Goal: Task Accomplishment & Management: Manage account settings

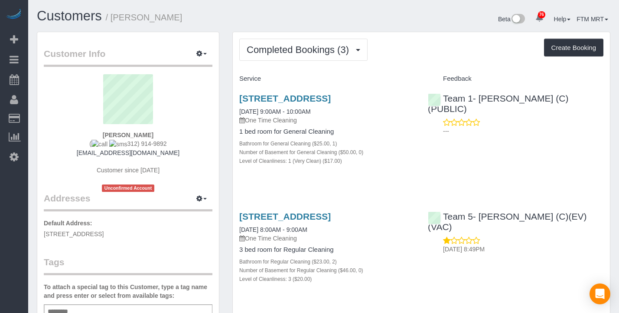
click at [283, 87] on div "[STREET_ADDRESS] [DATE] 9:00AM - 10:00AM One Time Cleaning 1 bed room for Gener…" at bounding box center [327, 134] width 189 height 96
click at [282, 91] on div "1854 N Fremont St, Chicago, IL 60614 08/12/2025 9:00AM - 10:00AM One Time Clean…" at bounding box center [327, 134] width 189 height 96
click at [283, 102] on link "[STREET_ADDRESS]" at bounding box center [284, 98] width 91 height 10
click at [305, 99] on link "[STREET_ADDRESS]" at bounding box center [284, 98] width 91 height 10
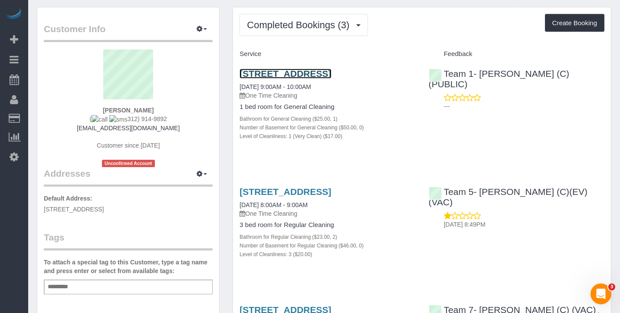
scroll to position [78, 0]
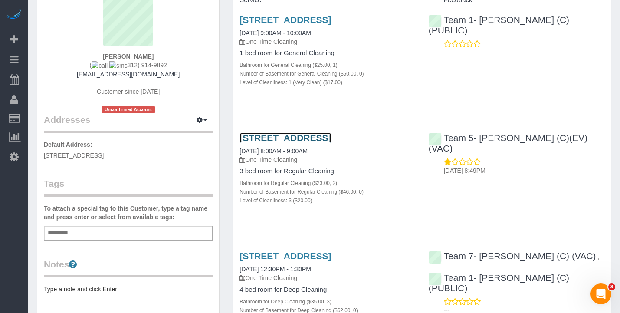
click at [310, 134] on link "1854 N Fremont St, Chicago, IL 60614" at bounding box center [284, 138] width 91 height 10
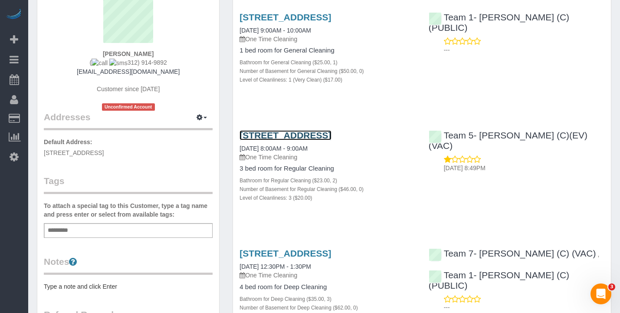
scroll to position [178, 0]
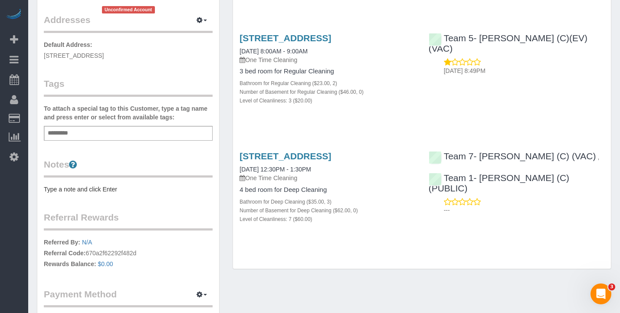
click at [323, 148] on div "1854 N Fremont St, Chicago, IL 60614 09/12/2023 12:30PM - 1:30PM One Time Clean…" at bounding box center [327, 192] width 189 height 96
click at [323, 155] on link "1854 N Fremont St, Chicago, IL 60614" at bounding box center [284, 156] width 91 height 10
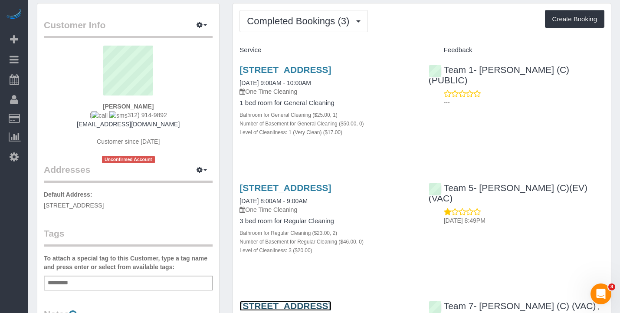
scroll to position [0, 0]
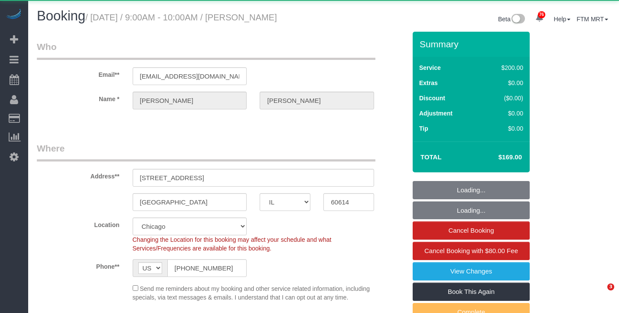
select select "IL"
select select "string:fspay-618ddde4-832d-4316-b821-963a56ca656d"
select select "object:1187"
select select "512"
select select "number:1"
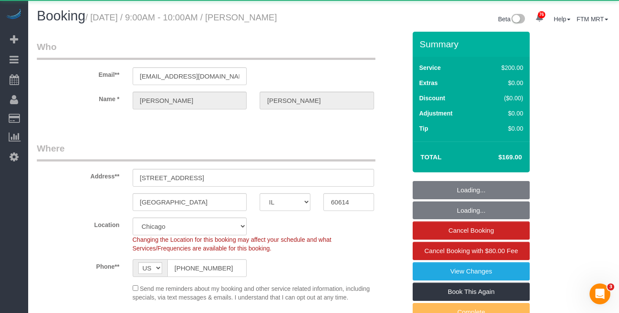
select select "number:65"
select select "number:139"
select select "number:105"
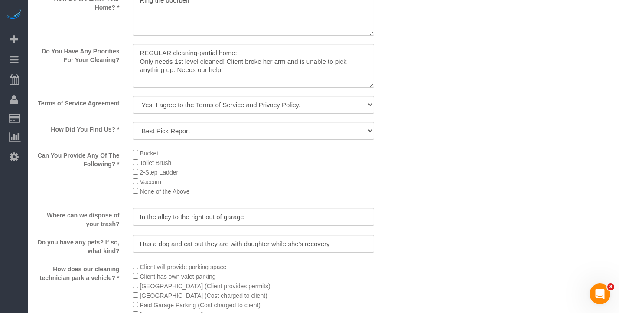
scroll to position [1117, 0]
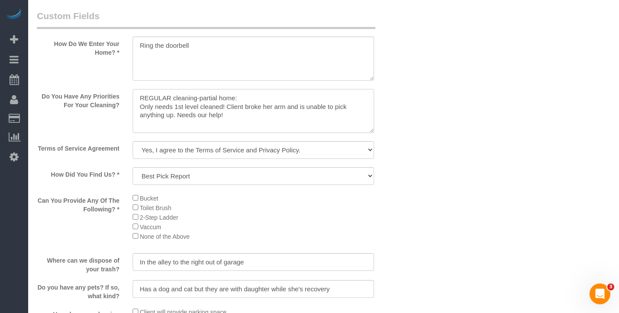
drag, startPoint x: 132, startPoint y: 126, endPoint x: 257, endPoint y: 137, distance: 125.0
click at [252, 133] on textarea at bounding box center [254, 111] width 242 height 44
click at [315, 133] on textarea at bounding box center [254, 111] width 242 height 44
drag, startPoint x: 246, startPoint y: 133, endPoint x: 121, endPoint y: 121, distance: 125.5
click at [121, 121] on div "Do You Have Any Priorities For Your Cleaning?" at bounding box center [221, 112] width 382 height 46
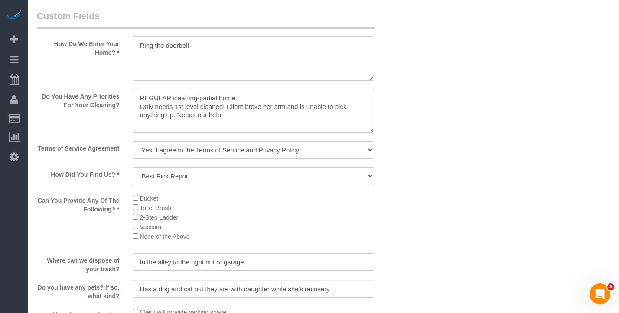
click at [234, 133] on textarea at bounding box center [254, 111] width 242 height 44
drag, startPoint x: 235, startPoint y: 137, endPoint x: 126, endPoint y: 126, distance: 109.4
click at [126, 126] on div at bounding box center [253, 112] width 255 height 46
click at [263, 133] on textarea at bounding box center [254, 111] width 242 height 44
drag, startPoint x: 226, startPoint y: 127, endPoint x: 117, endPoint y: 120, distance: 109.1
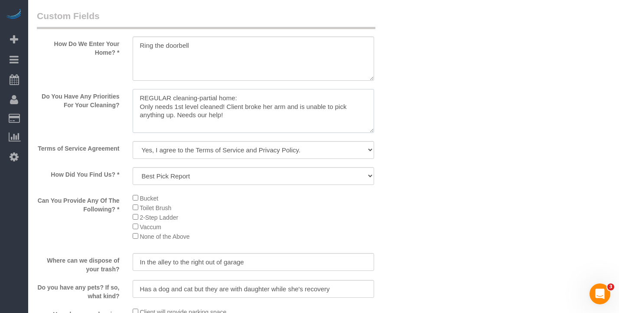
click at [117, 120] on div "Do You Have Any Priorities For Your Cleaning?" at bounding box center [221, 112] width 382 height 46
click at [237, 133] on textarea at bounding box center [254, 111] width 242 height 44
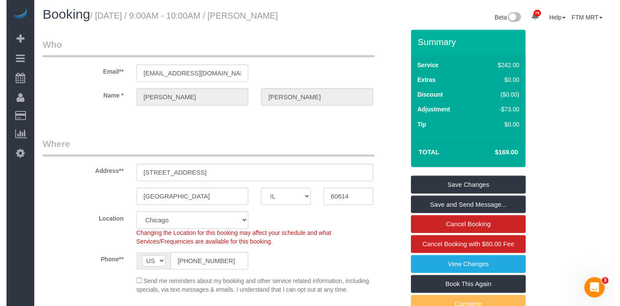
scroll to position [0, 0]
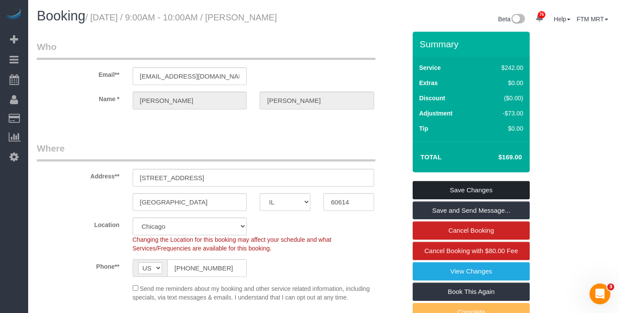
click at [470, 194] on link "Save Changes" at bounding box center [471, 190] width 117 height 18
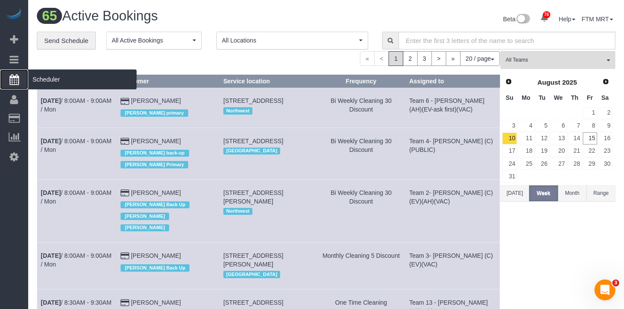
click at [48, 77] on span "Scheduler" at bounding box center [82, 79] width 108 height 20
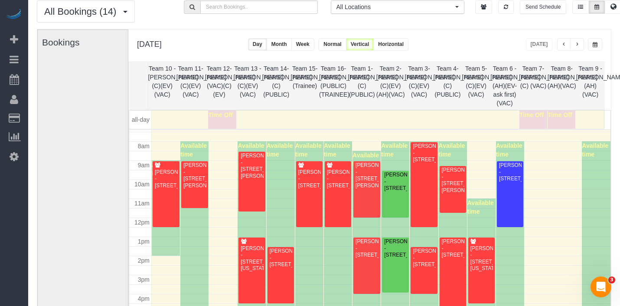
scroll to position [40, 0]
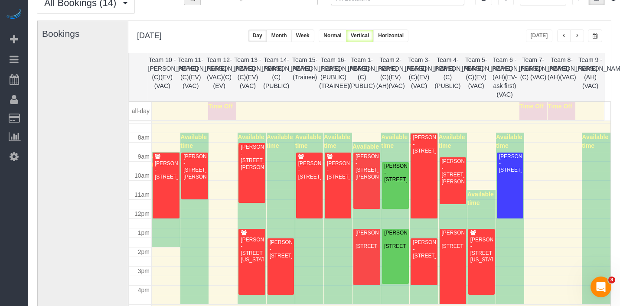
click at [599, 34] on button "button" at bounding box center [595, 35] width 14 height 13
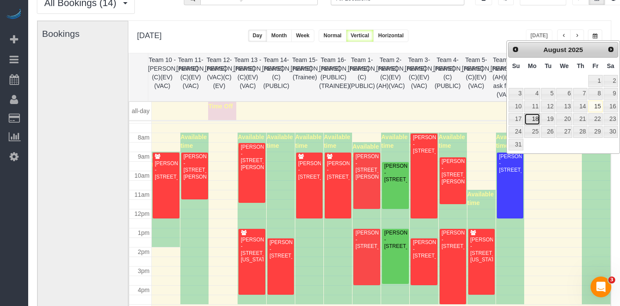
click at [536, 119] on link "18" at bounding box center [532, 119] width 16 height 12
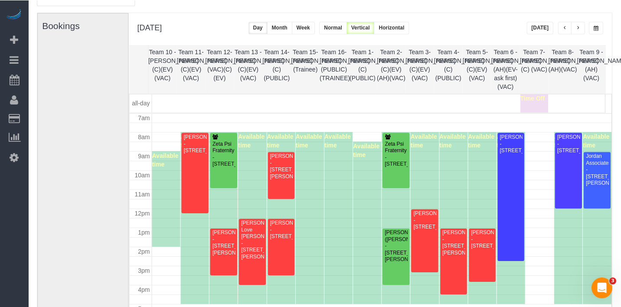
scroll to position [59, 0]
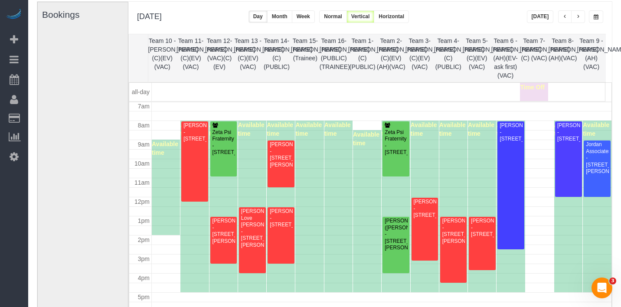
click at [597, 19] on button "button" at bounding box center [596, 16] width 14 height 13
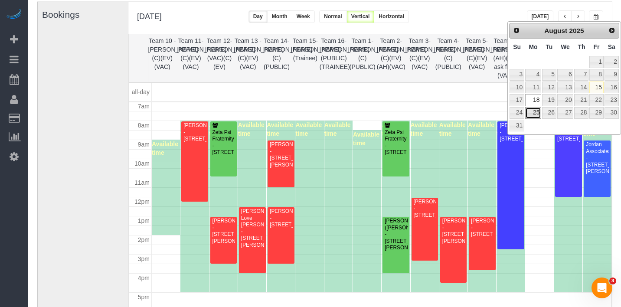
click at [533, 113] on link "25" at bounding box center [533, 113] width 16 height 12
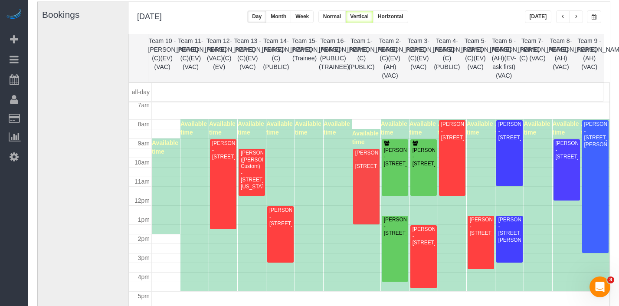
scroll to position [136, 0]
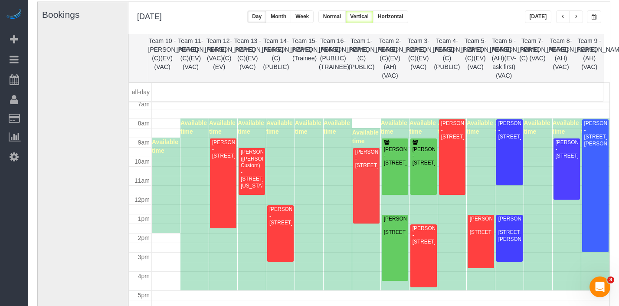
click at [573, 16] on button "button" at bounding box center [576, 16] width 14 height 13
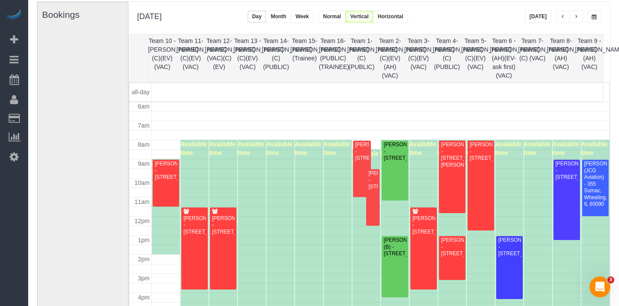
scroll to position [129, 0]
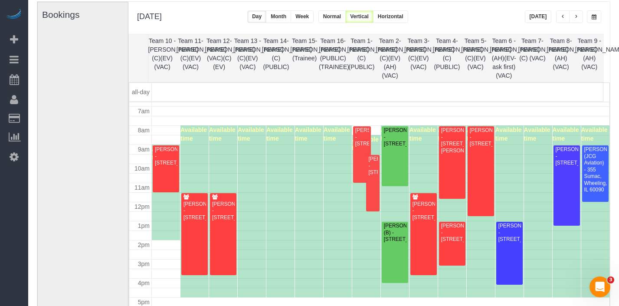
click at [578, 15] on span "button" at bounding box center [576, 16] width 4 height 5
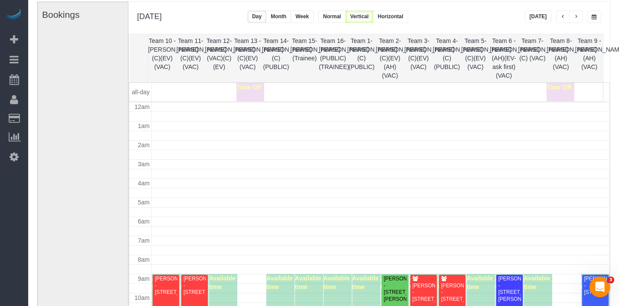
scroll to position [115, 0]
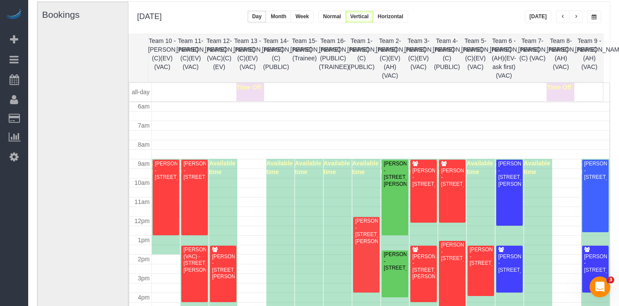
click at [562, 15] on span "button" at bounding box center [563, 16] width 4 height 5
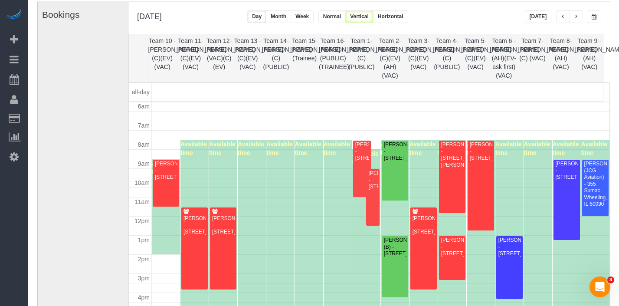
click at [562, 15] on span "button" at bounding box center [563, 16] width 4 height 5
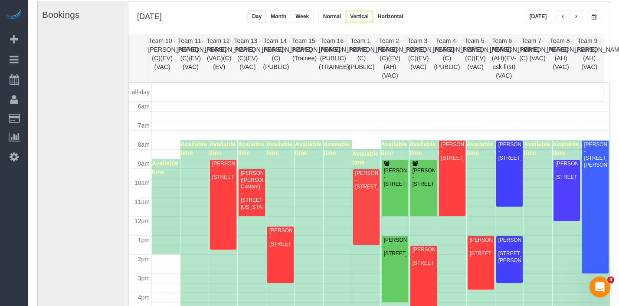
click at [562, 15] on span "button" at bounding box center [563, 16] width 4 height 5
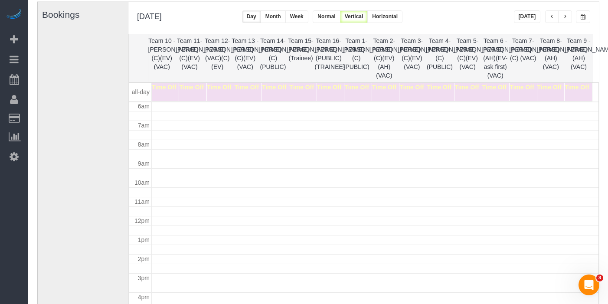
click at [536, 16] on button "[DATE]" at bounding box center [527, 16] width 27 height 13
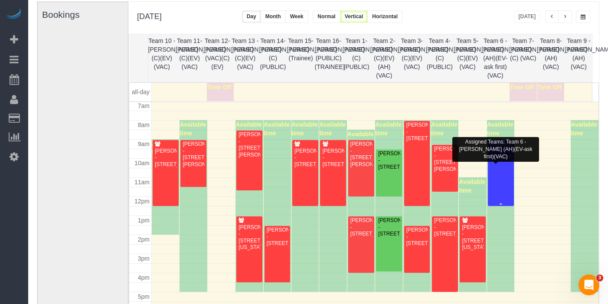
scroll to position [134, 0]
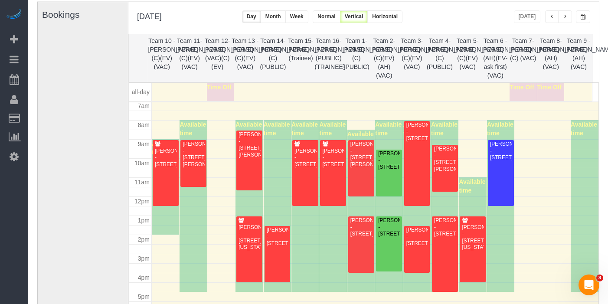
click at [582, 16] on span "button" at bounding box center [583, 16] width 5 height 5
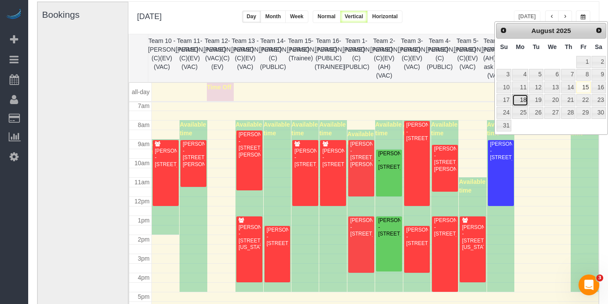
click at [521, 98] on link "18" at bounding box center [520, 100] width 16 height 12
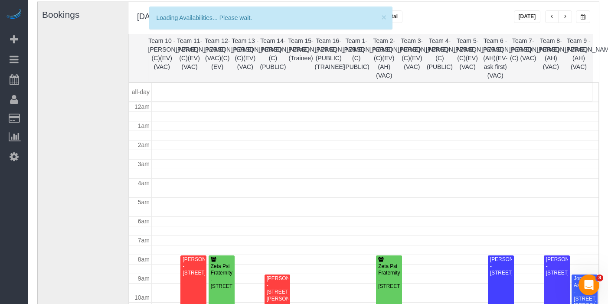
scroll to position [115, 0]
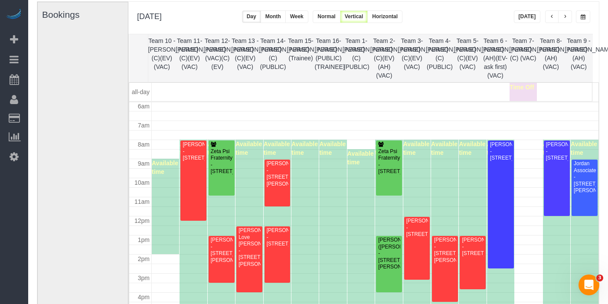
click at [565, 14] on span "button" at bounding box center [565, 16] width 4 height 5
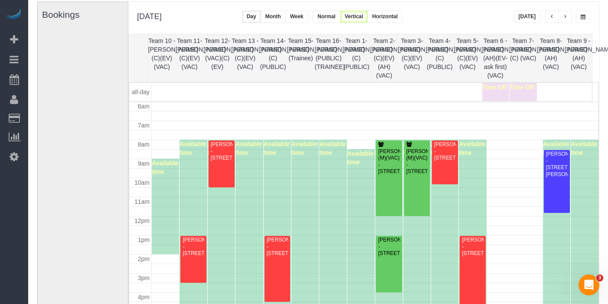
click at [568, 12] on button "button" at bounding box center [565, 16] width 14 height 13
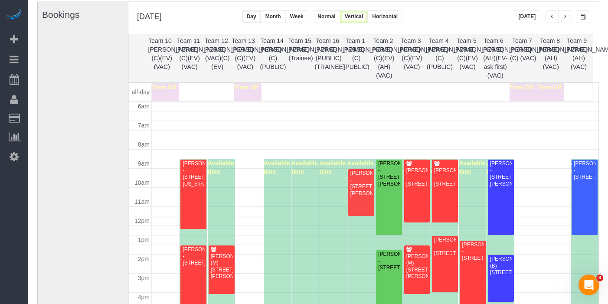
click at [570, 16] on button "button" at bounding box center [565, 16] width 14 height 13
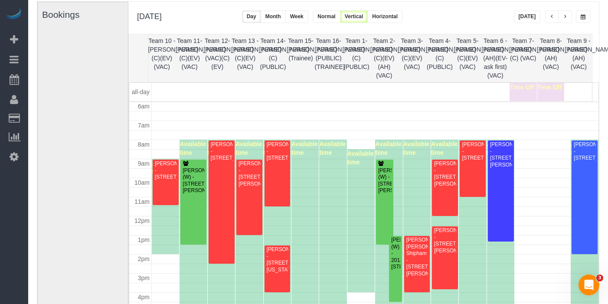
click at [570, 16] on button "button" at bounding box center [565, 16] width 14 height 13
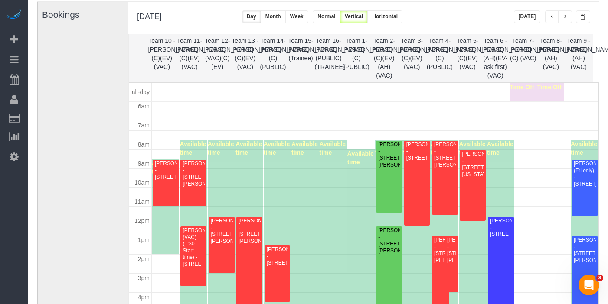
click at [570, 16] on button "button" at bounding box center [565, 16] width 14 height 13
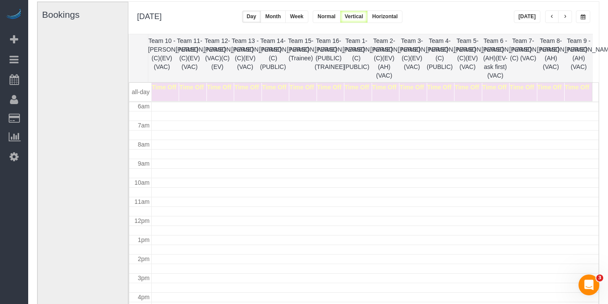
click at [577, 16] on button "button" at bounding box center [583, 16] width 14 height 13
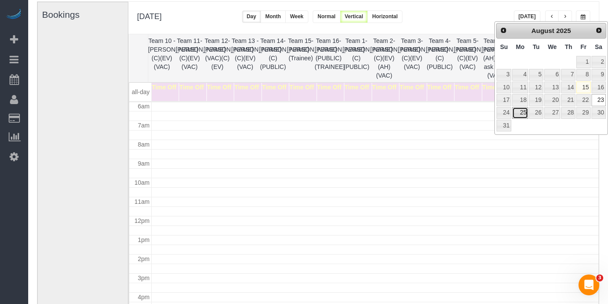
click at [520, 108] on link "25" at bounding box center [520, 113] width 16 height 12
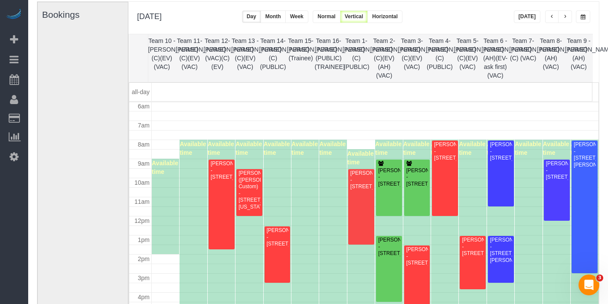
click at [585, 13] on button "button" at bounding box center [583, 16] width 14 height 13
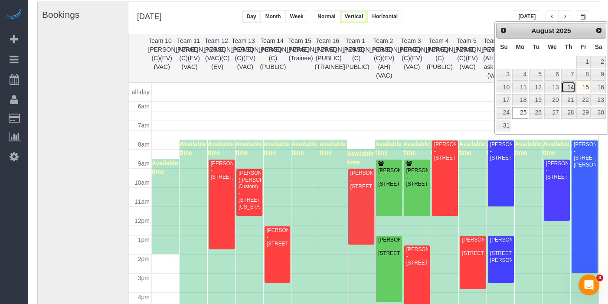
click at [569, 89] on link "14" at bounding box center [568, 88] width 14 height 12
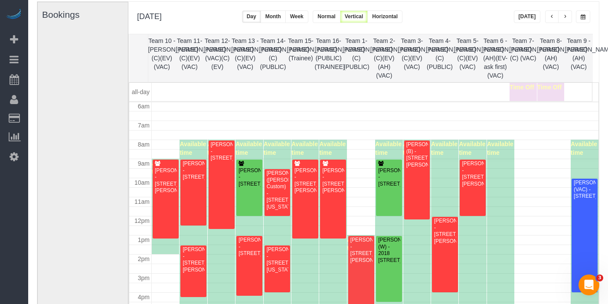
click at [575, 20] on div "**********" at bounding box center [552, 16] width 77 height 13
click at [565, 18] on span "button" at bounding box center [565, 16] width 4 height 5
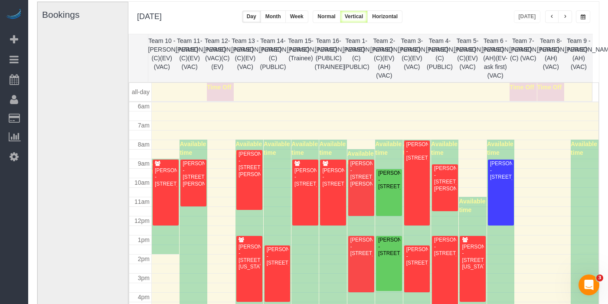
click at [587, 15] on button "button" at bounding box center [583, 16] width 14 height 13
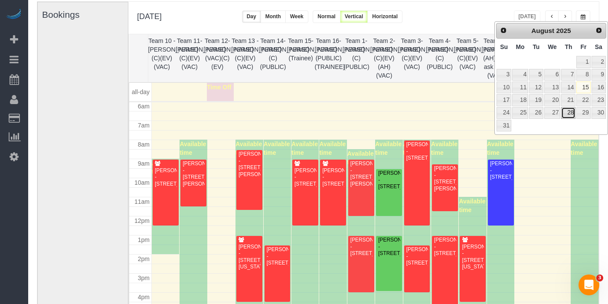
click at [573, 115] on link "28" at bounding box center [568, 113] width 14 height 12
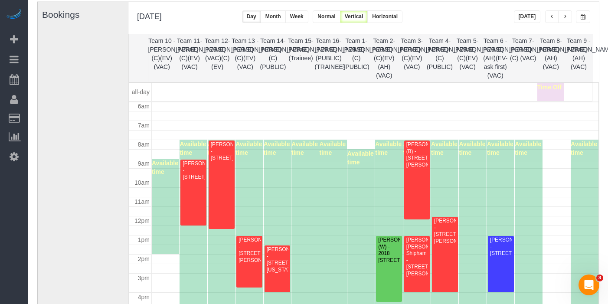
click at [550, 17] on span "button" at bounding box center [552, 16] width 4 height 5
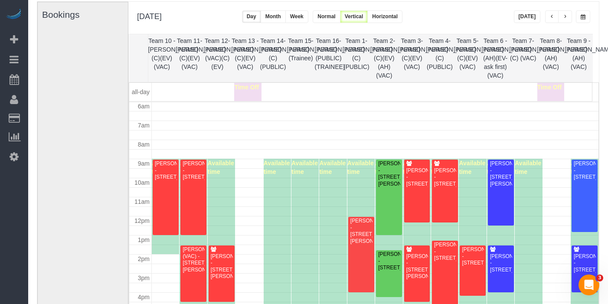
click at [550, 17] on span "button" at bounding box center [552, 16] width 4 height 5
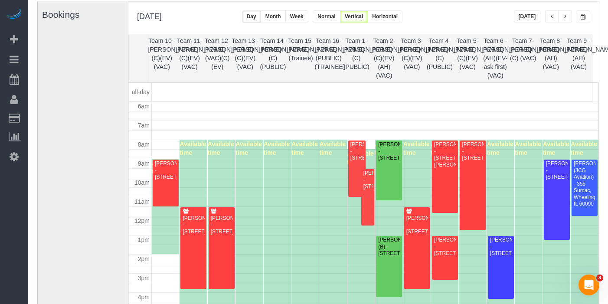
click at [552, 14] on span "button" at bounding box center [552, 16] width 4 height 5
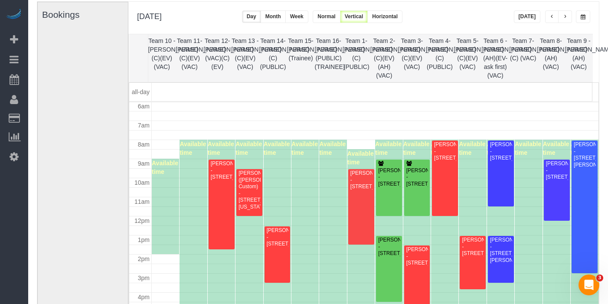
click at [552, 14] on span "button" at bounding box center [552, 16] width 4 height 5
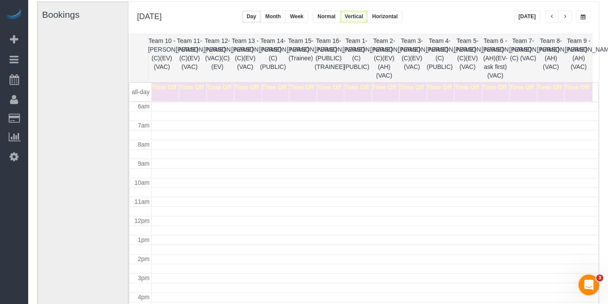
click at [589, 15] on button "button" at bounding box center [583, 16] width 14 height 13
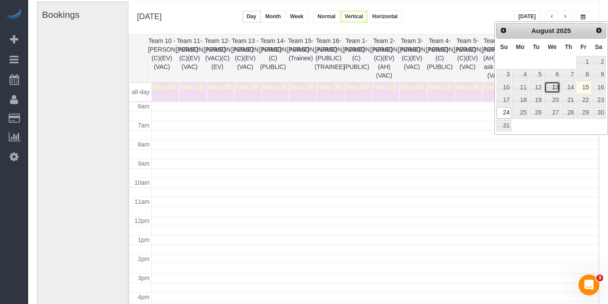
click at [554, 85] on link "13" at bounding box center [552, 88] width 16 height 12
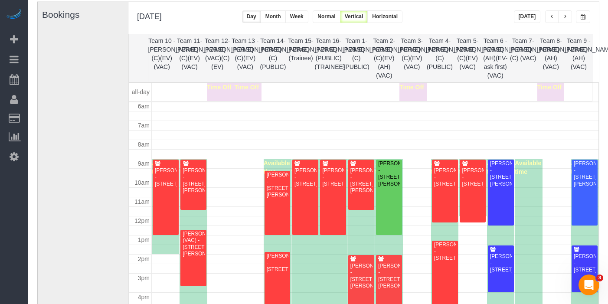
click at [585, 15] on button "button" at bounding box center [583, 16] width 14 height 13
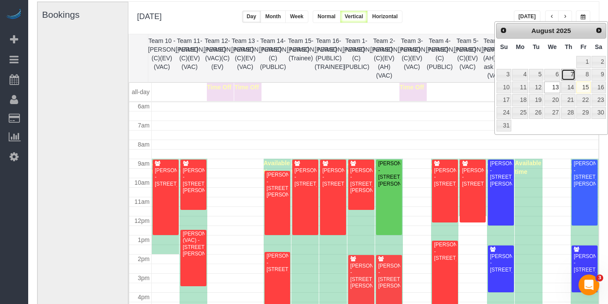
click at [572, 73] on link "7" at bounding box center [568, 75] width 14 height 12
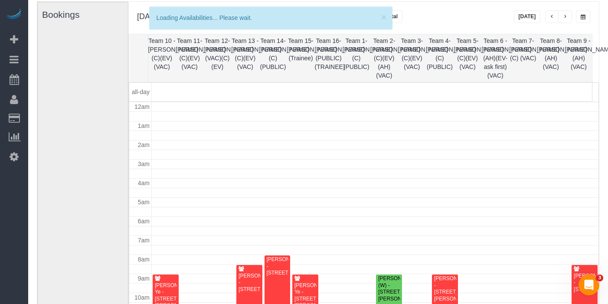
scroll to position [0, 0]
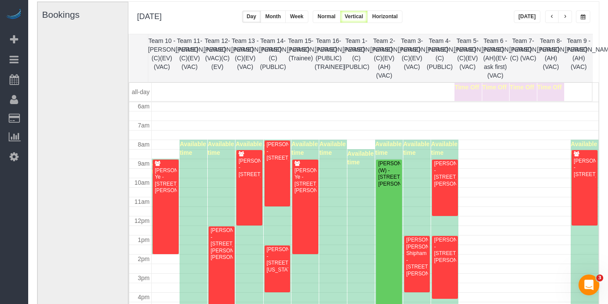
click at [586, 14] on button "button" at bounding box center [583, 16] width 14 height 13
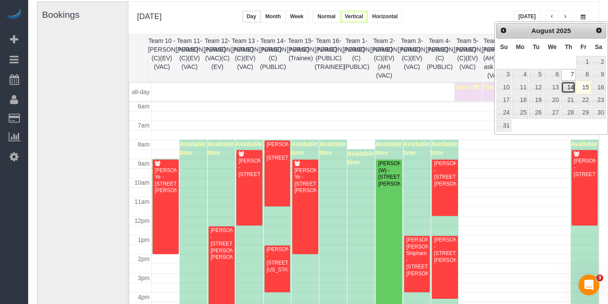
click at [573, 90] on link "14" at bounding box center [568, 88] width 14 height 12
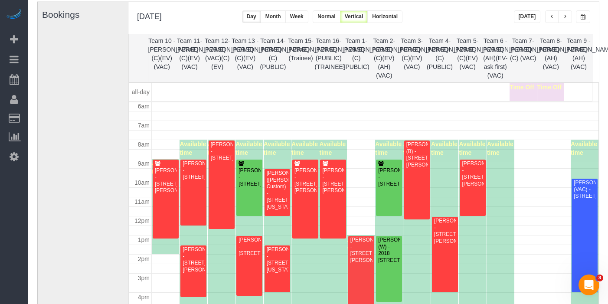
drag, startPoint x: 581, startPoint y: 7, endPoint x: 580, endPoint y: 56, distance: 48.1
click at [581, 8] on div "**********" at bounding box center [363, 18] width 470 height 32
click at [580, 9] on div "**********" at bounding box center [363, 18] width 470 height 32
click at [585, 26] on div "**********" at bounding box center [363, 18] width 470 height 32
click at [584, 10] on button "button" at bounding box center [583, 16] width 14 height 13
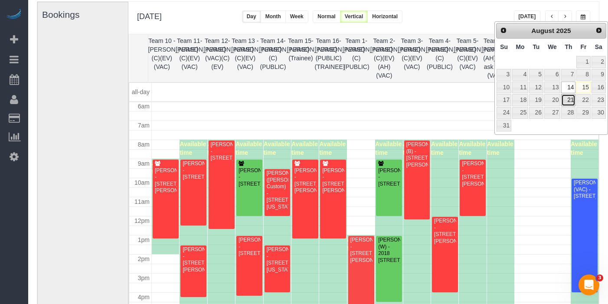
click at [570, 104] on link "21" at bounding box center [568, 100] width 14 height 12
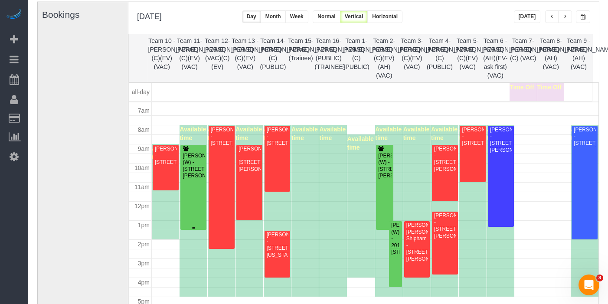
click at [188, 165] on div "Julia Doyle(W) - 1728 W George St, Chicago, IL 60657" at bounding box center [193, 166] width 23 height 27
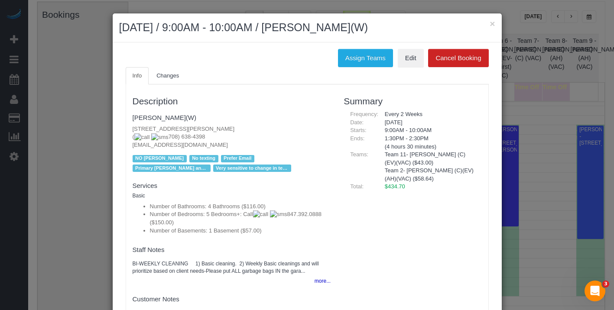
drag, startPoint x: 445, startPoint y: 147, endPoint x: 378, endPoint y: 145, distance: 67.3
click at [379, 145] on div "1:30PM - 2:30PM (4 hours 30 minutes)" at bounding box center [431, 143] width 104 height 16
click at [313, 282] on button "more..." at bounding box center [320, 281] width 21 height 13
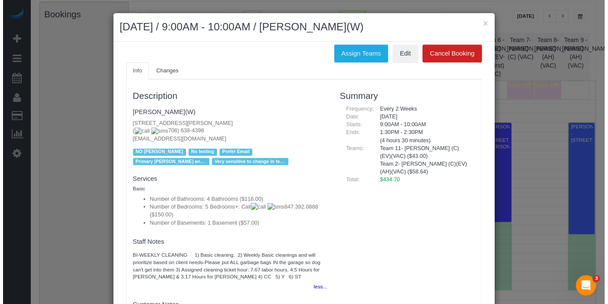
scroll to position [5, 0]
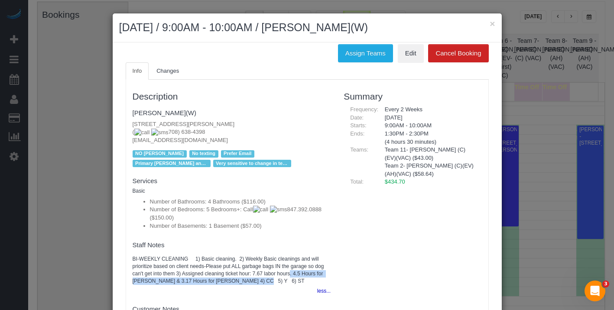
drag, startPoint x: 289, startPoint y: 275, endPoint x: 243, endPoint y: 281, distance: 46.7
click at [245, 281] on pre "BI-WEEKLY CLEANING 1) Basic cleaning. 2) Weekly Basic cleanings and will priori…" at bounding box center [232, 271] width 199 height 30
drag, startPoint x: 491, startPoint y: 25, endPoint x: 502, endPoint y: 25, distance: 10.8
click at [491, 25] on button "×" at bounding box center [492, 23] width 5 height 9
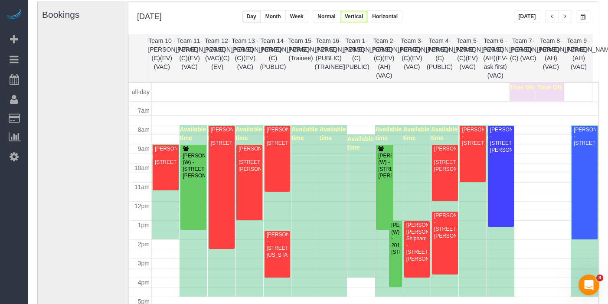
click at [565, 17] on span "button" at bounding box center [565, 16] width 4 height 5
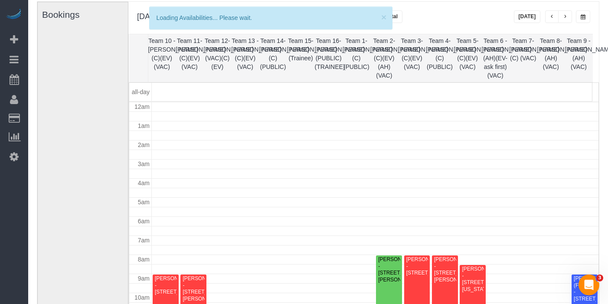
scroll to position [115, 0]
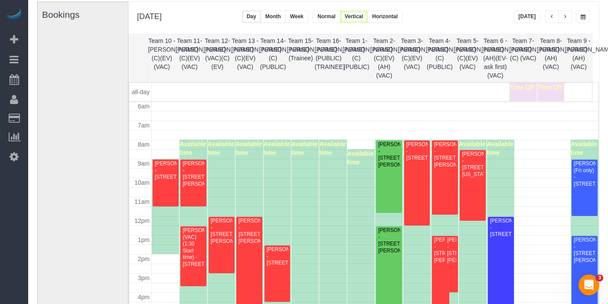
click at [553, 17] on span "button" at bounding box center [552, 16] width 4 height 5
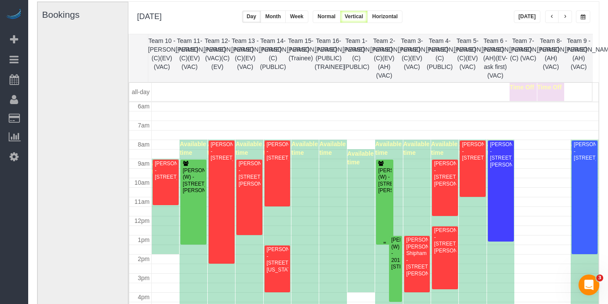
click at [382, 183] on div "Julia Doyle(W) - 1728 W George St, Chicago, IL 60657" at bounding box center [385, 180] width 14 height 27
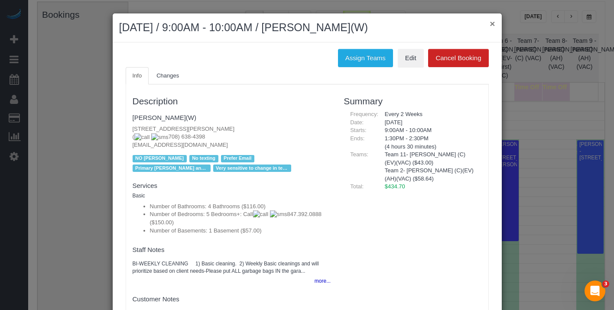
drag, startPoint x: 488, startPoint y: 18, endPoint x: 489, endPoint y: 37, distance: 18.7
click at [490, 19] on button "×" at bounding box center [492, 23] width 5 height 9
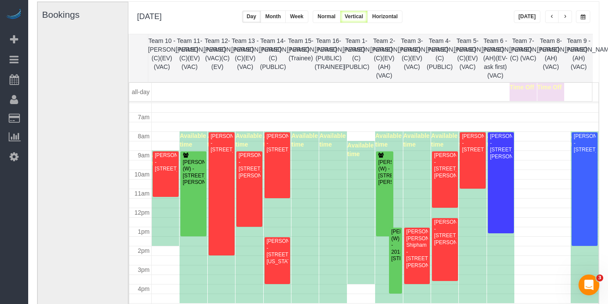
scroll to position [111, 0]
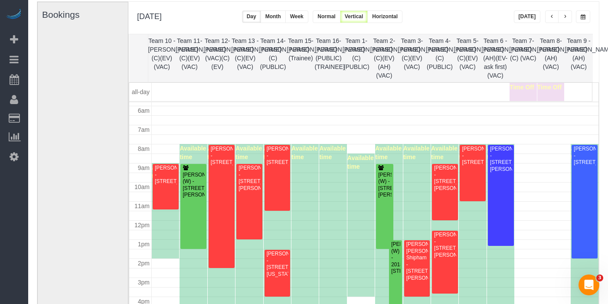
click at [585, 19] on button "button" at bounding box center [583, 16] width 14 height 13
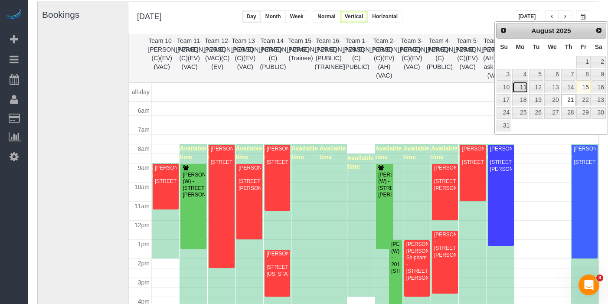
click at [525, 88] on link "11" at bounding box center [520, 88] width 16 height 12
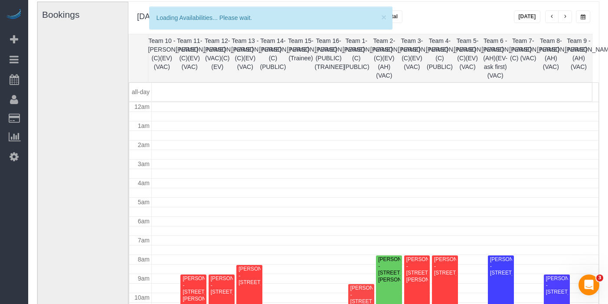
scroll to position [115, 0]
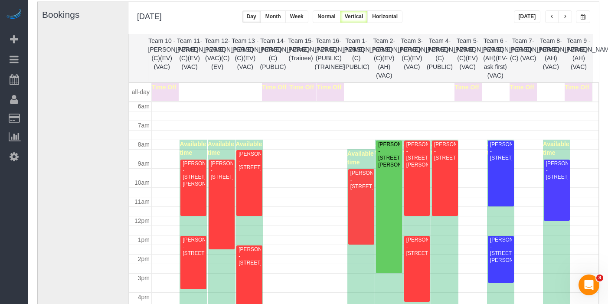
click at [568, 13] on button "button" at bounding box center [565, 16] width 14 height 13
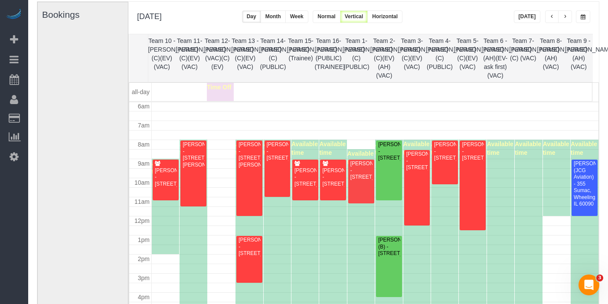
click at [567, 16] on button "button" at bounding box center [565, 16] width 14 height 13
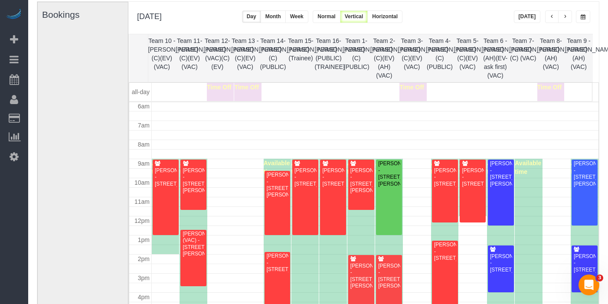
click at [567, 16] on button "button" at bounding box center [565, 16] width 14 height 13
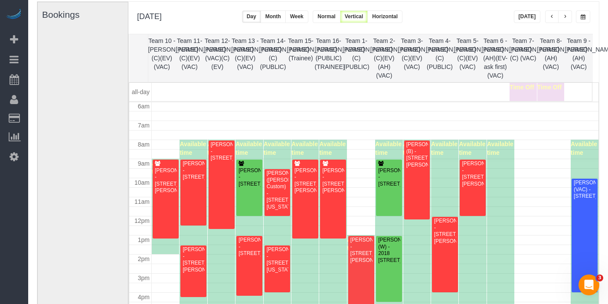
click at [586, 13] on button "button" at bounding box center [583, 16] width 14 height 13
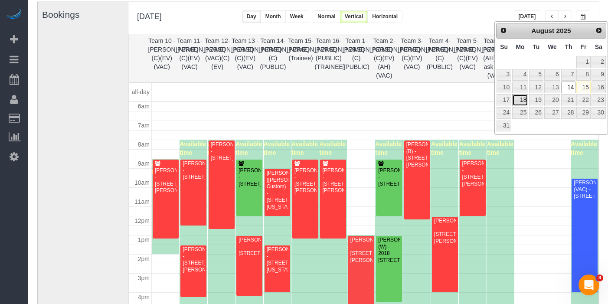
click at [523, 98] on link "18" at bounding box center [520, 100] width 16 height 12
type input "**********"
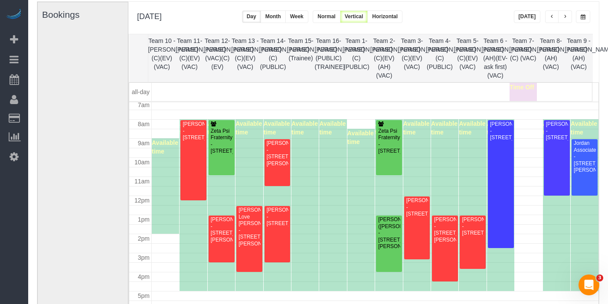
scroll to position [137, 0]
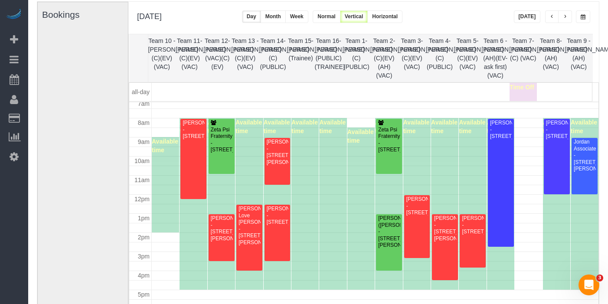
click at [531, 19] on button "[DATE]" at bounding box center [527, 16] width 27 height 13
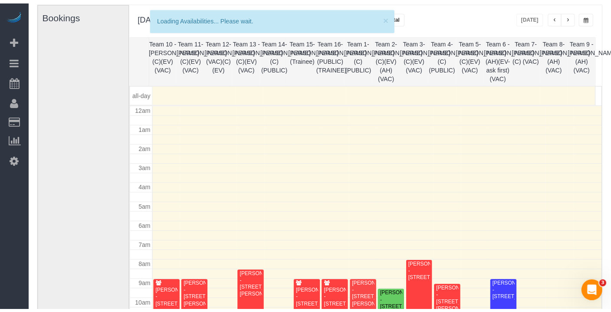
scroll to position [115, 0]
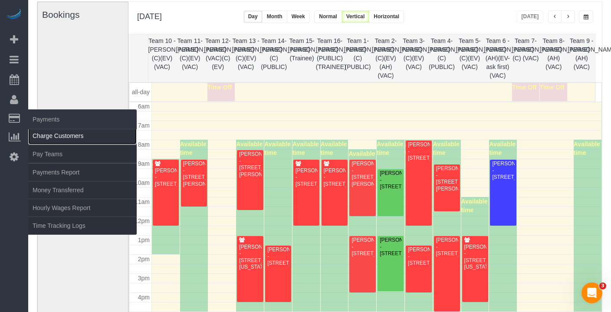
click at [52, 140] on link "Charge Customers" at bounding box center [82, 135] width 108 height 17
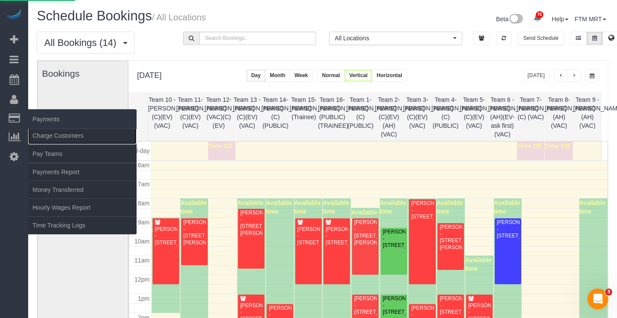
select select
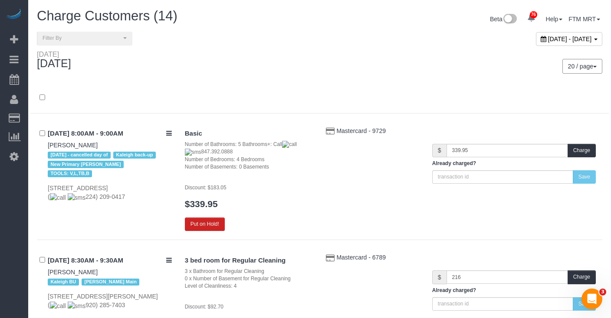
click at [586, 37] on span "[DATE] - [DATE]" at bounding box center [570, 39] width 44 height 7
type input "**********"
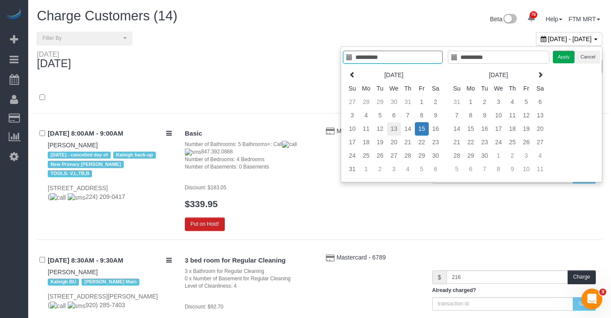
type input "**********"
click at [388, 131] on td "13" at bounding box center [394, 128] width 14 height 13
type input "**********"
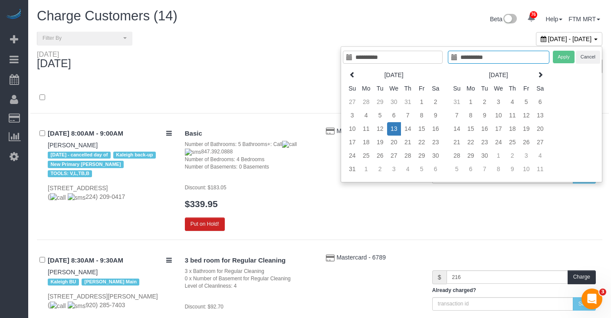
click at [390, 131] on td "13" at bounding box center [394, 128] width 14 height 13
click at [562, 56] on button "Apply" at bounding box center [563, 57] width 22 height 13
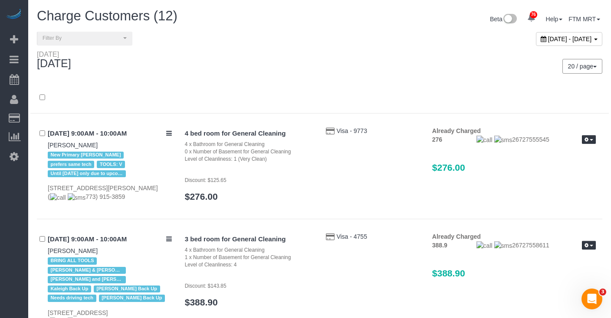
click at [548, 37] on span "August 13, 2025 - August 13, 2025" at bounding box center [570, 39] width 44 height 7
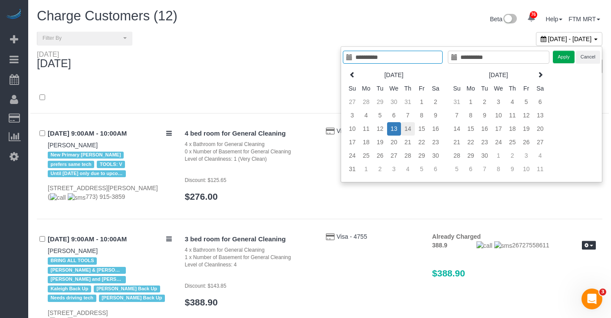
type input "**********"
click at [409, 130] on td "14" at bounding box center [408, 128] width 14 height 13
type input "**********"
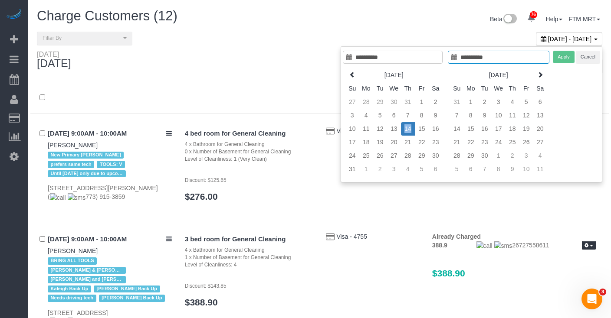
click at [408, 129] on td "14" at bounding box center [408, 128] width 14 height 13
type input "**********"
click at [565, 60] on button "Apply" at bounding box center [563, 57] width 22 height 13
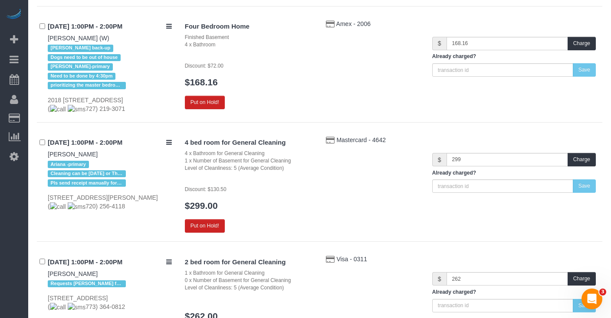
scroll to position [1153, 0]
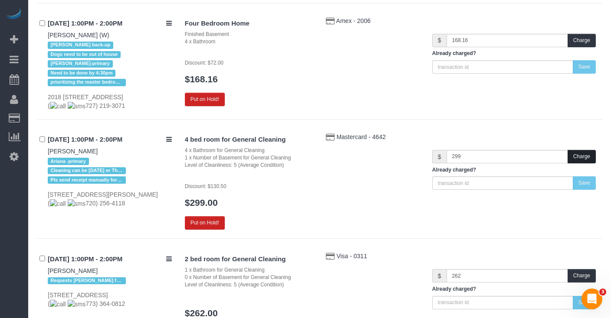
click at [587, 150] on button "Charge" at bounding box center [581, 156] width 28 height 13
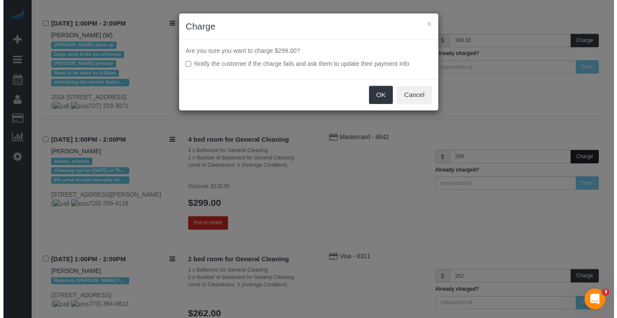
scroll to position [1145, 0]
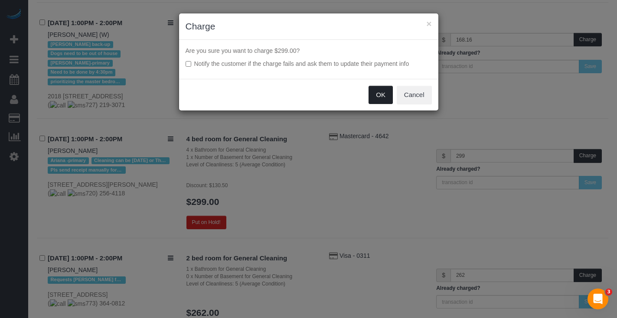
click at [378, 98] on button "OK" at bounding box center [381, 95] width 24 height 18
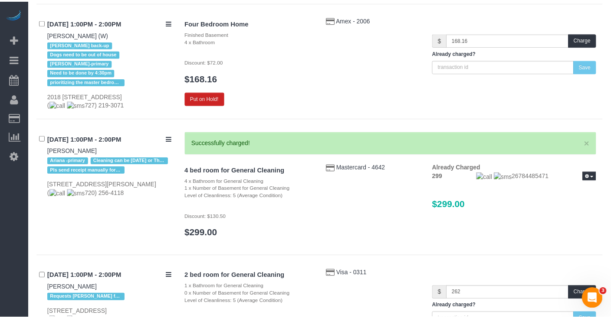
scroll to position [1153, 0]
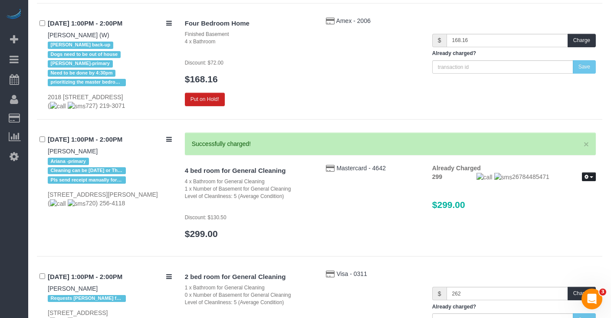
click at [588, 173] on button "button" at bounding box center [588, 177] width 14 height 9
click at [573, 180] on div "4 bed room for General Cleaning 4 x Bathroom for General Cleaning 1 x Number of…" at bounding box center [390, 206] width 424 height 84
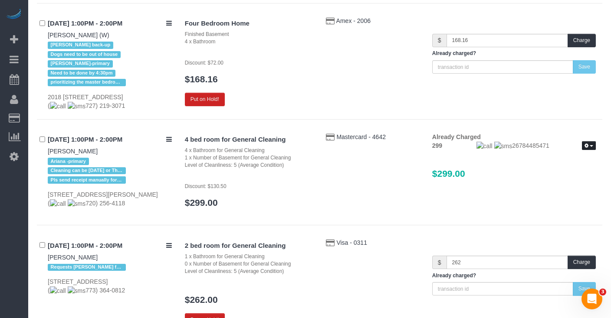
click at [593, 141] on button "button" at bounding box center [588, 145] width 14 height 9
click at [552, 166] on link "Send Invoice" at bounding box center [560, 171] width 69 height 11
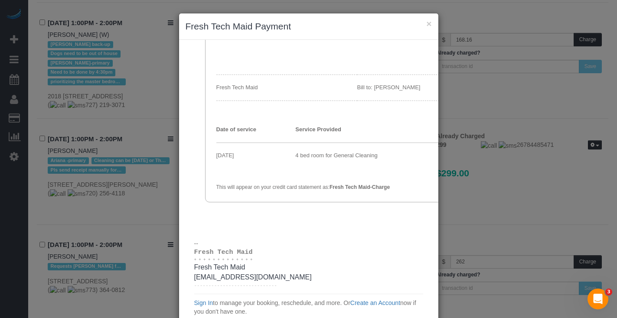
scroll to position [70, 0]
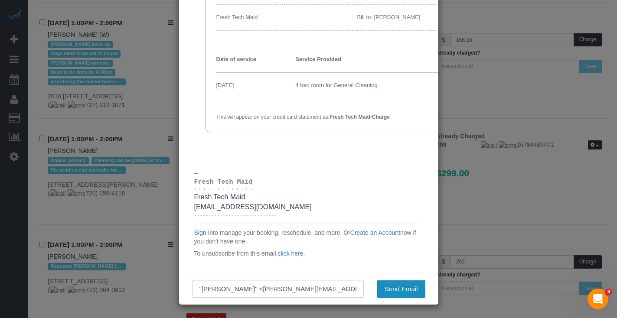
click at [402, 293] on button "Send Email" at bounding box center [401, 289] width 48 height 18
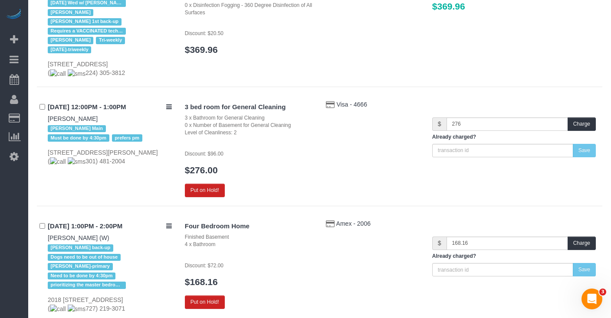
scroll to position [962, 0]
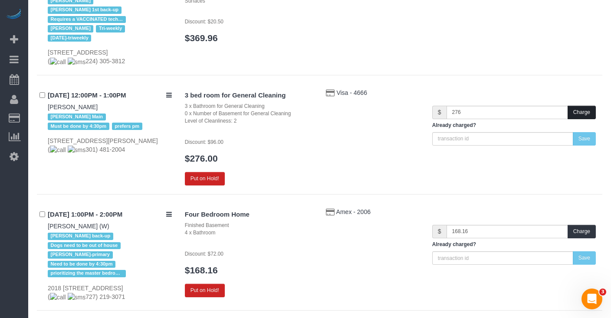
click at [588, 106] on button "Charge" at bounding box center [581, 112] width 28 height 13
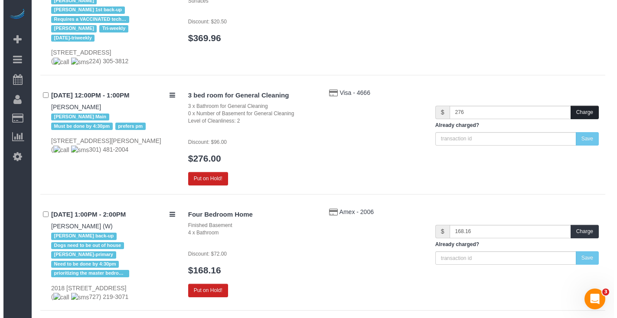
scroll to position [953, 0]
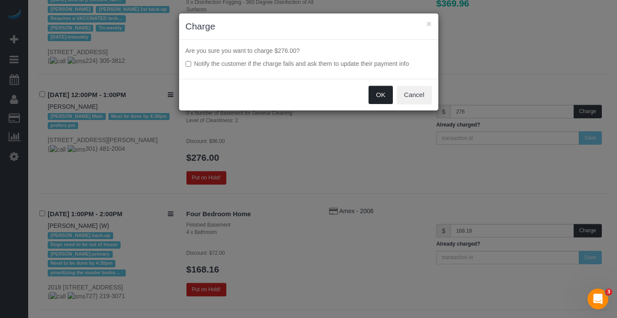
click at [375, 96] on button "OK" at bounding box center [381, 95] width 24 height 18
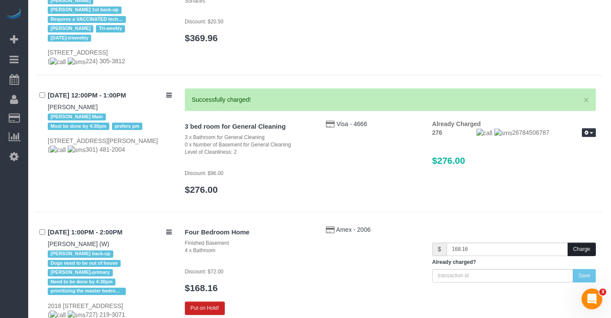
click at [581, 243] on button "Charge" at bounding box center [581, 249] width 28 height 13
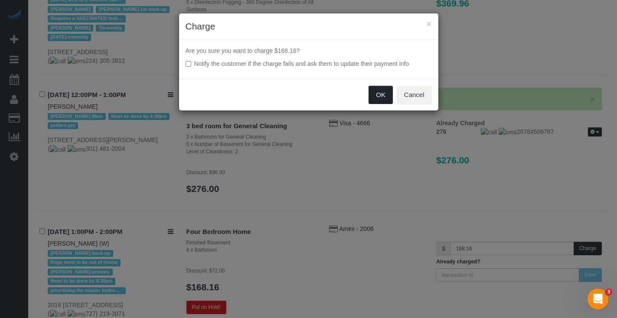
click at [388, 101] on button "OK" at bounding box center [381, 95] width 24 height 18
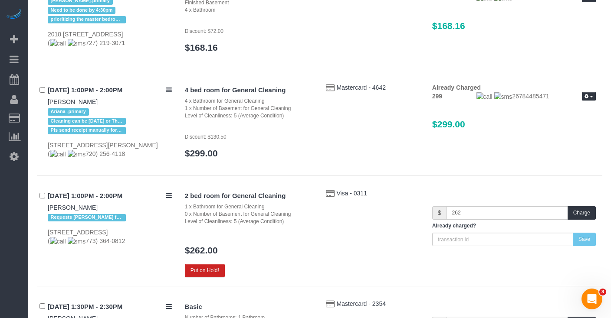
scroll to position [1213, 0]
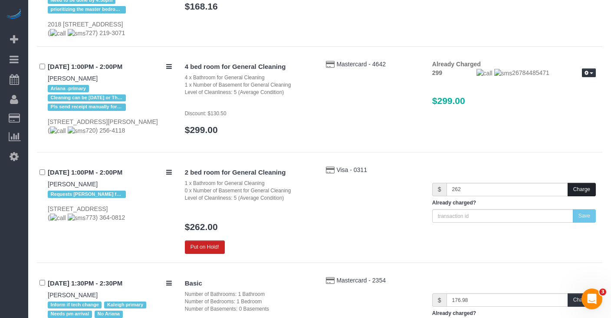
click at [581, 183] on button "Charge" at bounding box center [581, 189] width 28 height 13
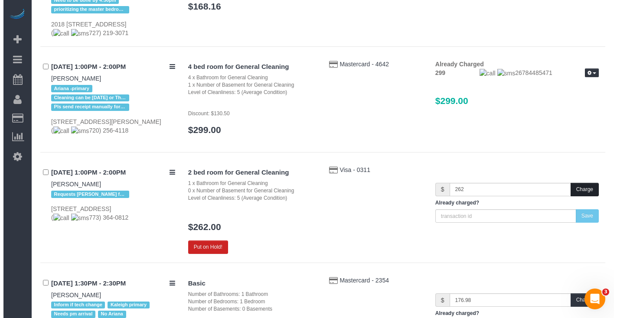
scroll to position [1204, 0]
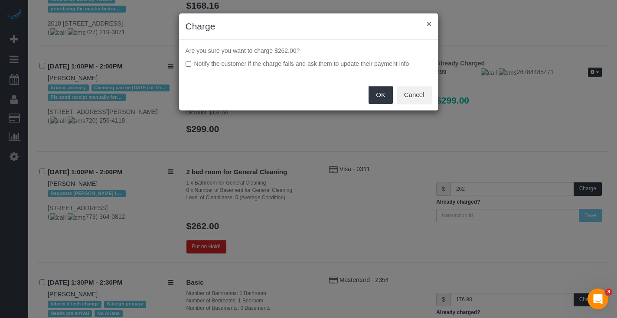
drag, startPoint x: 427, startPoint y: 22, endPoint x: 314, endPoint y: 43, distance: 114.7
click at [427, 22] on button "×" at bounding box center [428, 23] width 5 height 9
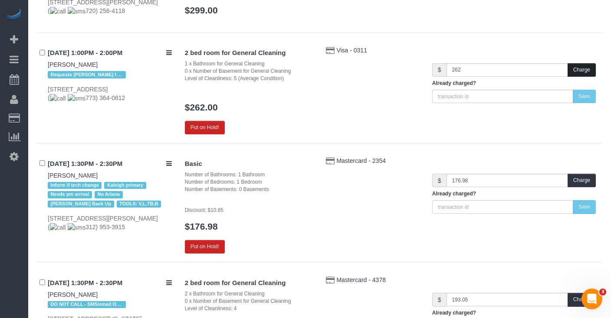
scroll to position [1331, 0]
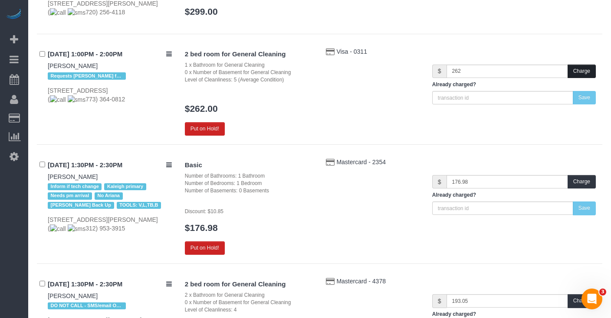
click at [577, 65] on button "Charge" at bounding box center [581, 71] width 28 height 13
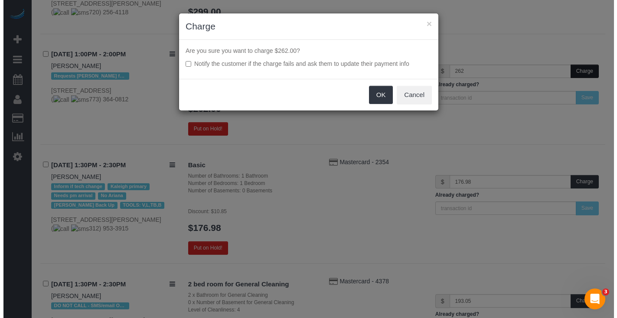
scroll to position [1322, 0]
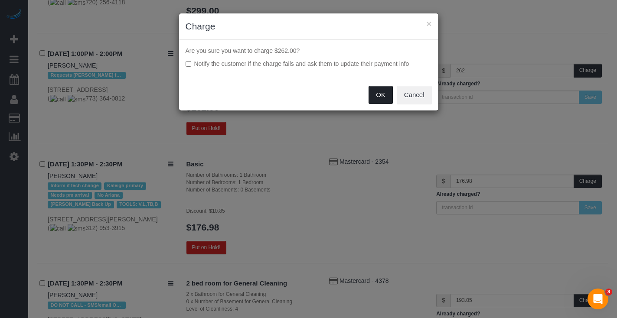
click at [385, 99] on button "OK" at bounding box center [381, 95] width 24 height 18
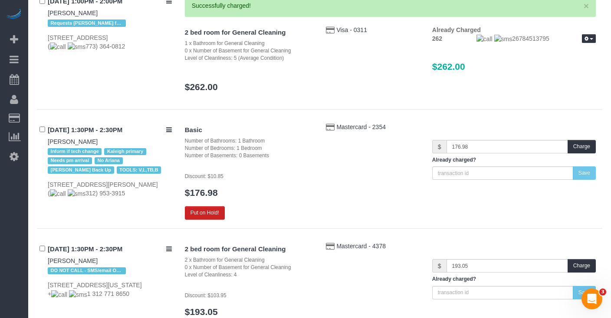
scroll to position [1394, 0]
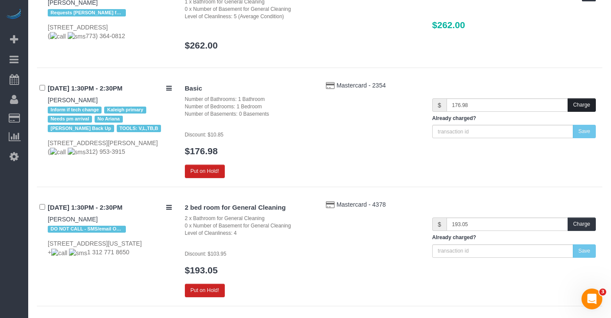
click at [581, 98] on button "Charge" at bounding box center [581, 104] width 28 height 13
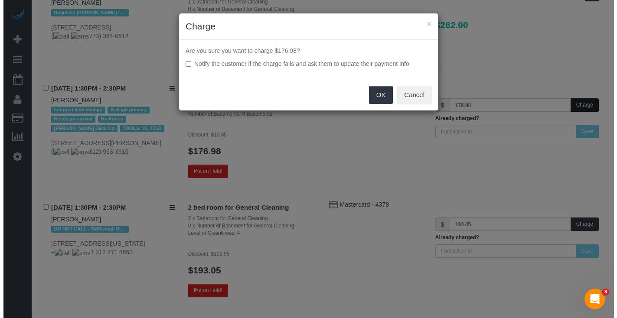
scroll to position [1386, 0]
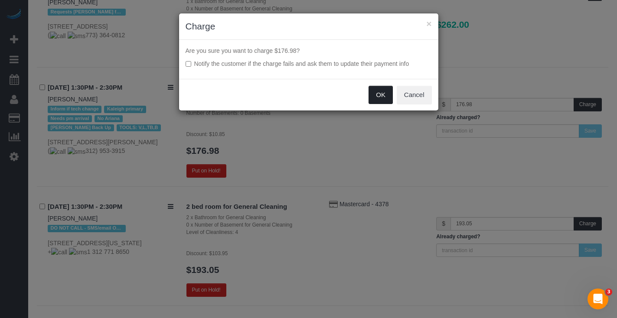
click at [381, 92] on button "OK" at bounding box center [381, 95] width 24 height 18
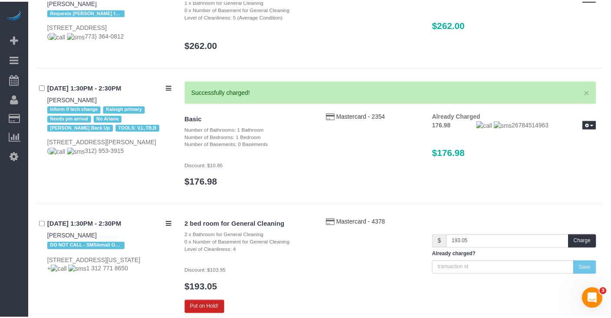
scroll to position [1394, 0]
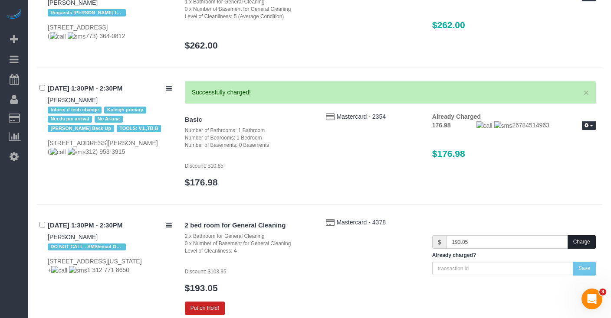
click at [576, 235] on button "Charge" at bounding box center [581, 241] width 28 height 13
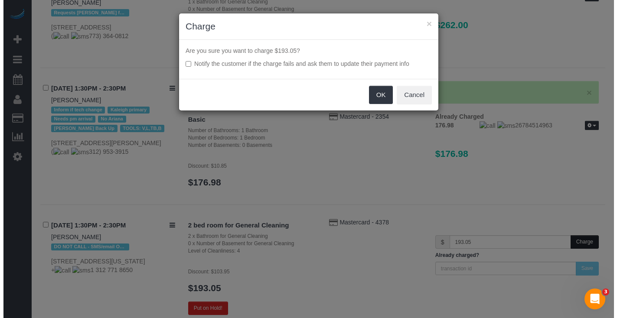
scroll to position [1386, 0]
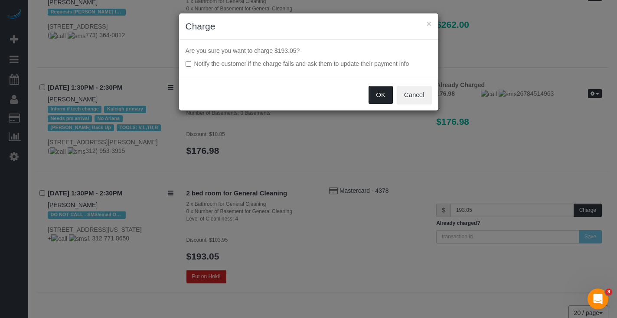
drag, startPoint x: 382, startPoint y: 93, endPoint x: 393, endPoint y: 101, distance: 14.1
click at [382, 93] on button "OK" at bounding box center [381, 95] width 24 height 18
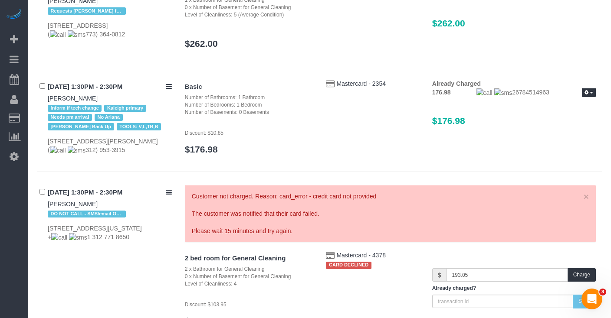
scroll to position [1468, 0]
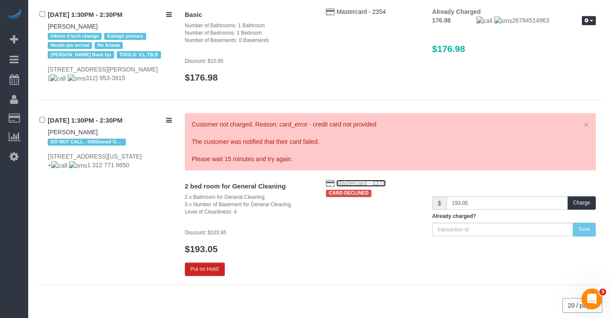
click at [356, 180] on span "Mastercard - 4378" at bounding box center [360, 183] width 49 height 7
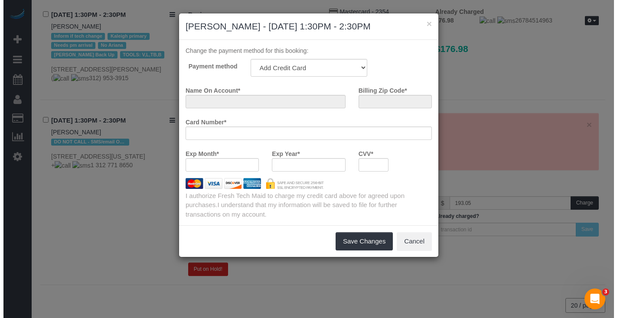
scroll to position [1459, 0]
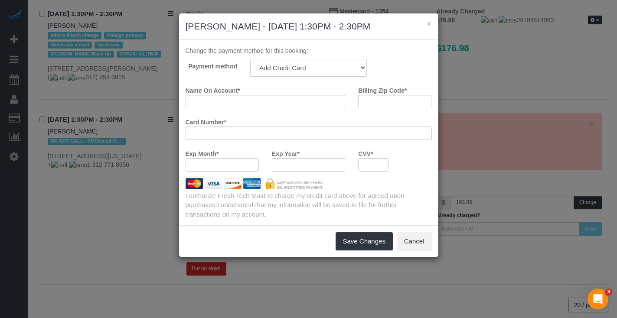
click at [359, 63] on select "Visa - 7840 - 08/2029 (Default) Add Credit Card ─────────────── Cash Check Payp…" at bounding box center [308, 68] width 117 height 18
click at [429, 24] on button "×" at bounding box center [428, 23] width 5 height 9
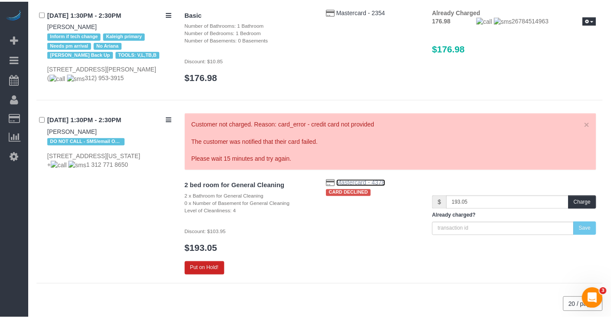
scroll to position [1468, 0]
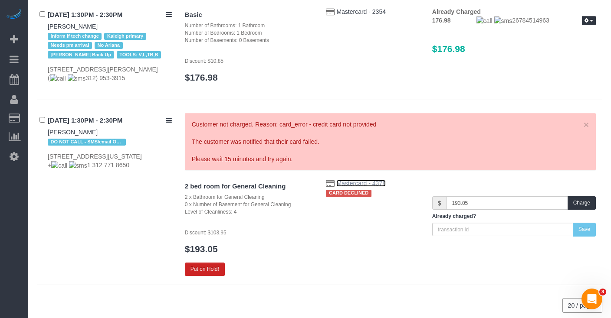
click at [375, 180] on span "Mastercard - 4378" at bounding box center [360, 183] width 49 height 7
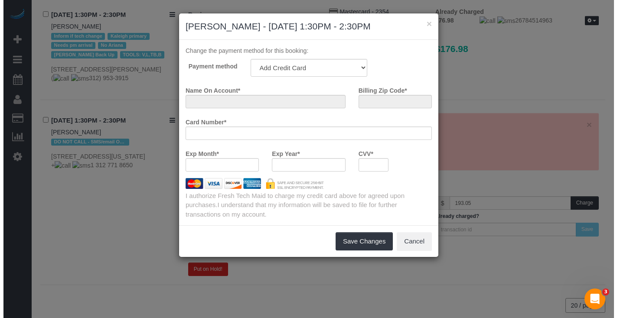
scroll to position [1459, 0]
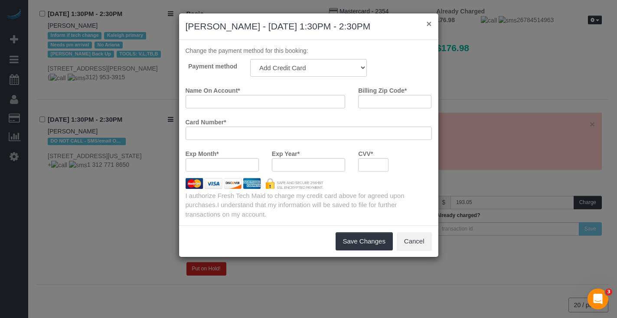
click at [426, 27] on button "×" at bounding box center [428, 23] width 5 height 9
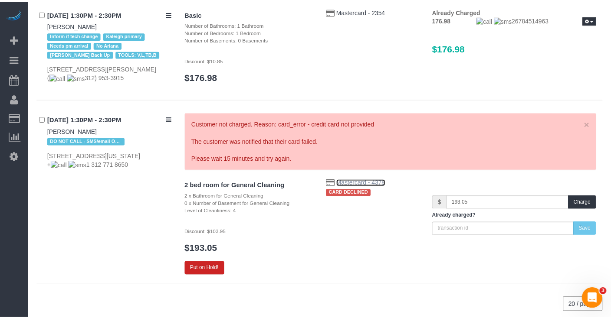
scroll to position [1468, 0]
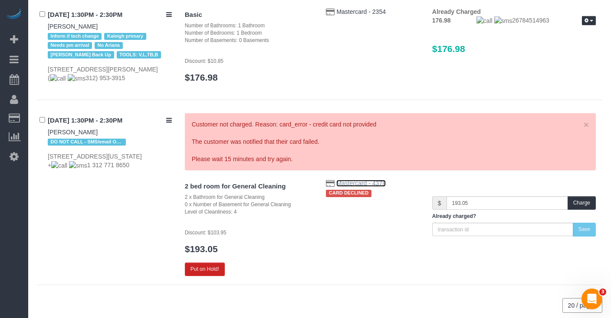
click at [365, 180] on span "Mastercard - 4378" at bounding box center [360, 183] width 49 height 7
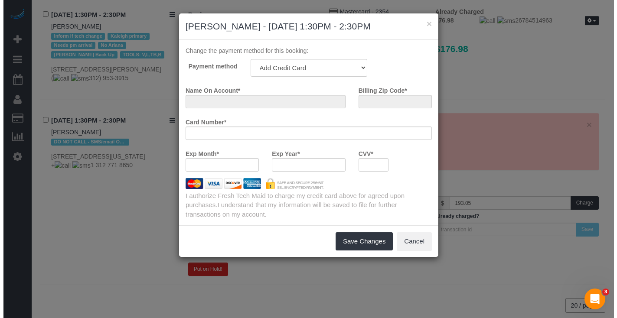
scroll to position [1459, 0]
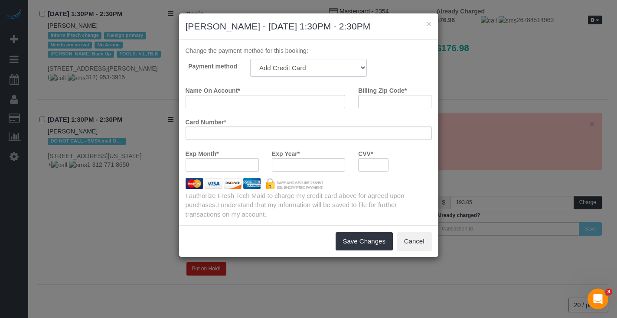
click at [343, 61] on select "Visa - 7840 - 08/2029 (Default) Add Credit Card ─────────────── Cash Check Payp…" at bounding box center [308, 68] width 117 height 18
click at [429, 23] on button "×" at bounding box center [428, 23] width 5 height 9
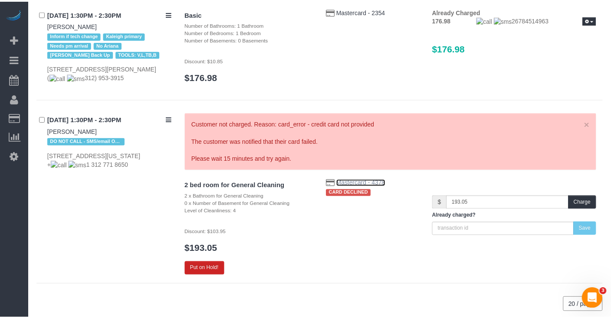
scroll to position [1468, 0]
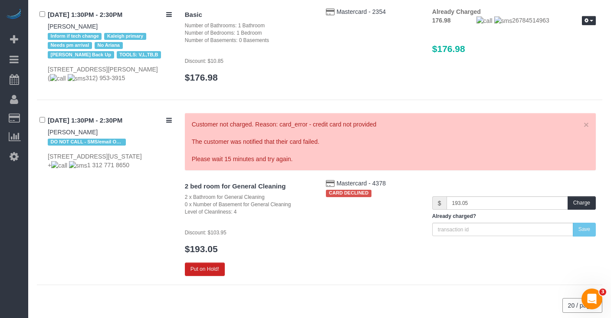
click at [350, 179] on div "Mastercard - 4378 CARD DECLINED" at bounding box center [372, 189] width 106 height 20
click at [354, 180] on span "Mastercard - 4378" at bounding box center [360, 183] width 49 height 7
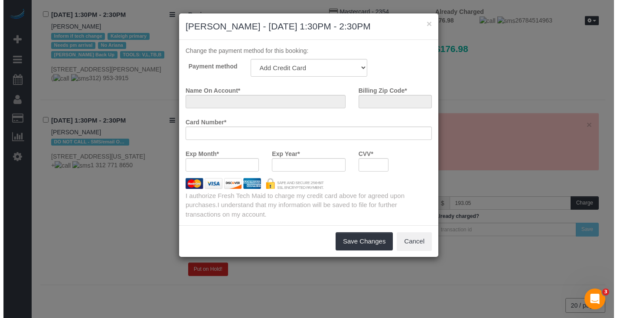
scroll to position [1459, 0]
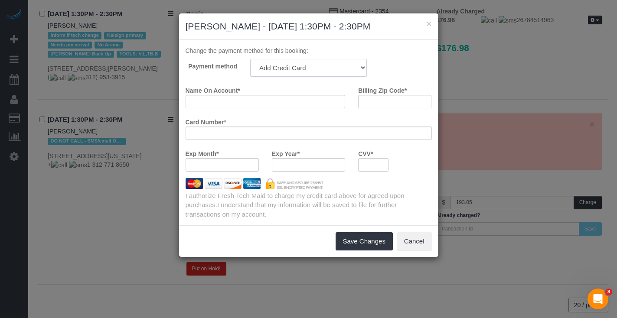
click at [317, 69] on select "Visa - 7840 - 08/2029 (Default) Add Credit Card ─────────────── Cash Check Payp…" at bounding box center [308, 68] width 117 height 18
click at [250, 59] on select "Visa - 7840 - 08/2029 (Default) Add Credit Card ─────────────── Cash Check Payp…" at bounding box center [308, 68] width 117 height 18
click at [305, 67] on select "Visa - 7840 - 08/2029 (Default) Add Credit Card ─────────────── Cash Check Payp…" at bounding box center [308, 68] width 117 height 18
select select "string:fspay-f5e0c708-bc04-44c8-af41-f792f64d3393"
click at [250, 59] on select "Visa - 7840 - 08/2029 (Default) Add Credit Card ─────────────── Cash Check Payp…" at bounding box center [308, 68] width 117 height 18
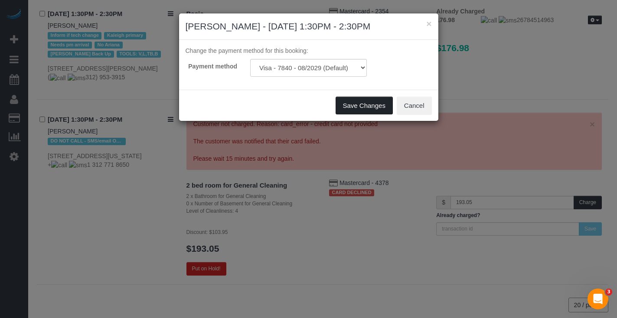
click at [359, 106] on button "Save Changes" at bounding box center [364, 106] width 57 height 18
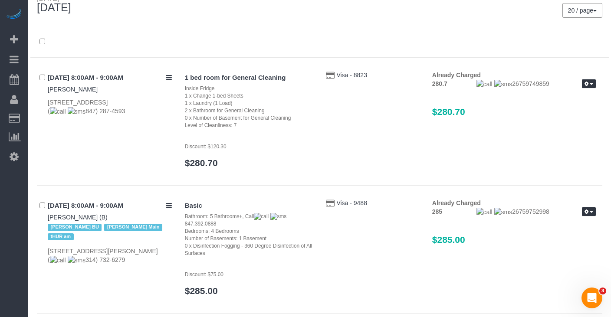
scroll to position [0, 0]
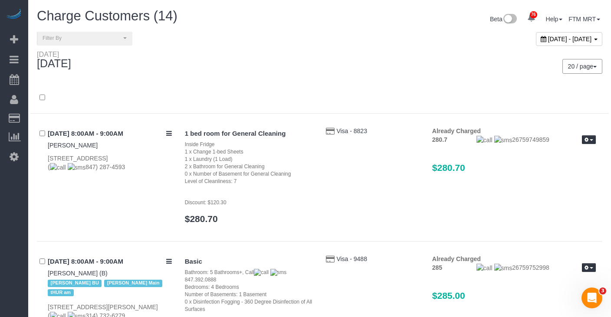
click at [555, 46] on div "August 14, 2025 - August 14, 2025" at bounding box center [464, 41] width 289 height 19
click at [555, 43] on div "August 14, 2025 - August 14, 2025" at bounding box center [568, 39] width 66 height 14
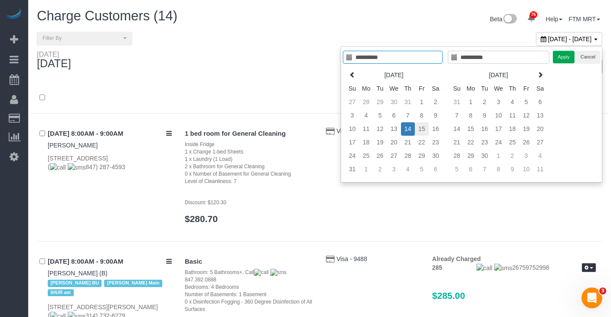
type input "**********"
click at [419, 125] on td "15" at bounding box center [422, 128] width 14 height 13
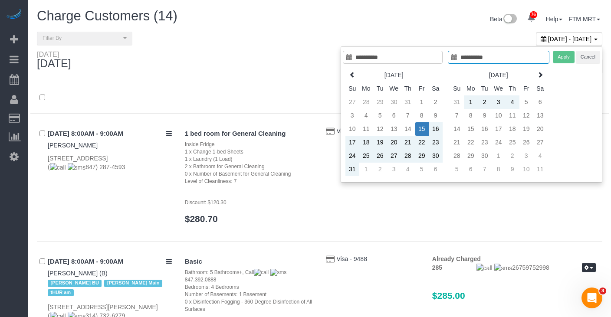
type input "**********"
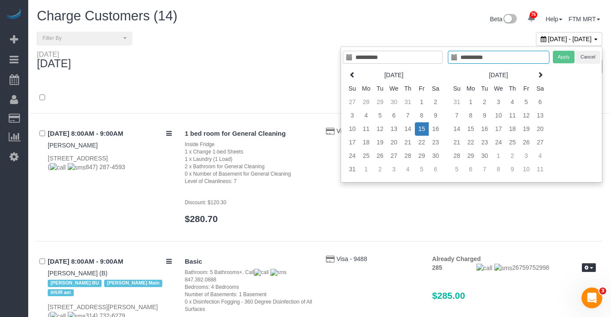
click at [424, 127] on td "15" at bounding box center [422, 128] width 14 height 13
type input "**********"
click at [556, 57] on button "Apply" at bounding box center [563, 57] width 22 height 13
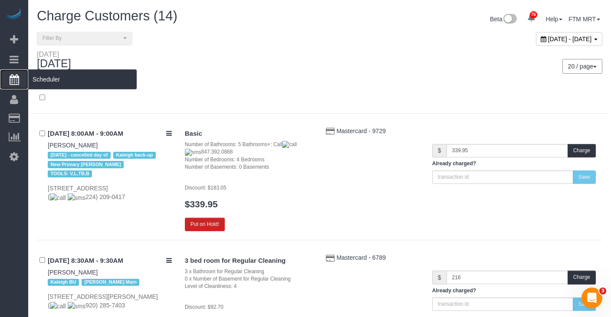
click at [72, 79] on span "Scheduler" at bounding box center [82, 79] width 108 height 20
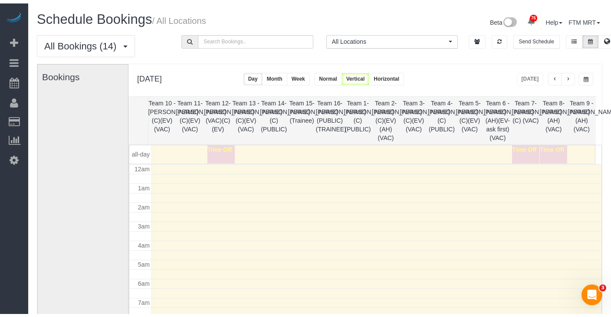
scroll to position [115, 0]
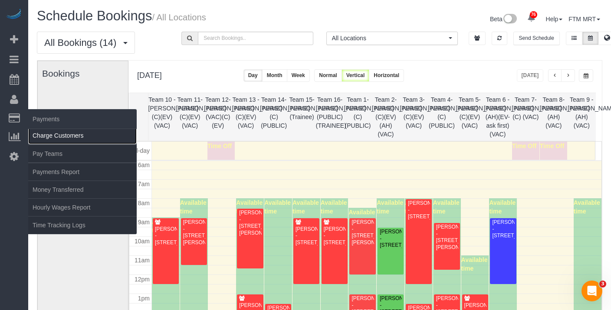
click at [52, 133] on link "Charge Customers" at bounding box center [82, 135] width 108 height 17
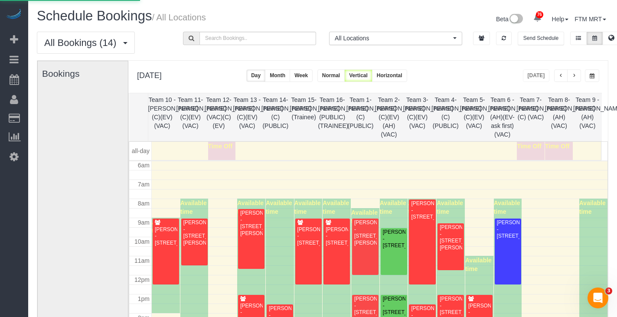
select select
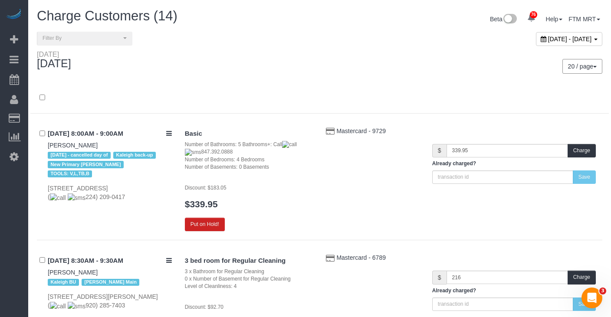
click at [598, 36] on div "[DATE] - [DATE]" at bounding box center [568, 39] width 66 height 14
type input "**********"
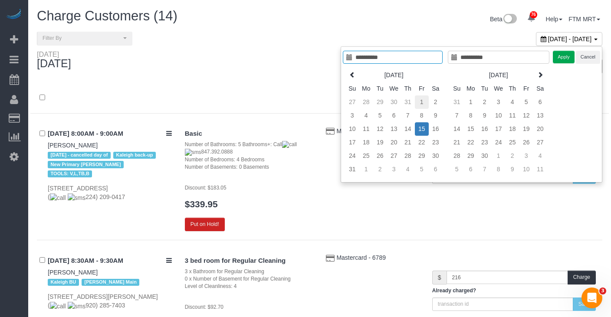
type input "**********"
click at [417, 102] on td "1" at bounding box center [422, 101] width 14 height 13
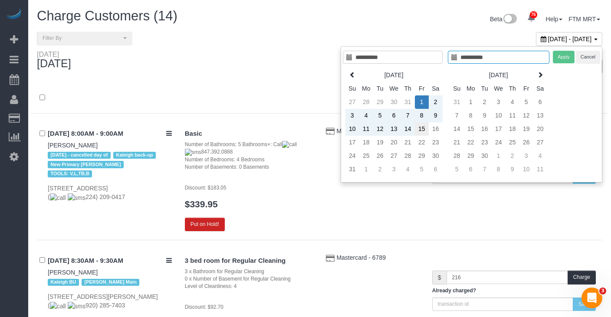
type input "**********"
click at [425, 128] on td "15" at bounding box center [422, 128] width 14 height 13
type input "**********"
click at [563, 57] on button "Apply" at bounding box center [563, 57] width 22 height 13
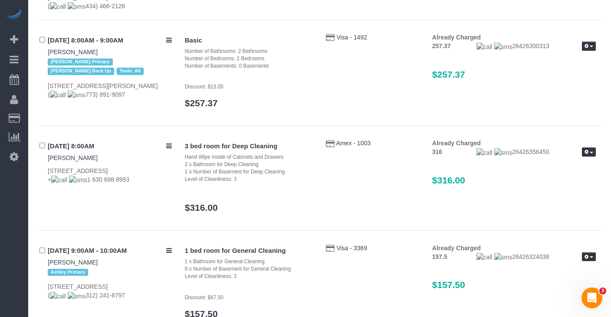
scroll to position [1993, 0]
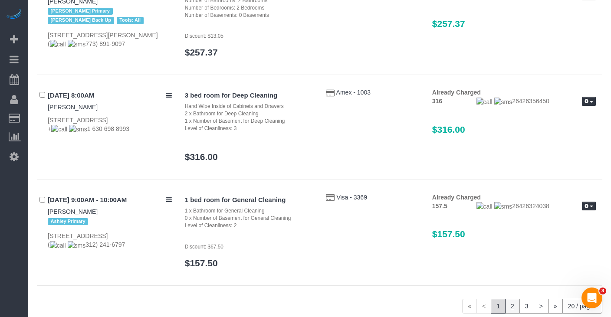
click at [517, 299] on link "2" at bounding box center [512, 306] width 15 height 15
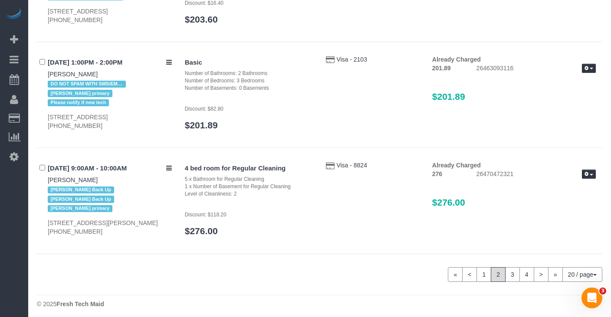
click at [501, 273] on span "2" at bounding box center [497, 274] width 15 height 15
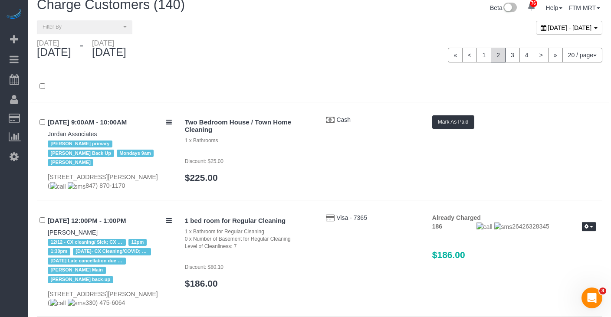
scroll to position [0, 0]
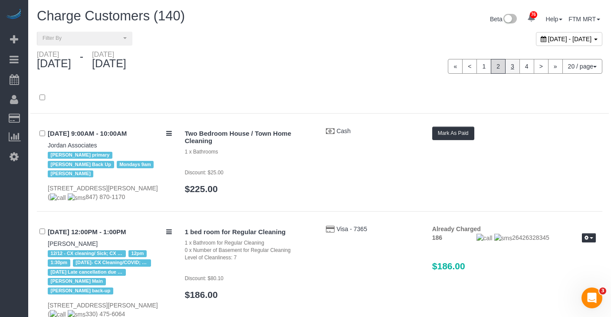
click at [509, 63] on link "3" at bounding box center [512, 66] width 15 height 15
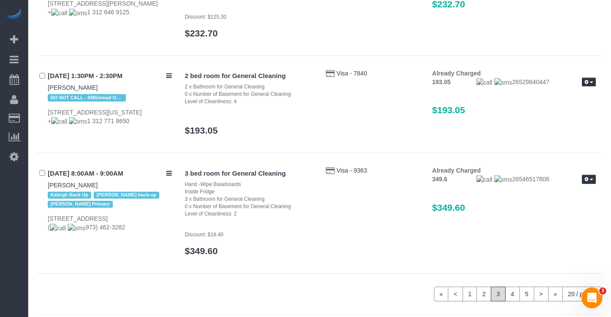
scroll to position [2028, 0]
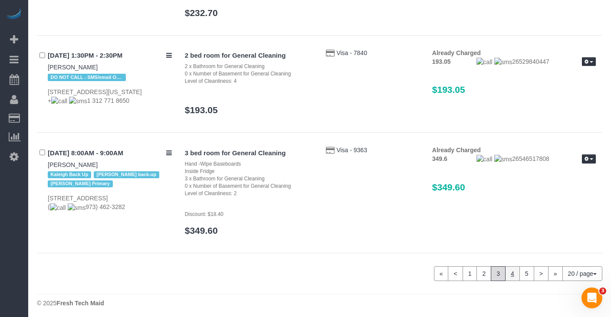
click at [513, 276] on link "4" at bounding box center [512, 273] width 15 height 15
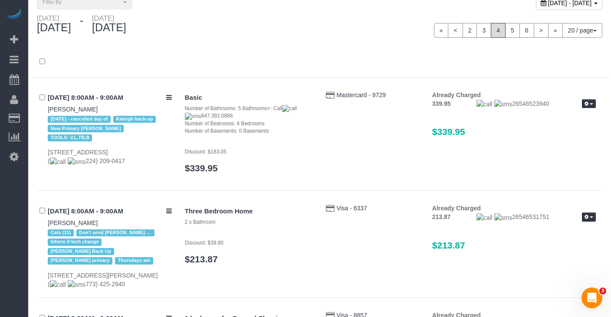
scroll to position [0, 0]
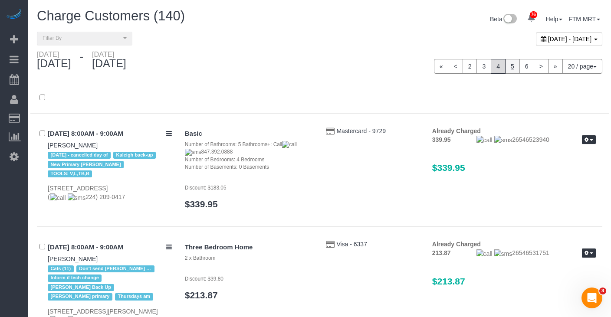
click at [510, 59] on link "5" at bounding box center [512, 66] width 15 height 15
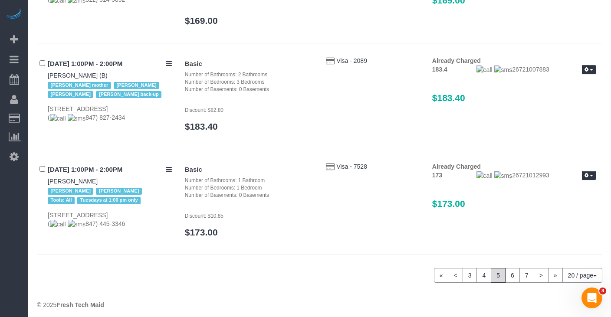
scroll to position [1956, 0]
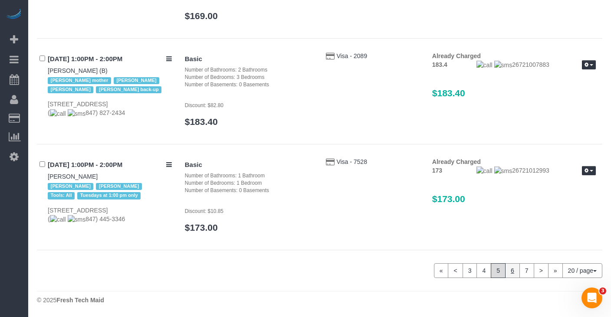
click at [506, 266] on link "6" at bounding box center [512, 270] width 15 height 15
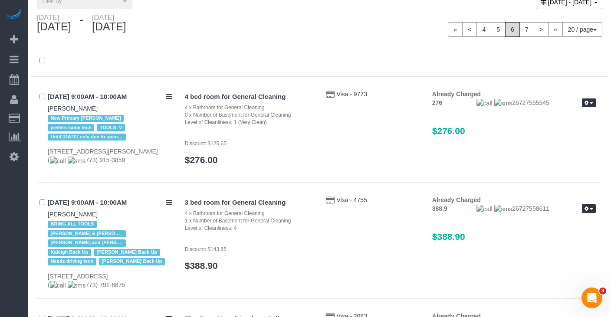
scroll to position [0, 0]
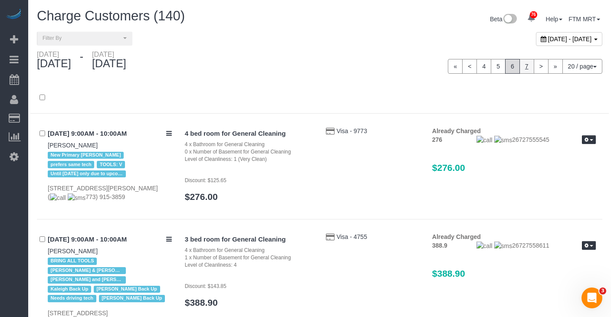
click at [526, 64] on link "7" at bounding box center [526, 66] width 15 height 15
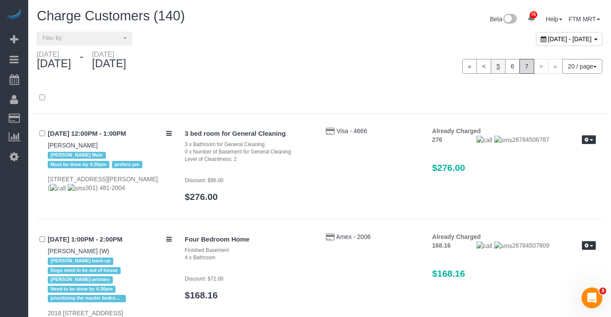
click at [502, 65] on link "5" at bounding box center [497, 66] width 15 height 15
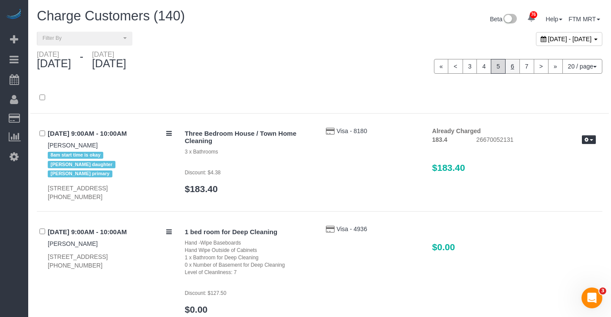
click at [505, 65] on link "6" at bounding box center [512, 66] width 15 height 15
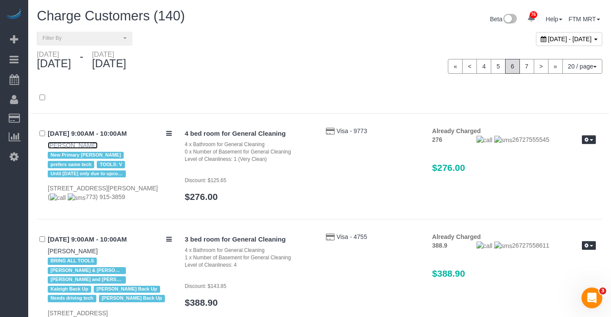
click at [79, 146] on link "[PERSON_NAME]" at bounding box center [73, 145] width 50 height 7
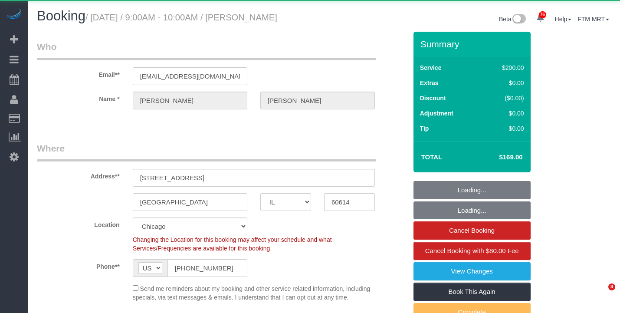
select select "IL"
select select "512"
select select "string:fspay-618ddde4-832d-4316-b821-963a56ca656d"
select select "number:1"
select select "number:65"
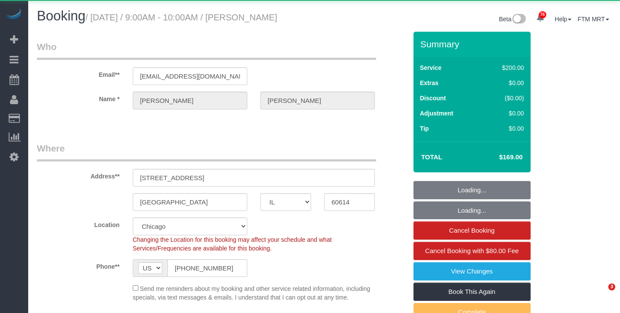
select select "number:139"
select select "number:105"
select select "IL"
select select "object:1184"
select select "512"
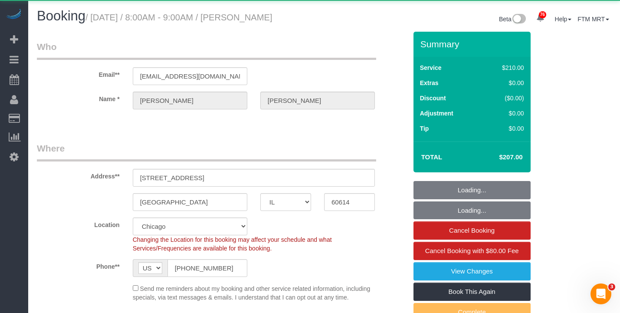
select select "2"
select select "3"
select select "spot1"
select select "number:1"
select select "number:65"
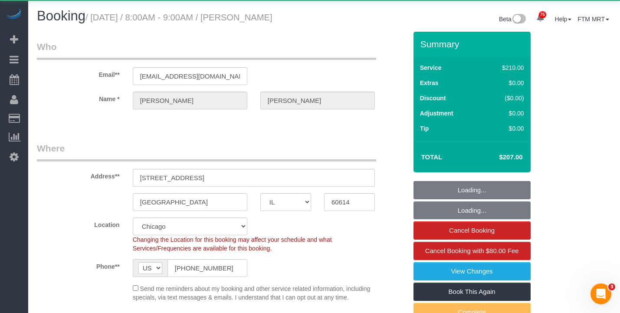
select select "number:139"
select select "number:105"
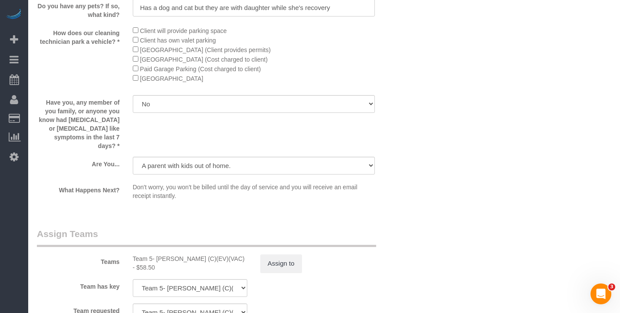
scroll to position [1154, 0]
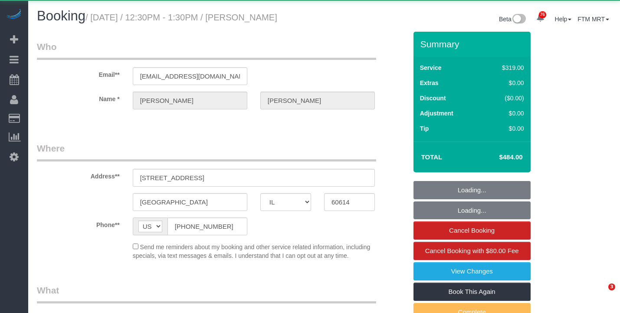
select select "IL"
select select "object:1280"
select select "513"
select select "3"
select select "7"
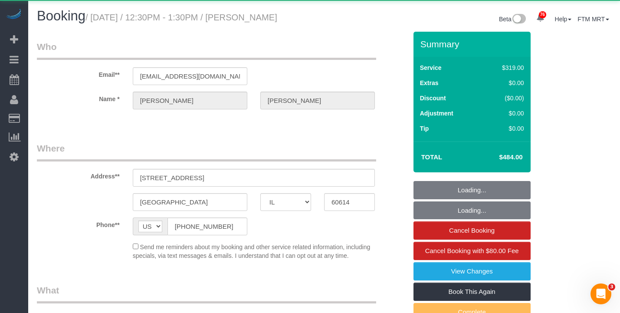
select select "spot1"
select select "number:1"
select select "number:65"
select select "number:139"
select select "number:105"
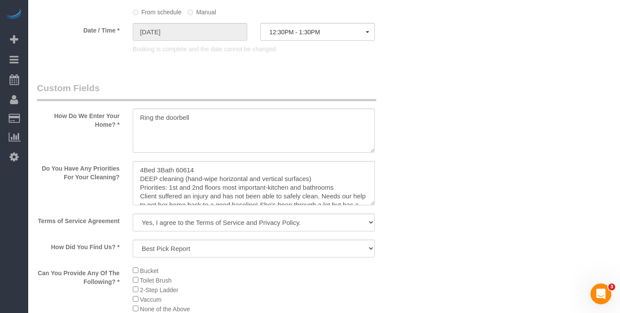
scroll to position [989, 0]
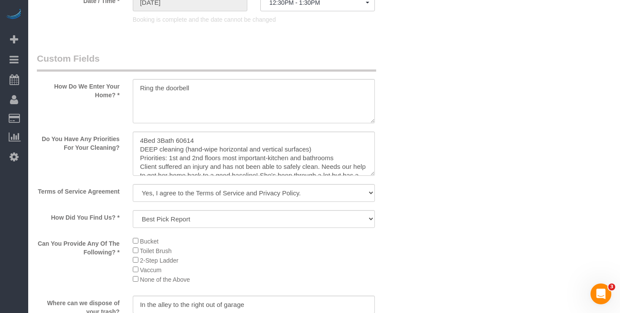
drag, startPoint x: 376, startPoint y: 160, endPoint x: 376, endPoint y: 166, distance: 6.5
click at [376, 166] on div at bounding box center [253, 154] width 255 height 46
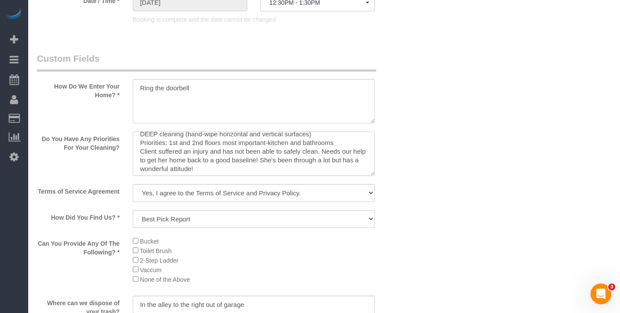
scroll to position [17, 0]
drag, startPoint x: 374, startPoint y: 157, endPoint x: 375, endPoint y: 178, distance: 20.4
click at [375, 177] on div at bounding box center [253, 154] width 255 height 46
click at [217, 176] on textarea at bounding box center [254, 153] width 242 height 44
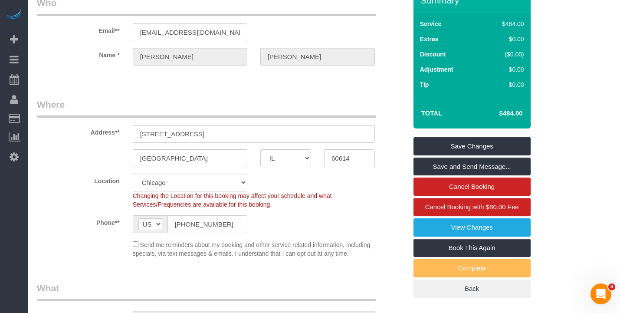
scroll to position [0, 0]
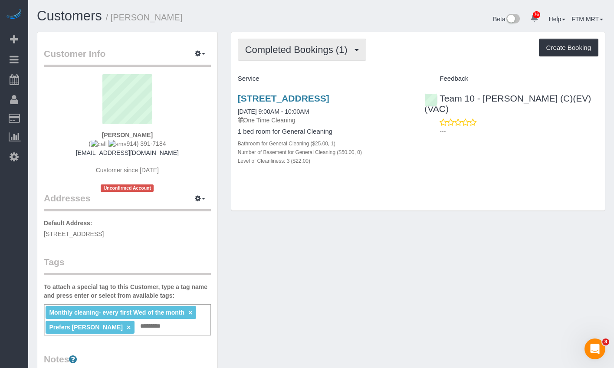
click at [322, 54] on span "Completed Bookings (1)" at bounding box center [298, 49] width 107 height 11
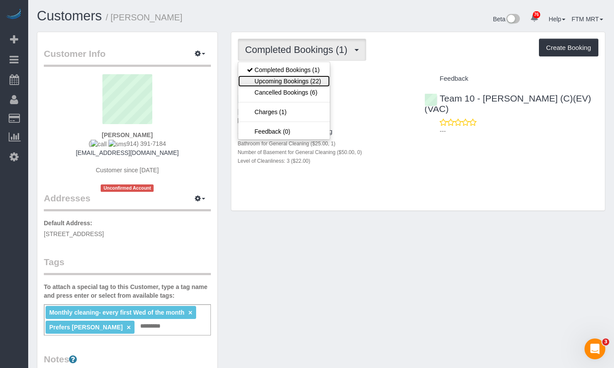
click at [313, 77] on link "Upcoming Bookings (22)" at bounding box center [283, 80] width 91 height 11
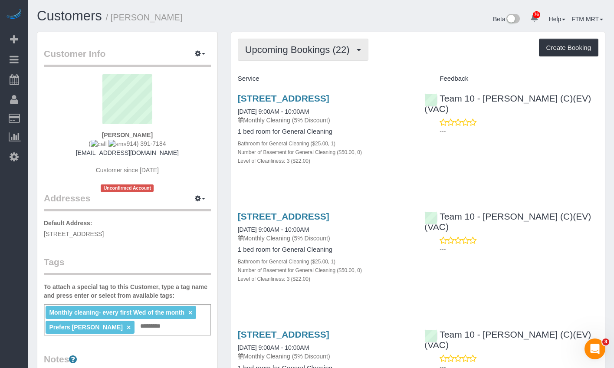
click at [303, 40] on button "Upcoming Bookings (22)" at bounding box center [303, 50] width 131 height 22
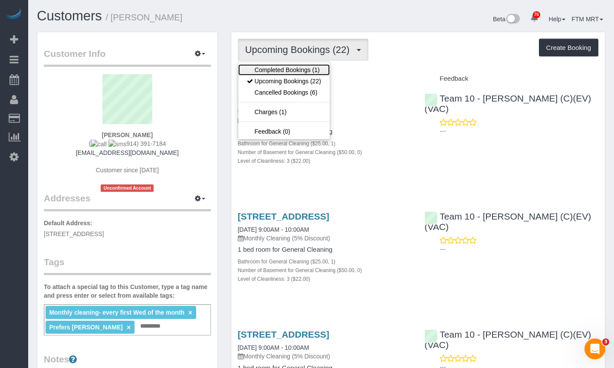
click at [317, 73] on link "Completed Bookings (1)" at bounding box center [283, 69] width 91 height 11
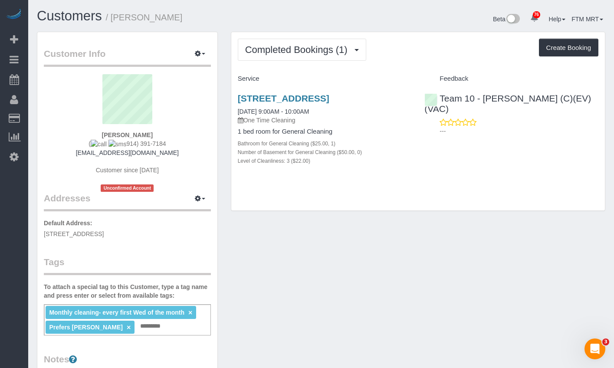
drag, startPoint x: 166, startPoint y: 140, endPoint x: 95, endPoint y: 132, distance: 71.6
click at [95, 132] on div "Alexis Cohen-Pena ( 914) 391-7184 cohenpen@gmail.com Customer since 2025 Unconf…" at bounding box center [127, 133] width 167 height 118
drag, startPoint x: 258, startPoint y: 147, endPoint x: 183, endPoint y: 127, distance: 77.6
click at [255, 147] on div "1 bed room for General Cleaning Bathroom for General Cleaning ($25.00, 1) Numbe…" at bounding box center [325, 146] width 174 height 37
drag, startPoint x: 181, startPoint y: 127, endPoint x: 202, endPoint y: 135, distance: 22.0
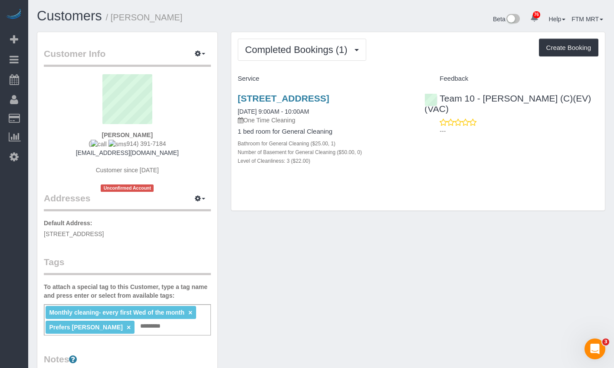
click at [202, 135] on div "Alexis Cohen-Pena ( 914) 391-7184 cohenpen@gmail.com Customer since 2025 Unconf…" at bounding box center [127, 133] width 167 height 118
copy div "Alexis Cohen-Pena"
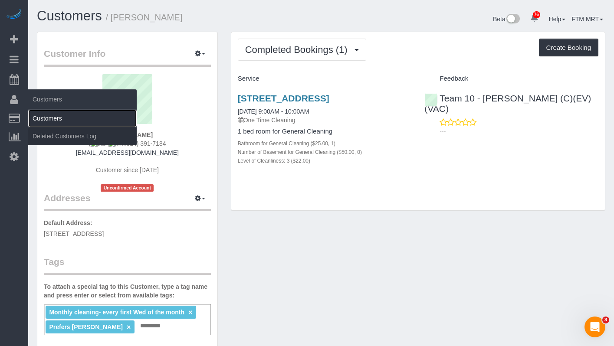
click at [37, 119] on link "Customers" at bounding box center [82, 118] width 108 height 17
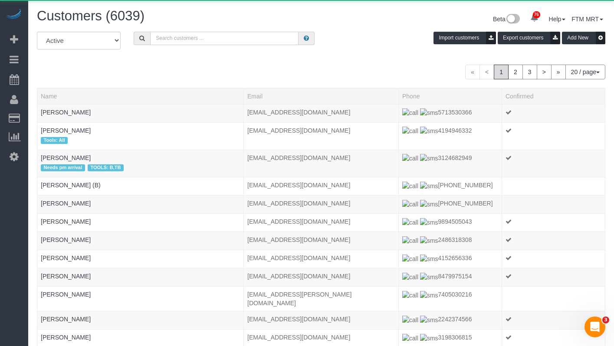
click at [162, 40] on input "text" at bounding box center [224, 38] width 148 height 13
paste input "Alexis Cohen-Pena"
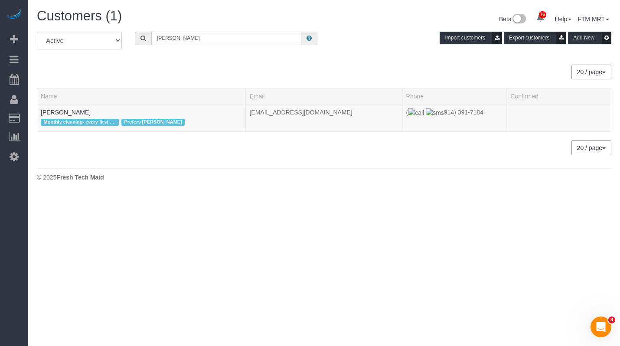
type input "Alexis Cohen-Pena"
click at [112, 35] on select "All Active Archived" at bounding box center [79, 41] width 85 height 18
select select "string:all"
click at [37, 32] on select "All Active Archived" at bounding box center [79, 41] width 85 height 18
click at [314, 44] on span at bounding box center [309, 38] width 16 height 13
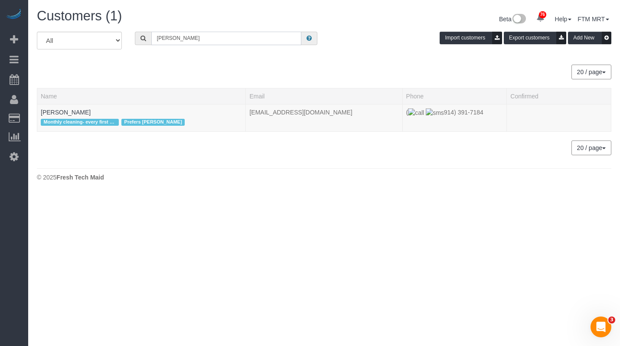
click at [240, 43] on input "Alexis Cohen-Pena" at bounding box center [226, 38] width 150 height 13
click at [165, 35] on input "Alexis Cohen-Pena" at bounding box center [226, 38] width 150 height 13
drag, startPoint x: 169, startPoint y: 39, endPoint x: 229, endPoint y: 39, distance: 59.4
click at [229, 39] on input "Alexis Cohen-Pena" at bounding box center [226, 38] width 150 height 13
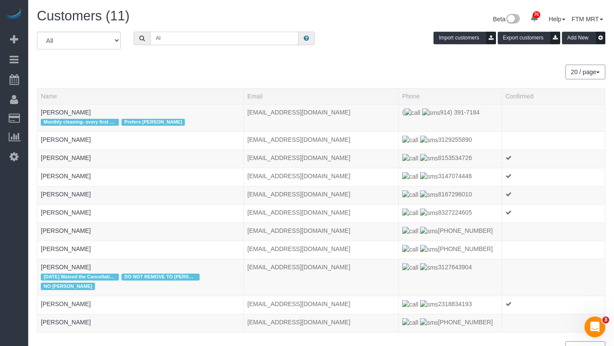
type input "A"
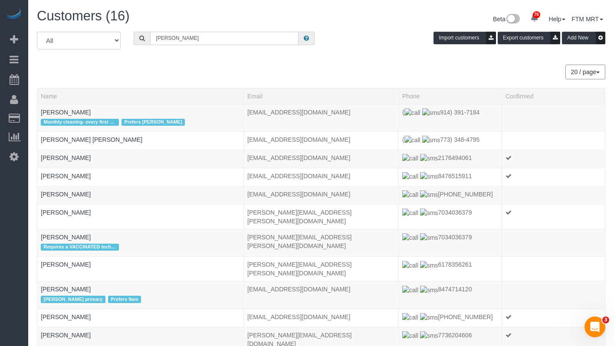
drag, startPoint x: 177, startPoint y: 36, endPoint x: 140, endPoint y: 35, distance: 36.5
click at [140, 35] on div "Cohen" at bounding box center [224, 38] width 181 height 13
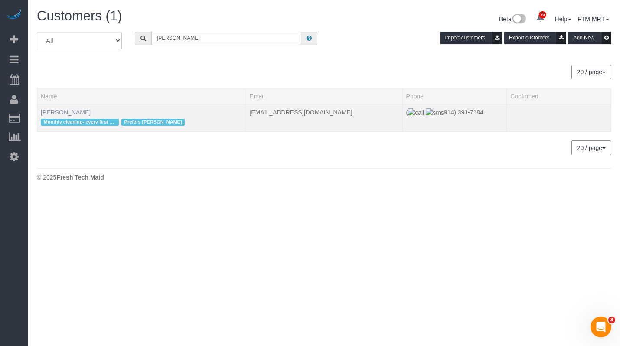
type input "Pena"
click at [74, 115] on td "Alexis Cohen-Pena Monthly cleaning- every first Wed of the month Prefers Susanna" at bounding box center [141, 117] width 209 height 27
click at [74, 115] on link "Alexis Cohen-Pena" at bounding box center [66, 112] width 50 height 7
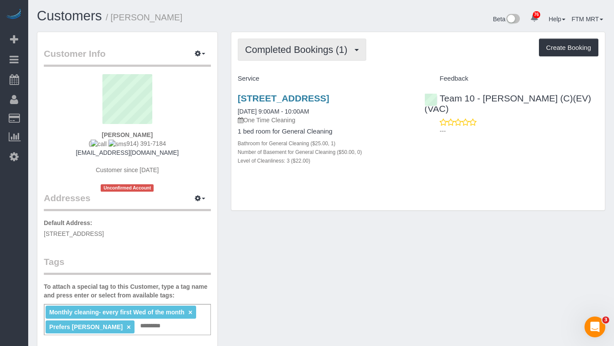
click at [355, 49] on span "button" at bounding box center [356, 50] width 4 height 2
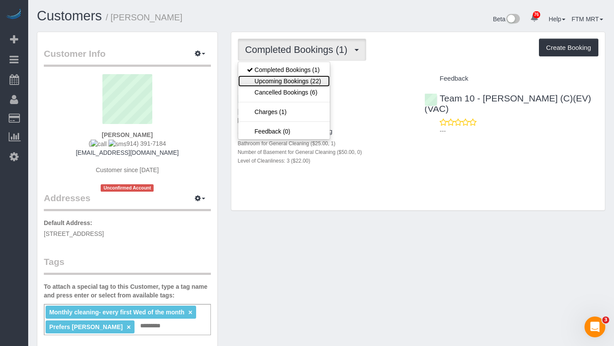
click at [309, 81] on link "Upcoming Bookings (22)" at bounding box center [283, 80] width 91 height 11
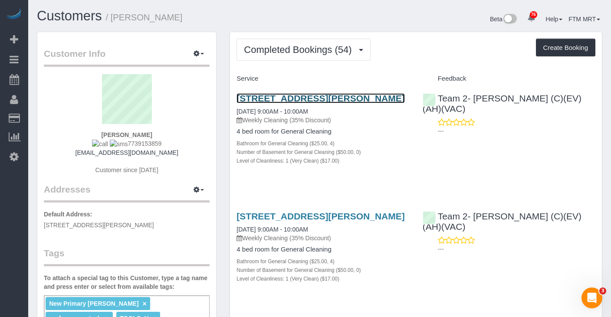
click at [274, 103] on link "[STREET_ADDRESS][PERSON_NAME]" at bounding box center [320, 98] width 168 height 10
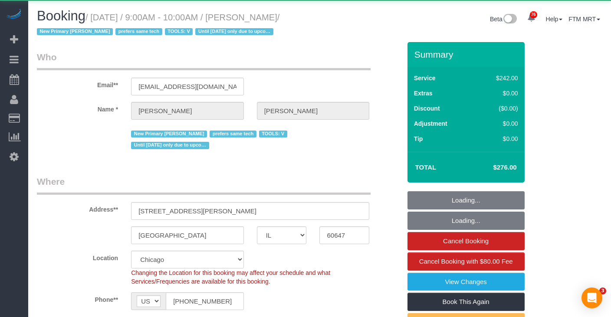
select select "IL"
select select "512"
select select "4"
select select "number:1"
select select "number:66"
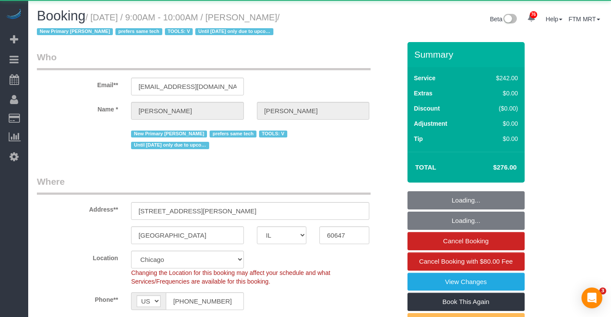
select select "number:139"
select select "number:104"
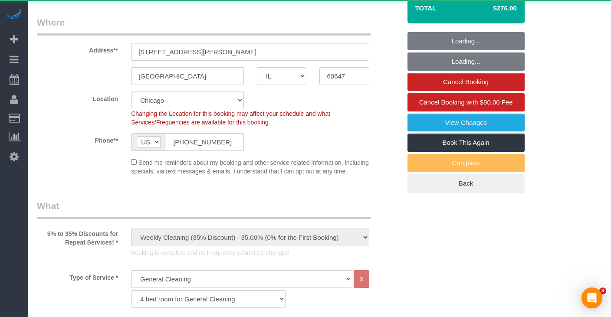
select select "spot1"
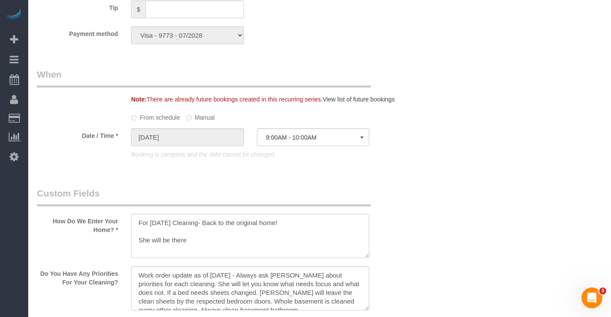
scroll to position [856, 0]
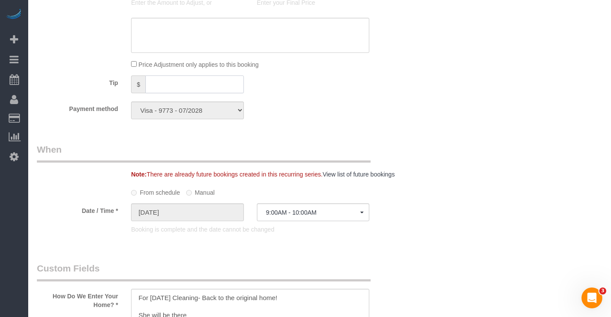
click at [155, 87] on input "text" at bounding box center [194, 84] width 98 height 18
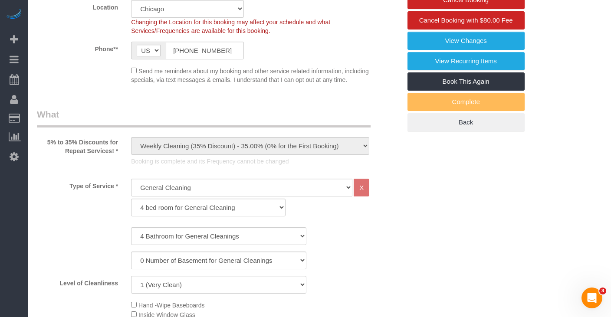
scroll to position [58, 0]
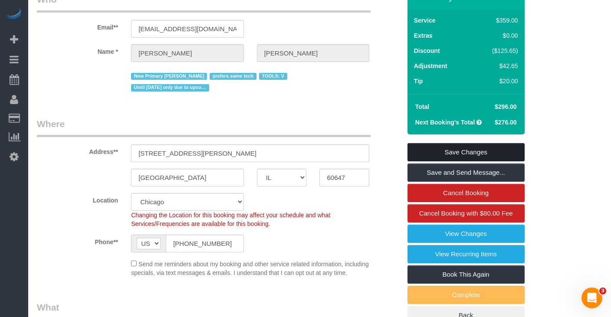
type input "20"
click at [469, 147] on link "Save Changes" at bounding box center [465, 152] width 117 height 18
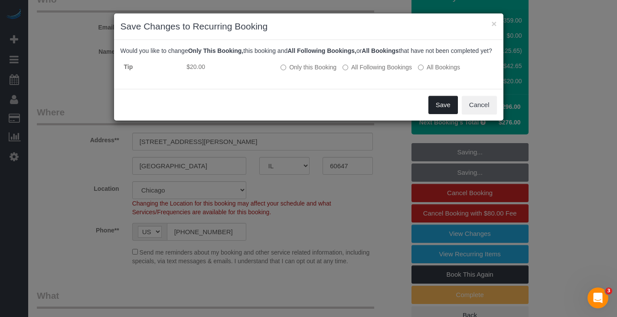
click at [437, 110] on button "Save" at bounding box center [442, 105] width 29 height 18
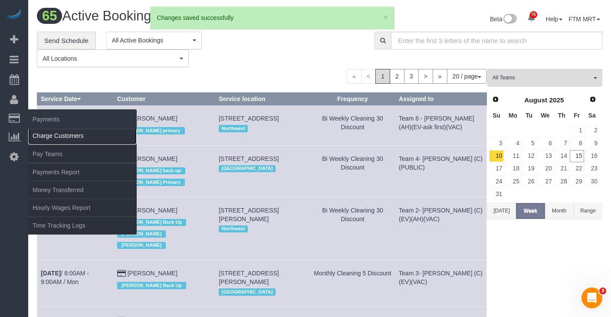
click at [36, 133] on link "Charge Customers" at bounding box center [82, 135] width 108 height 17
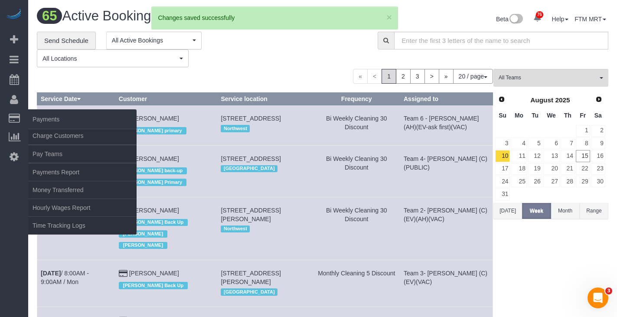
select select
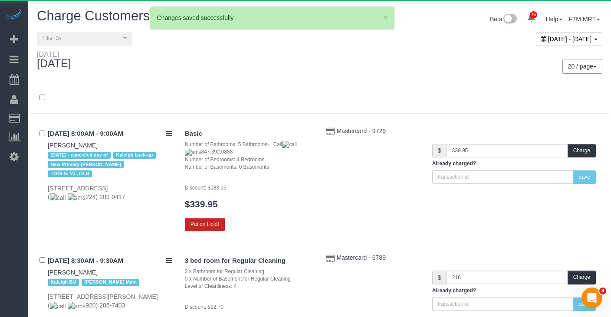
click at [552, 39] on span "[DATE] - [DATE]" at bounding box center [570, 39] width 44 height 7
type input "**********"
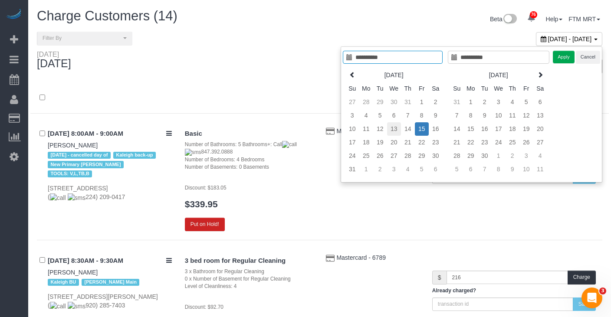
type input "**********"
click at [393, 127] on td "13" at bounding box center [394, 128] width 14 height 13
type input "**********"
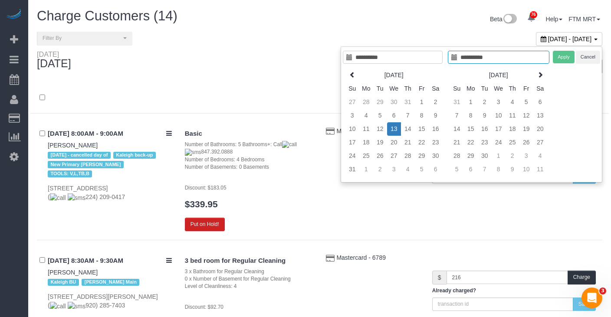
click at [393, 127] on td "13" at bounding box center [394, 128] width 14 height 13
type input "**********"
drag, startPoint x: 561, startPoint y: 62, endPoint x: 500, endPoint y: 65, distance: 60.3
click at [561, 62] on button "Apply" at bounding box center [563, 57] width 22 height 13
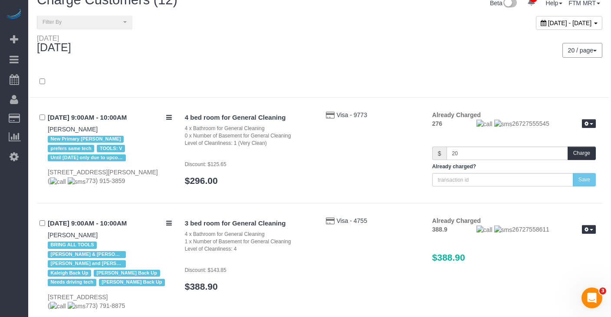
scroll to position [37, 0]
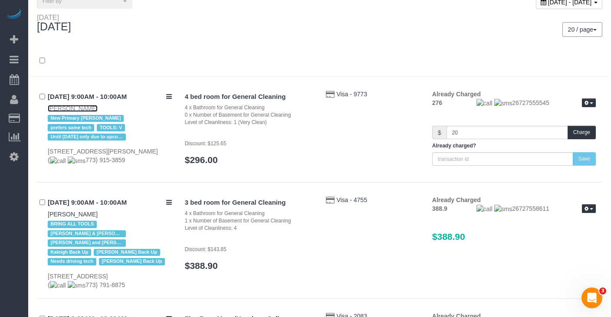
click at [61, 110] on link "[PERSON_NAME]" at bounding box center [73, 108] width 50 height 7
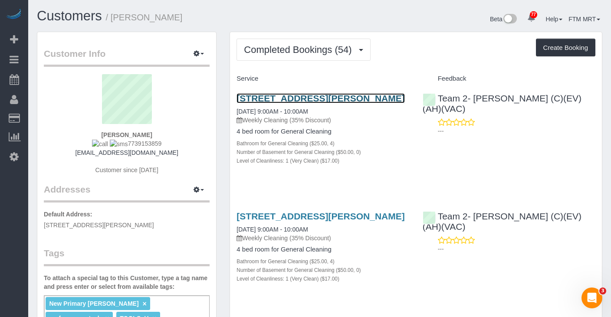
click at [281, 103] on link "1618 N Leavitt St, Chicago, Il 60647, Chicago, IL 60647" at bounding box center [320, 98] width 168 height 10
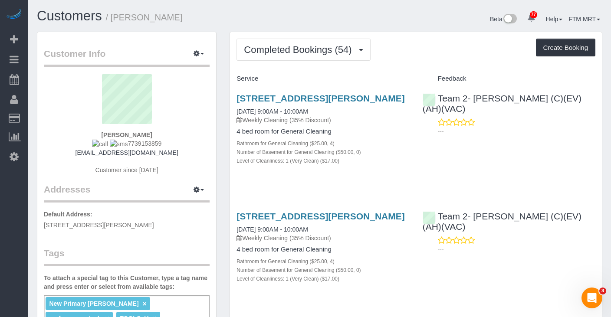
click at [263, 91] on div "1618 N Leavitt St, Chicago, Il 60647, Chicago, IL 60647 08/13/2025 9:00AM - 10:…" at bounding box center [323, 134] width 186 height 96
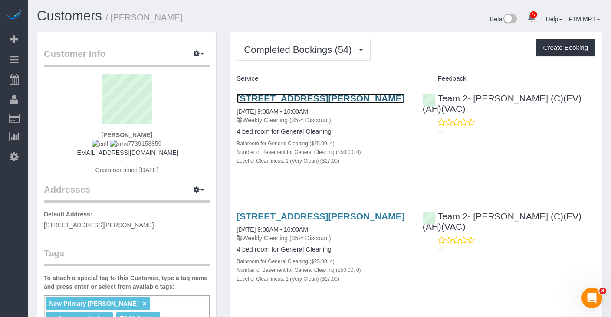
click at [265, 97] on link "1618 N Leavitt St, Chicago, Il 60647, Chicago, IL 60647" at bounding box center [320, 98] width 168 height 10
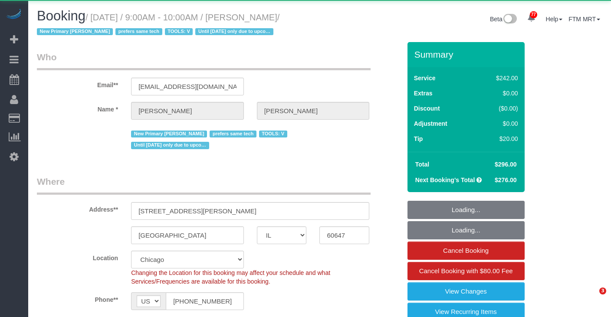
select select "IL"
select select "512"
select select "4"
select select "number:1"
select select "number:66"
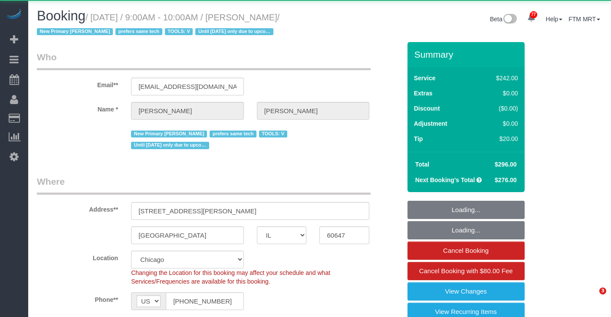
select select "number:139"
select select "number:104"
select select "spot1"
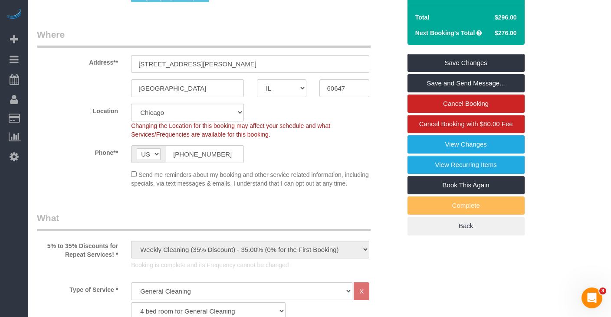
scroll to position [38, 0]
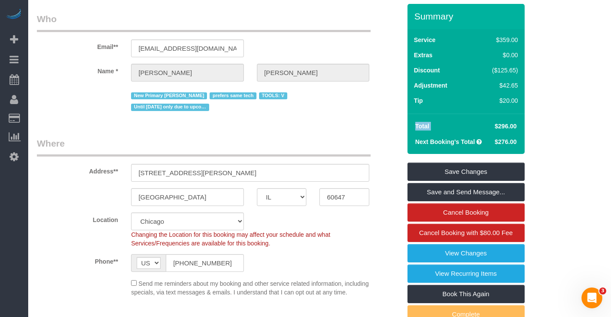
drag, startPoint x: 486, startPoint y: 129, endPoint x: 526, endPoint y: 129, distance: 39.0
click at [526, 129] on div "Summary Service $359.00 Extras $0.00 Discount ($125.65) Adjustment $42.65 Tip $…" at bounding box center [471, 182] width 141 height 357
click at [505, 129] on span "$296.00" at bounding box center [505, 126] width 22 height 7
drag, startPoint x: 498, startPoint y: 140, endPoint x: 529, endPoint y: 141, distance: 30.8
click at [529, 141] on div "Summary Service $359.00 Extras $0.00 Discount ($125.65) Adjustment $42.65 Tip $…" at bounding box center [471, 182] width 141 height 357
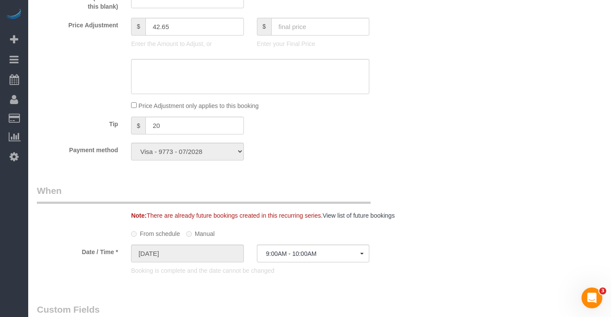
scroll to position [814, 0]
click at [302, 32] on input "text" at bounding box center [320, 28] width 98 height 18
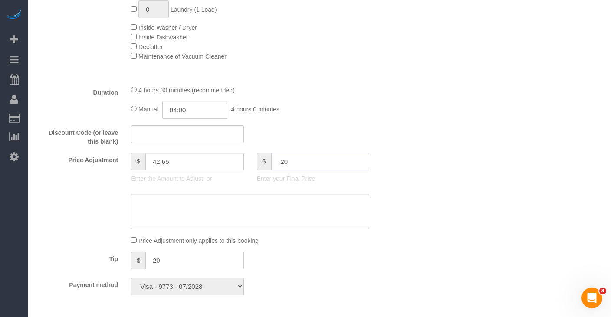
scroll to position [624, 0]
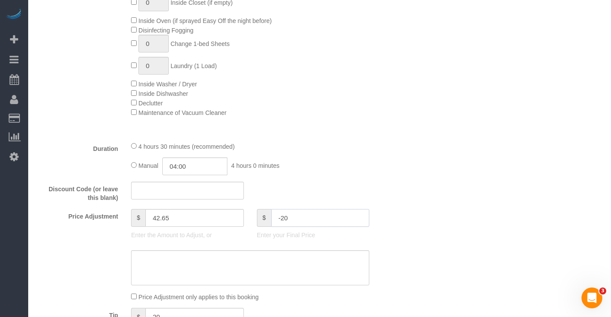
click at [291, 215] on input "-20" at bounding box center [320, 218] width 98 height 18
click at [313, 255] on sui-booking-price-adjustment "Price Adjustment $ 42.65 Enter the Amount to Adjust, or $ -20 Enter your Final …" at bounding box center [219, 255] width 364 height 93
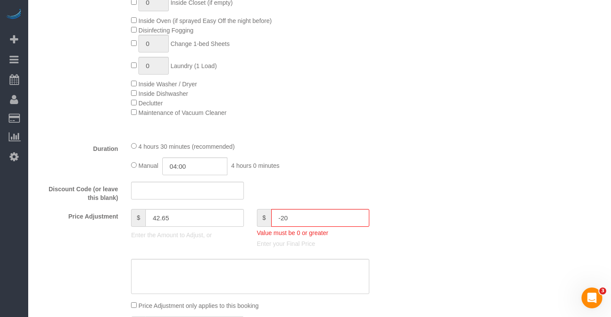
click at [308, 206] on fieldset "What 5% to 35% Discounts for Repeat Services! * One Time Cleaning Weekly Cleani…" at bounding box center [219, 51] width 364 height 633
click at [307, 212] on input "-20" at bounding box center [320, 218] width 98 height 18
type input "-"
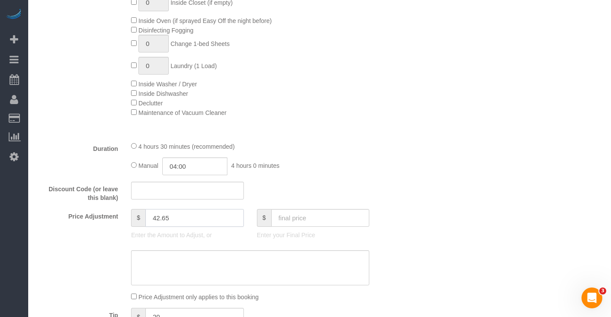
click at [188, 215] on input "42.65" at bounding box center [194, 218] width 98 height 18
type input "4"
type input "-20"
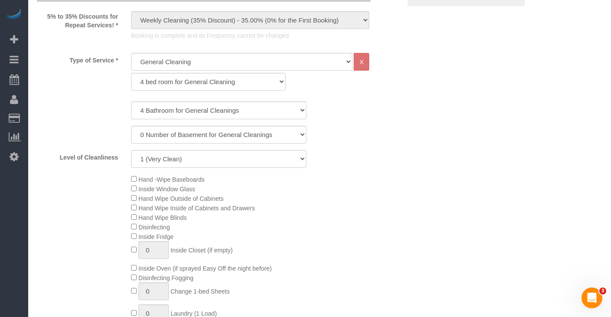
scroll to position [321, 0]
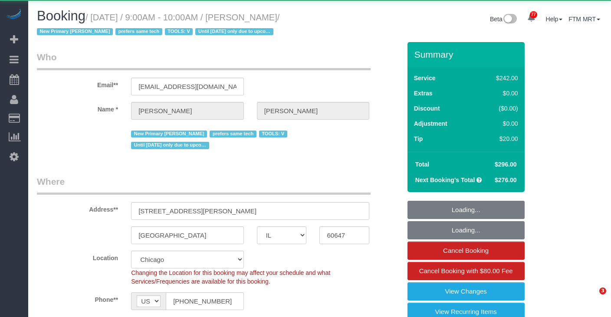
select select "IL"
select select "512"
select select "4"
select select "number:1"
select select "number:66"
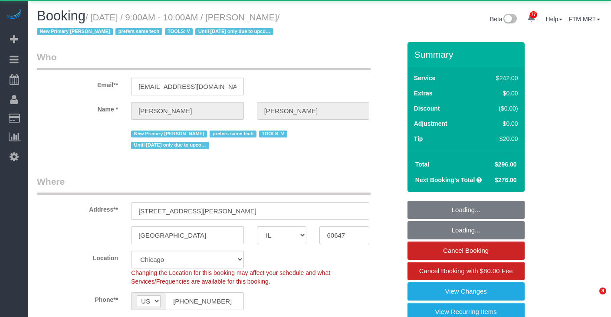
select select "number:139"
select select "number:104"
select select "spot1"
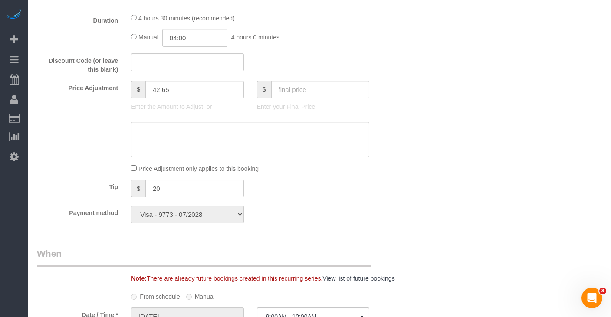
scroll to position [849, 0]
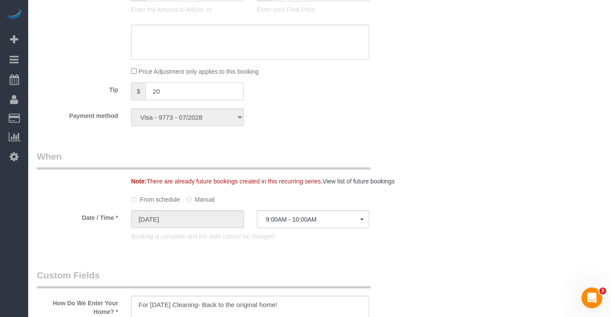
drag, startPoint x: 153, startPoint y: 91, endPoint x: 129, endPoint y: 89, distance: 24.3
click at [129, 89] on div "$ 20" at bounding box center [187, 92] width 126 height 20
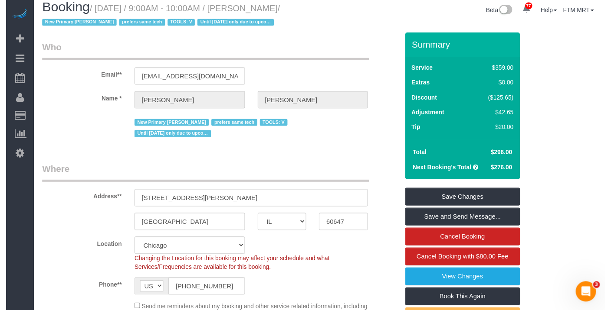
scroll to position [0, 0]
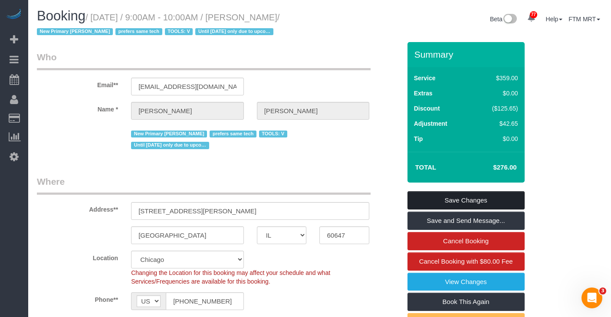
click at [466, 203] on link "Save Changes" at bounding box center [465, 200] width 117 height 18
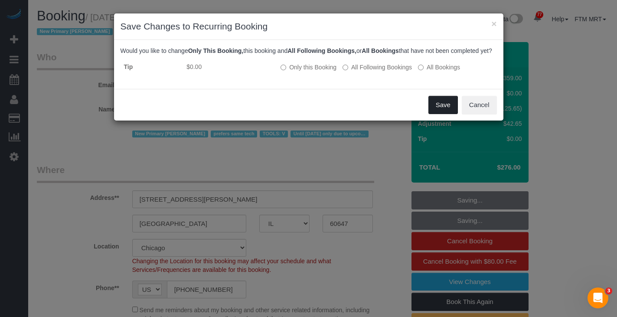
click at [435, 108] on button "Save" at bounding box center [442, 105] width 29 height 18
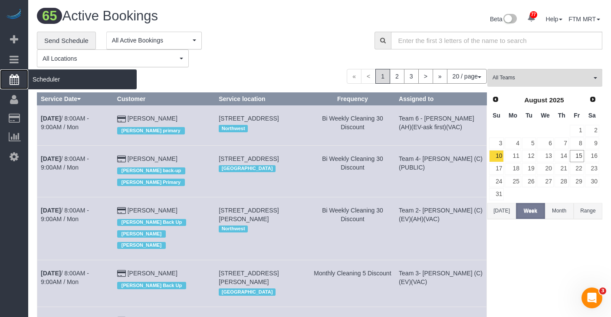
click at [57, 75] on span "Scheduler" at bounding box center [82, 79] width 108 height 20
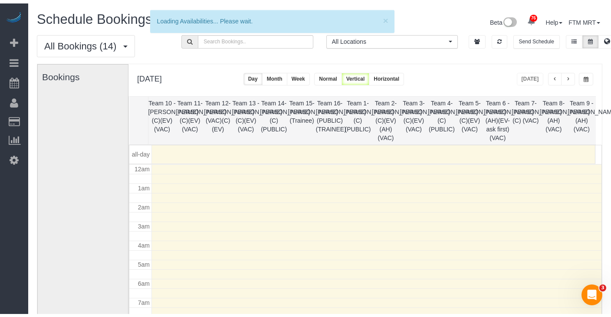
scroll to position [115, 0]
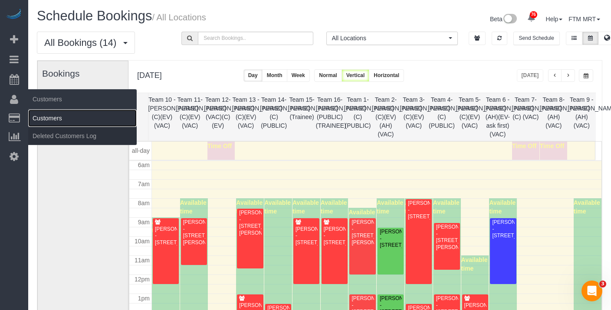
click at [45, 115] on link "Customers" at bounding box center [82, 118] width 108 height 17
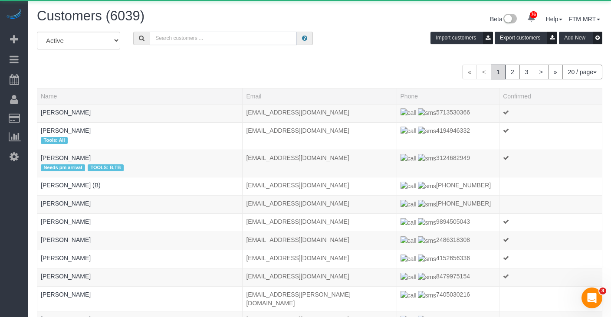
click at [174, 33] on input "text" at bounding box center [223, 38] width 147 height 13
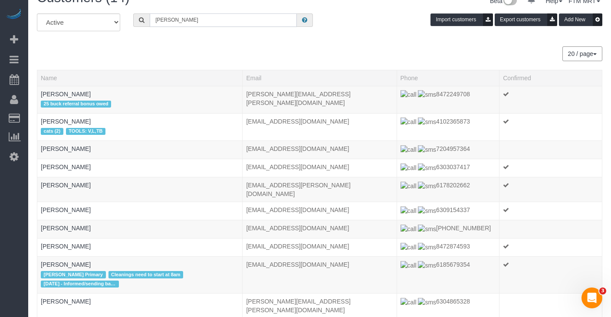
scroll to position [83, 0]
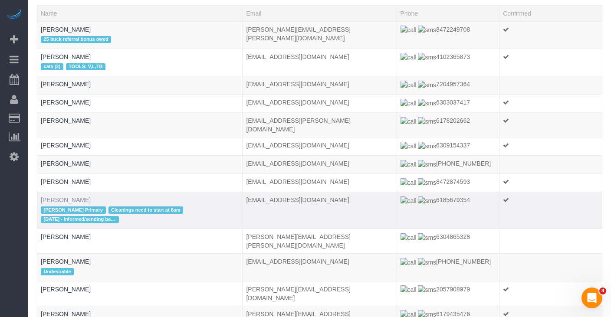
type input "[PERSON_NAME]"
drag, startPoint x: 73, startPoint y: 190, endPoint x: 154, endPoint y: 186, distance: 81.2
click at [73, 196] on link "[PERSON_NAME]" at bounding box center [66, 199] width 50 height 7
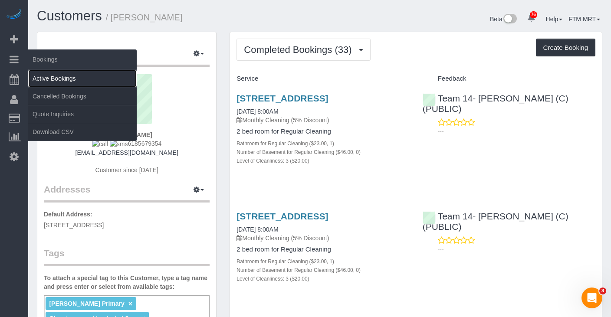
click at [54, 70] on link "Active Bookings" at bounding box center [82, 78] width 108 height 17
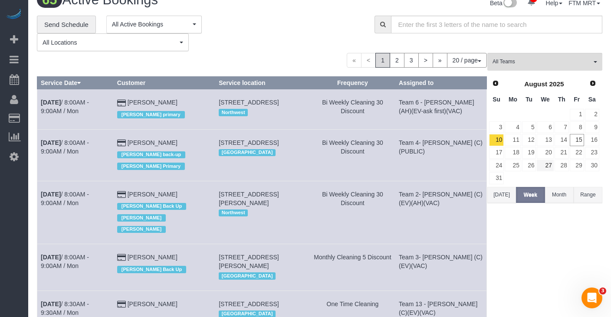
scroll to position [18, 0]
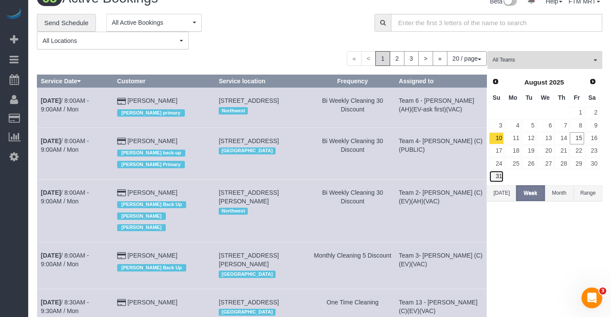
click at [499, 175] on link "31" at bounding box center [496, 176] width 15 height 12
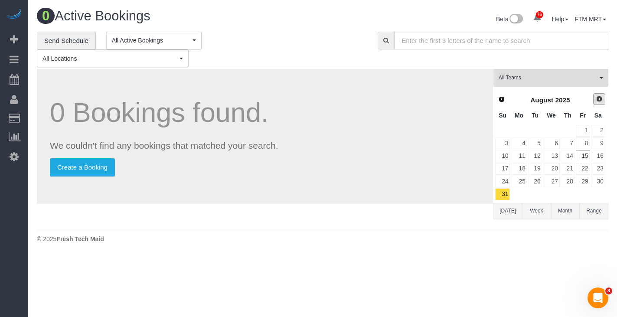
click at [598, 101] on span "Next" at bounding box center [599, 98] width 7 height 7
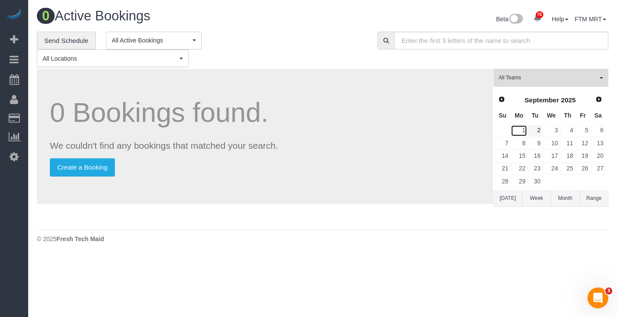
click at [521, 128] on link "1" at bounding box center [519, 131] width 16 height 12
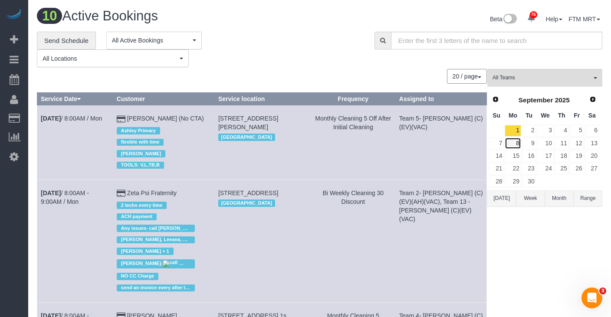
click at [513, 142] on link "8" at bounding box center [512, 143] width 16 height 12
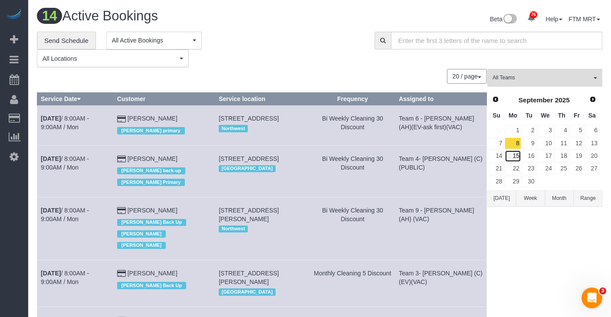
click at [511, 154] on link "15" at bounding box center [512, 156] width 16 height 12
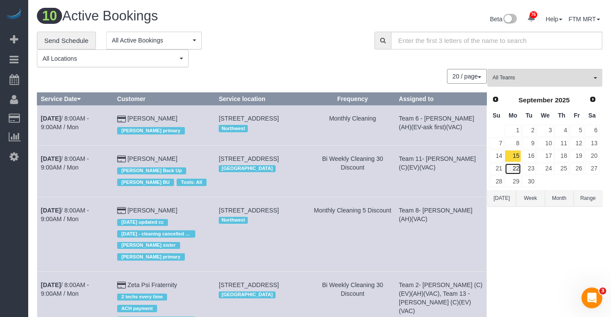
click at [513, 170] on link "22" at bounding box center [512, 169] width 16 height 12
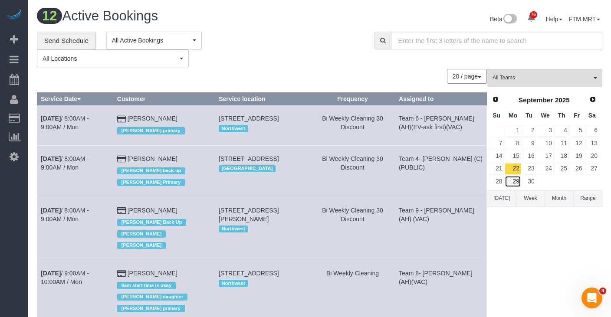
click at [509, 181] on link "29" at bounding box center [512, 182] width 16 height 12
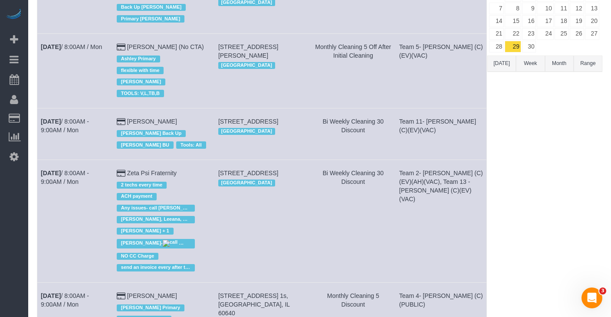
scroll to position [78, 0]
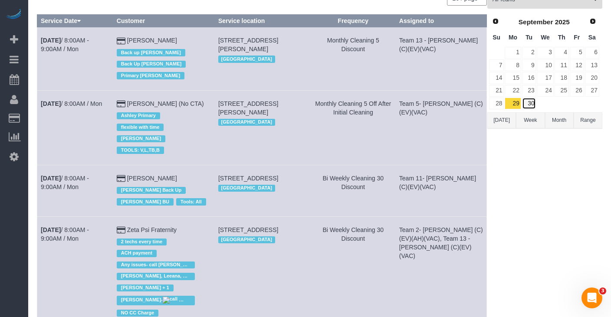
click at [529, 99] on link "30" at bounding box center [529, 104] width 14 height 12
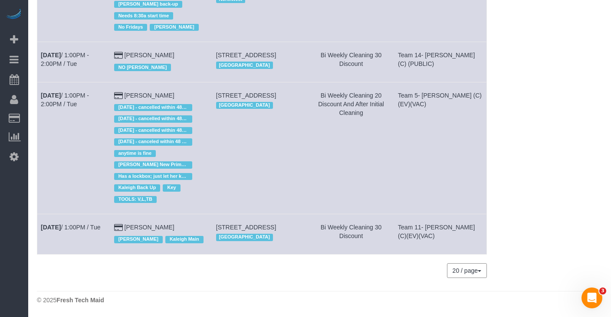
scroll to position [0, 0]
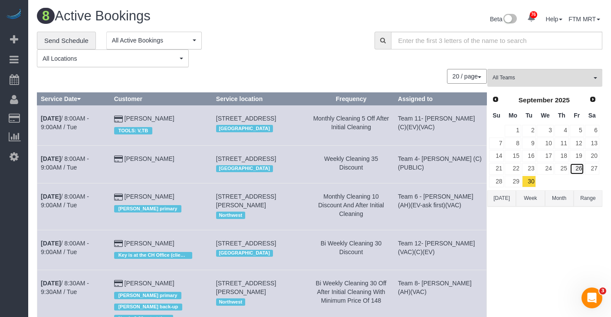
click at [576, 167] on link "26" at bounding box center [576, 169] width 14 height 12
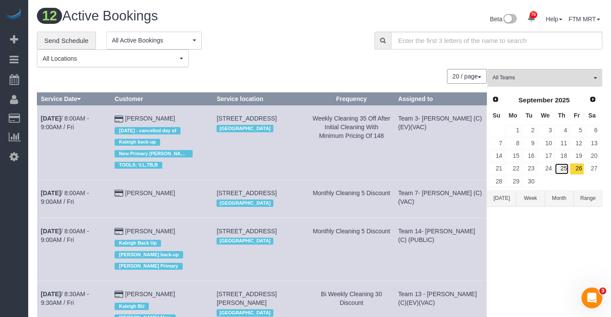
click at [565, 170] on link "25" at bounding box center [561, 169] width 14 height 12
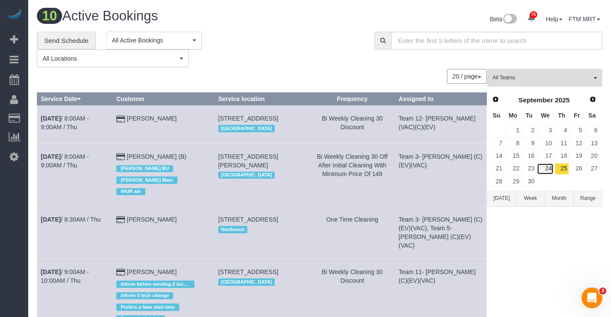
click at [543, 169] on link "24" at bounding box center [544, 169] width 16 height 12
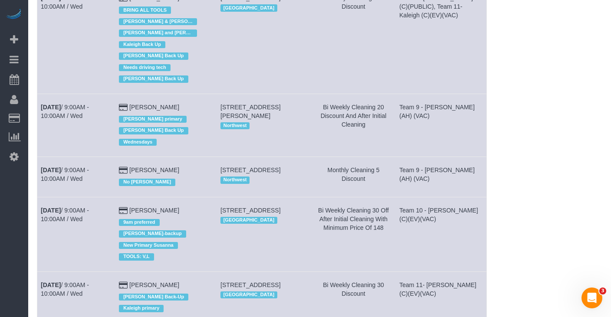
scroll to position [30, 0]
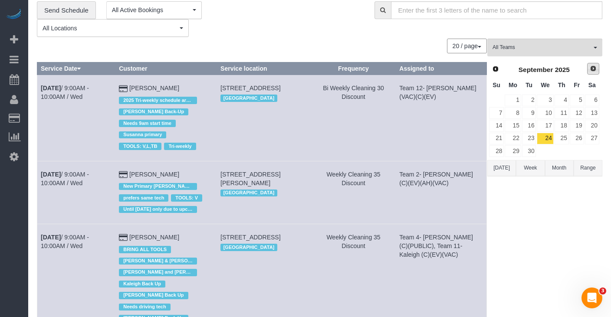
click at [589, 71] on link "Next" at bounding box center [593, 69] width 12 height 12
click at [515, 114] on link "6" at bounding box center [512, 113] width 16 height 12
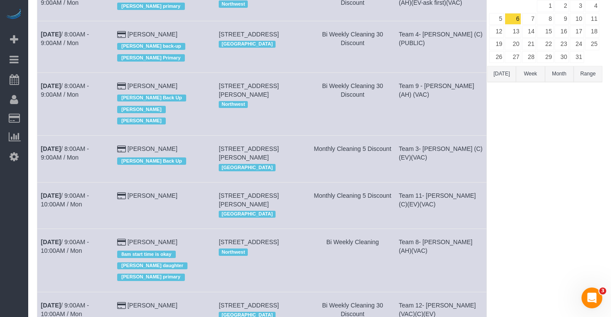
scroll to position [0, 0]
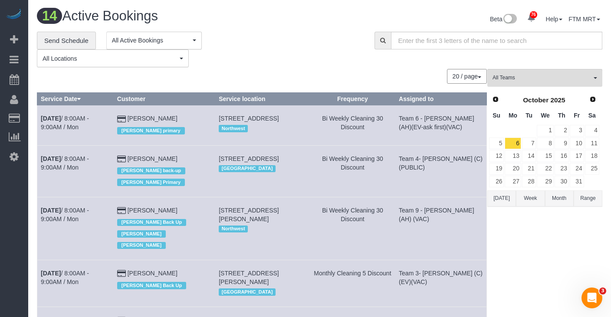
drag, startPoint x: 586, startPoint y: 92, endPoint x: 595, endPoint y: 97, distance: 10.5
click at [589, 93] on div "Prev Next [DATE] Su Mo Tu We Th Fr Sa 1 2 3 4 5 6 7 8 9 10 11 12 13 14 15 16 17…" at bounding box center [544, 140] width 114 height 99
click at [595, 98] on span "Next" at bounding box center [592, 98] width 7 height 7
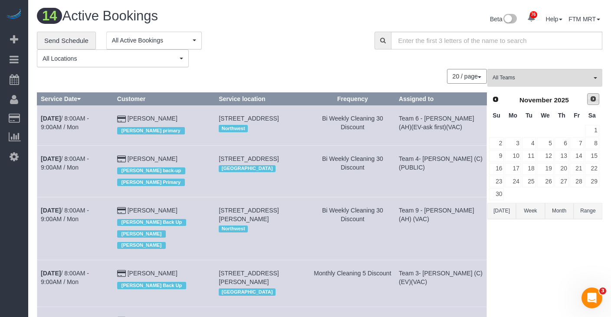
click at [595, 98] on span "Next" at bounding box center [592, 98] width 7 height 7
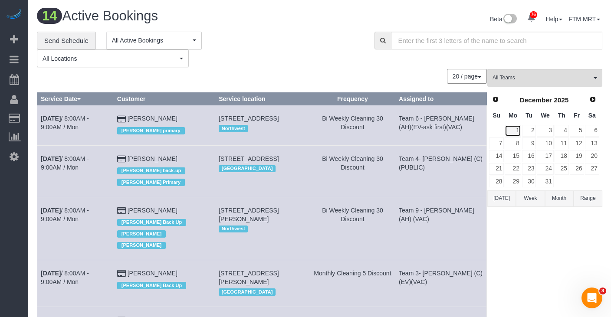
click at [519, 129] on link "1" at bounding box center [512, 131] width 16 height 12
click at [516, 145] on link "8" at bounding box center [512, 143] width 16 height 12
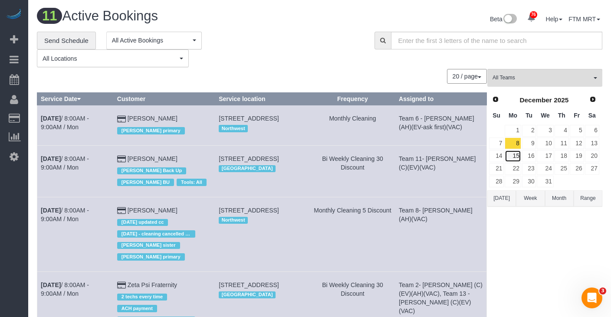
click at [516, 159] on link "15" at bounding box center [512, 156] width 16 height 12
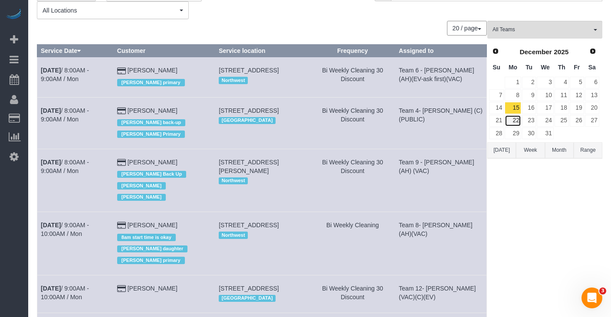
click at [516, 120] on link "22" at bounding box center [512, 121] width 16 height 12
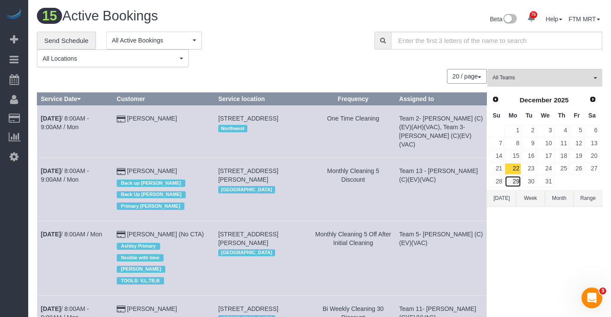
click at [515, 178] on link "29" at bounding box center [512, 182] width 16 height 12
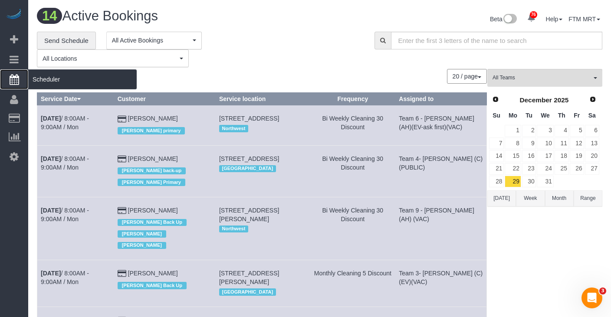
click at [69, 85] on span "Scheduler" at bounding box center [82, 79] width 108 height 20
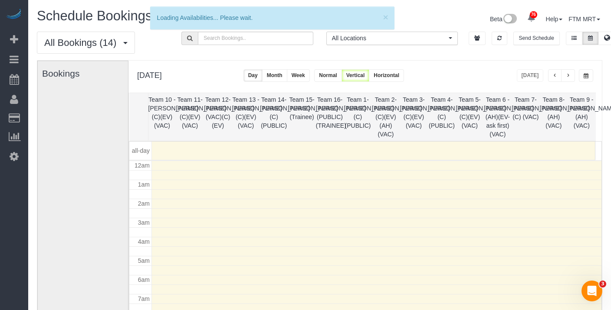
scroll to position [115, 0]
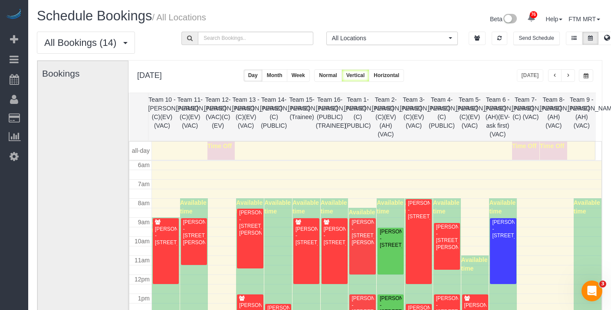
click at [594, 78] on div "[DATE] [DATE] Day Month Week Normal Vertical Horizontal" at bounding box center [364, 77] width 473 height 32
click at [588, 75] on button "button" at bounding box center [585, 75] width 14 height 13
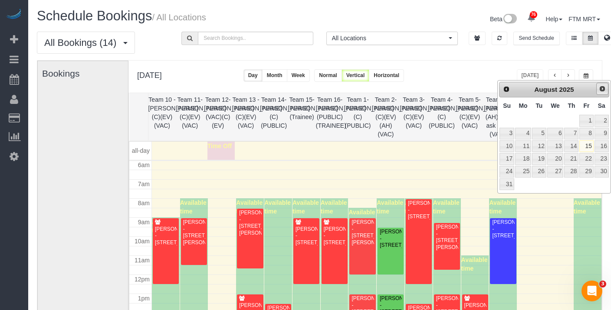
click at [597, 86] on link "Next" at bounding box center [602, 89] width 12 height 12
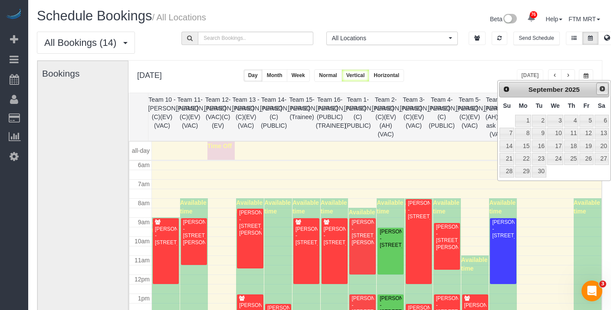
click at [597, 86] on link "Next" at bounding box center [602, 89] width 12 height 12
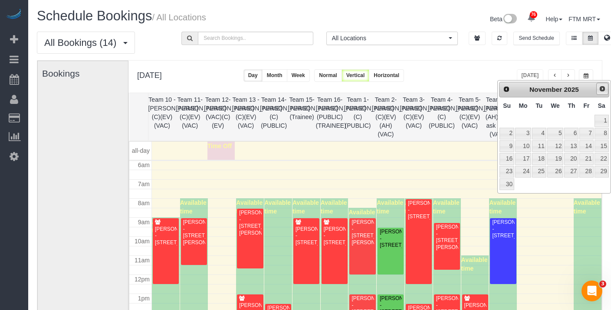
click at [597, 86] on link "Next" at bounding box center [602, 89] width 12 height 12
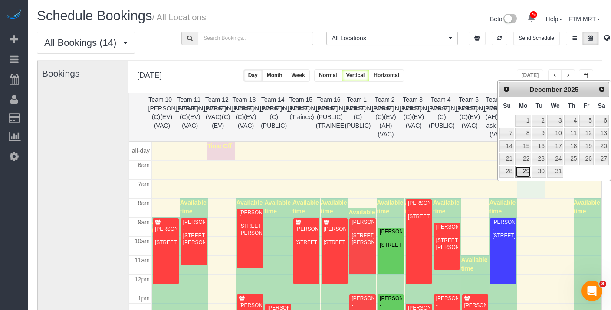
scroll to position [19, 0]
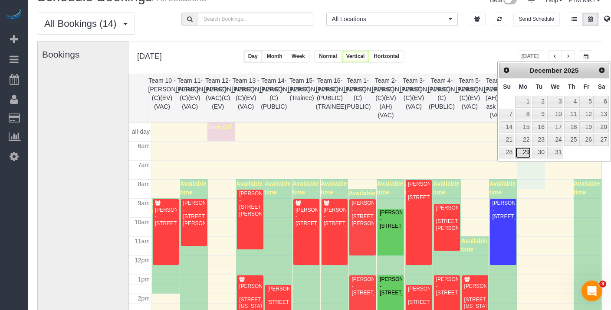
click at [521, 152] on link "29" at bounding box center [523, 153] width 16 height 12
type input "**********"
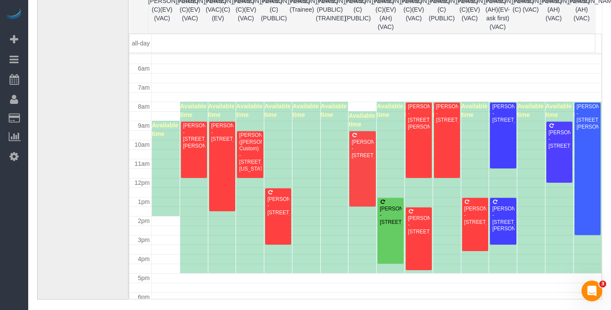
scroll to position [98, 0]
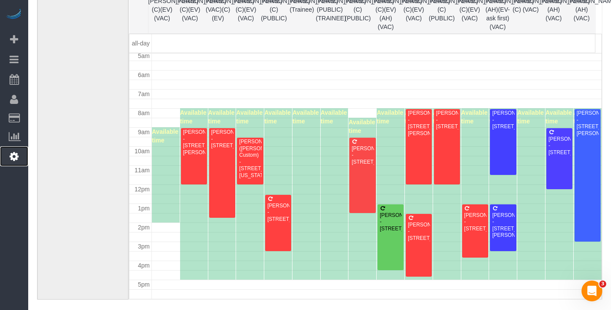
click at [14, 160] on icon at bounding box center [14, 156] width 9 height 10
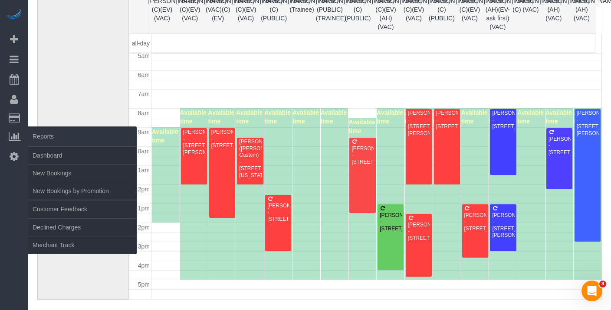
select select "1"
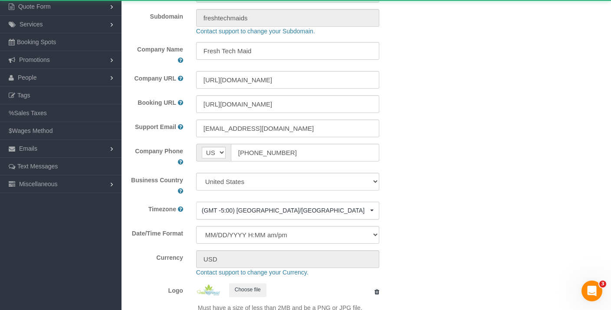
click at [54, 51] on link "Booking Spots" at bounding box center [60, 41] width 121 height 17
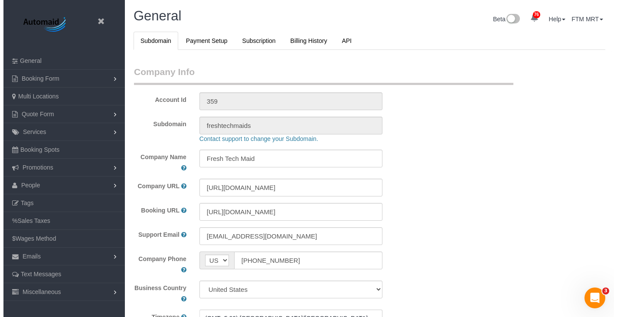
scroll to position [1999, 611]
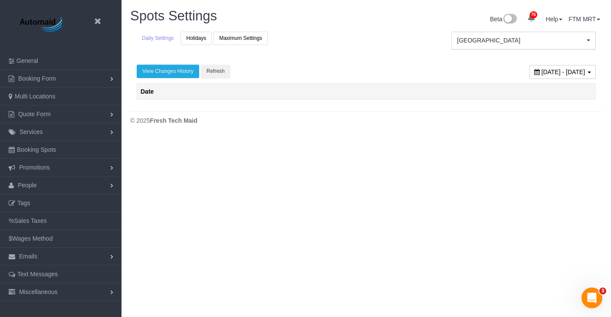
scroll to position [42730, 42749]
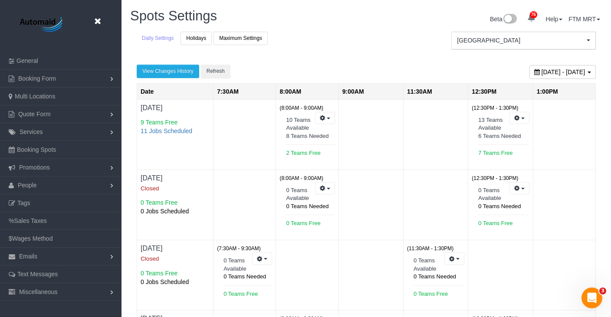
drag, startPoint x: 113, startPoint y: 23, endPoint x: 104, endPoint y: 23, distance: 8.7
click at [113, 23] on header "Beta" at bounding box center [60, 26] width 121 height 52
click at [104, 23] on link at bounding box center [99, 21] width 13 height 13
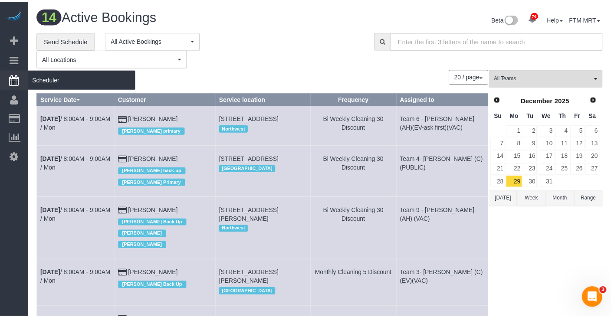
scroll to position [957, 611]
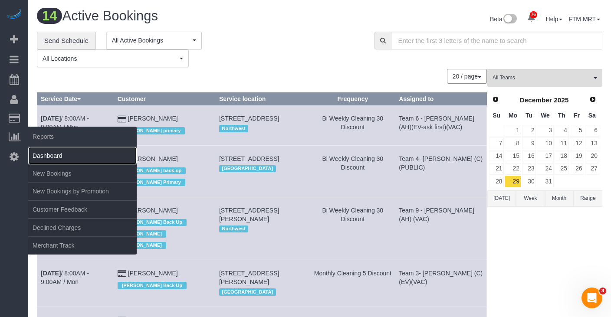
click at [47, 152] on link "Dashboard" at bounding box center [82, 155] width 108 height 17
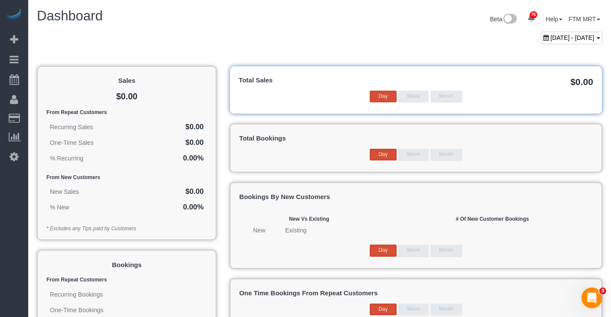
scroll to position [683, 611]
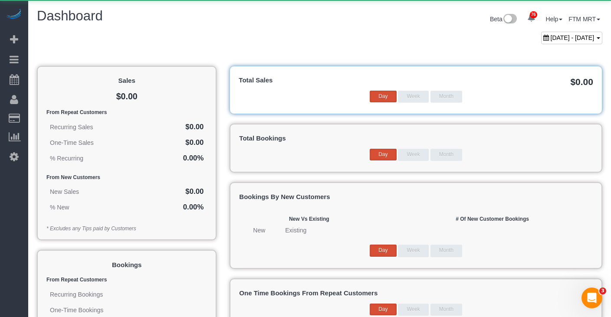
click at [556, 35] on span "[DATE] - [DATE]" at bounding box center [572, 37] width 44 height 7
type input "**********"
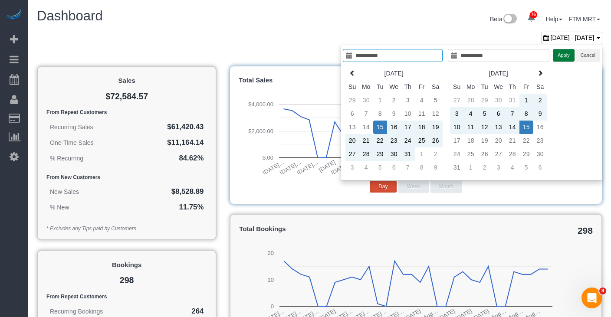
scroll to position [1306, 611]
click at [542, 80] on th "Sa" at bounding box center [540, 86] width 14 height 13
click at [540, 75] on icon at bounding box center [540, 73] width 6 height 6
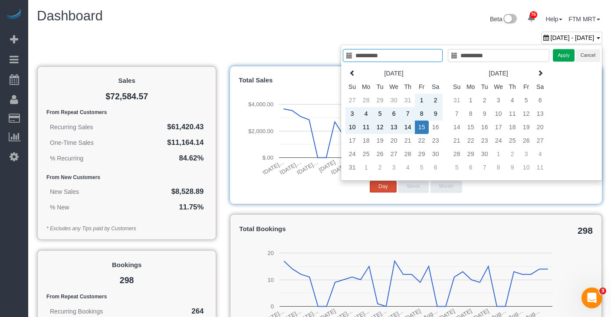
click at [540, 75] on icon at bounding box center [540, 73] width 6 height 6
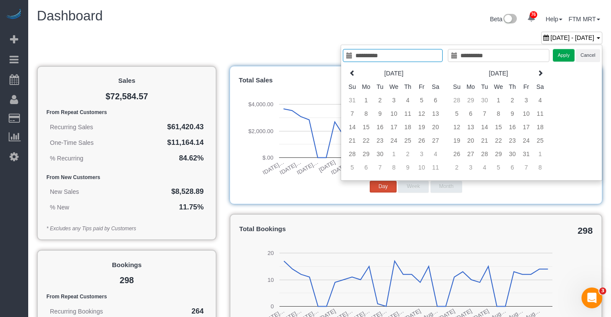
click at [540, 75] on icon at bounding box center [540, 73] width 6 height 6
type input "**********"
click at [364, 156] on td "29" at bounding box center [366, 153] width 14 height 13
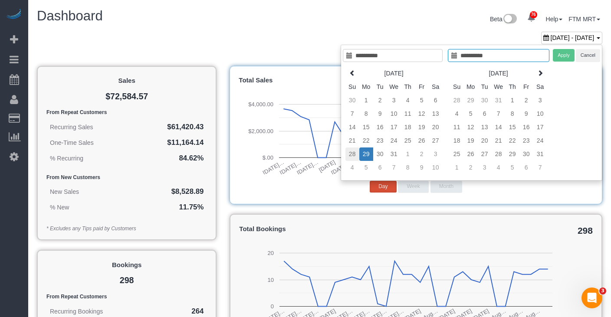
type input "**********"
click at [348, 155] on td "28" at bounding box center [352, 153] width 14 height 13
type input "**********"
click at [431, 153] on td "3" at bounding box center [435, 153] width 14 height 13
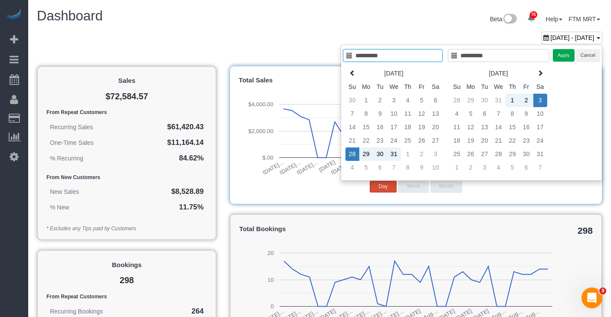
type input "**********"
click at [568, 54] on button "Apply" at bounding box center [563, 55] width 22 height 13
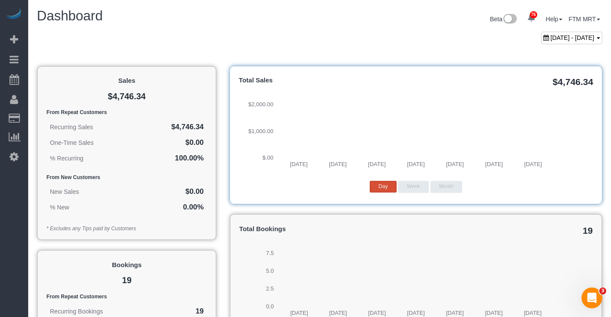
click at [575, 85] on span "$4,746.34" at bounding box center [572, 82] width 40 height 10
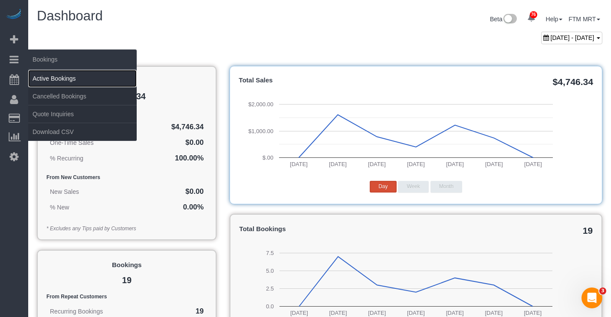
click at [52, 78] on link "Active Bookings" at bounding box center [82, 78] width 108 height 17
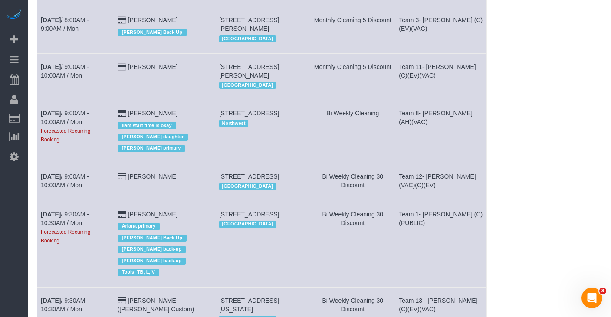
scroll to position [240, 0]
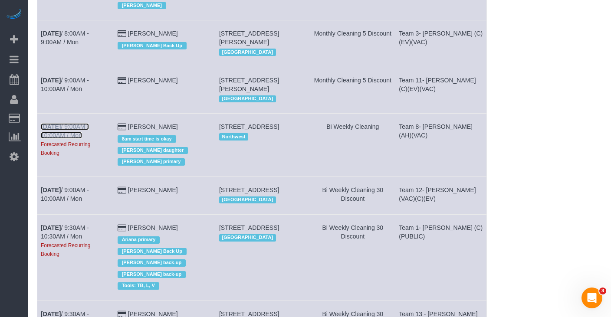
click at [64, 127] on link "[DATE] 9:00AM - 10:00AM / Mon" at bounding box center [65, 131] width 48 height 16
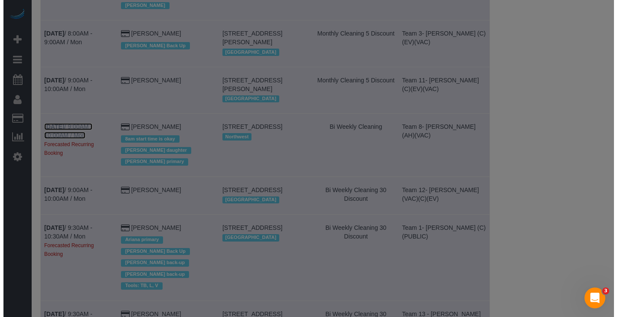
scroll to position [235, 0]
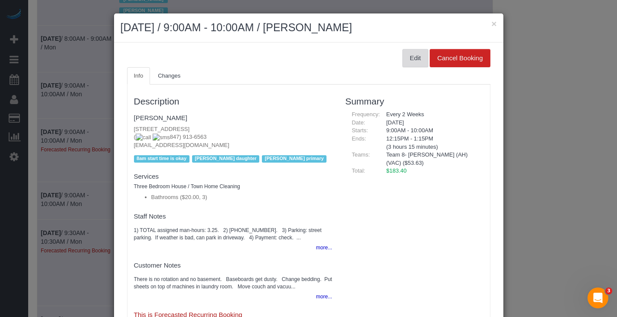
click at [409, 65] on button "Edit" at bounding box center [415, 58] width 26 height 18
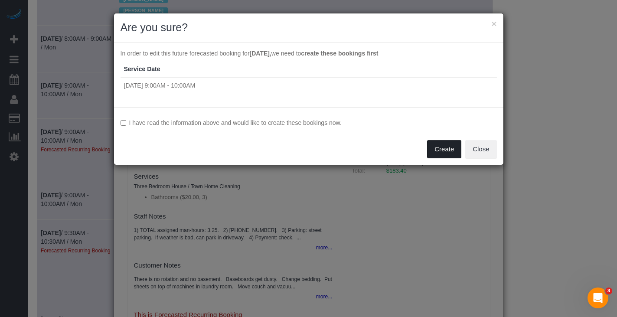
click at [445, 148] on button "Create" at bounding box center [444, 149] width 34 height 18
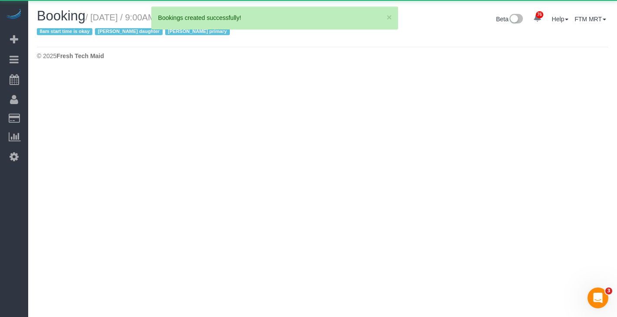
select select "IL"
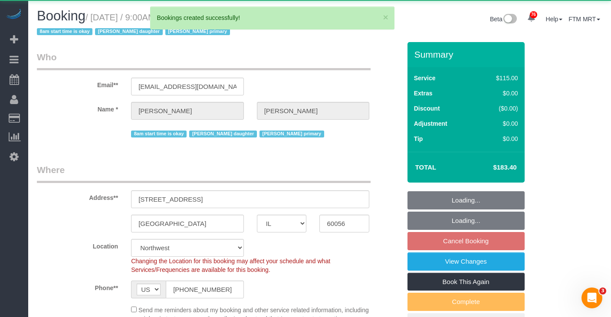
select select "object:13638"
select select "3"
select select "number:1"
select select "number:69"
select select "number:139"
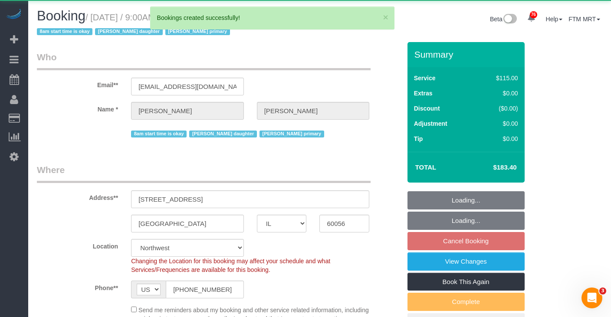
select select "number:104"
select select "number:98"
select select "number:141"
select select "number:143"
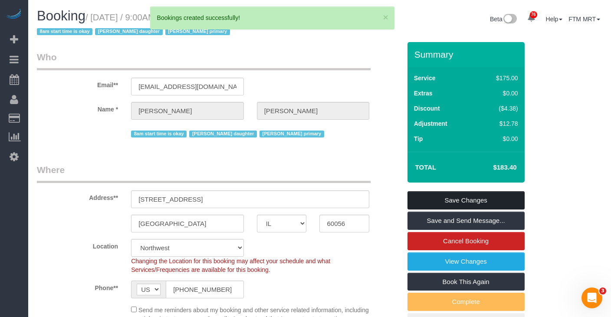
click at [474, 200] on link "Save Changes" at bounding box center [465, 200] width 117 height 18
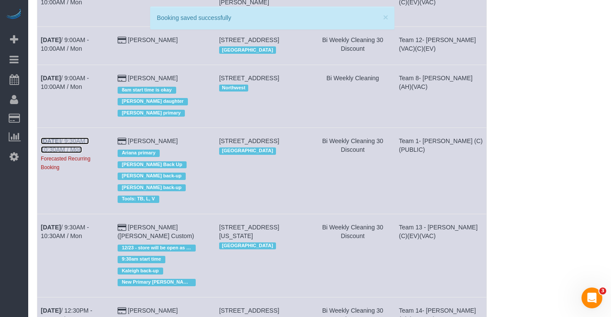
click at [61, 144] on b "[DATE]" at bounding box center [51, 140] width 20 height 7
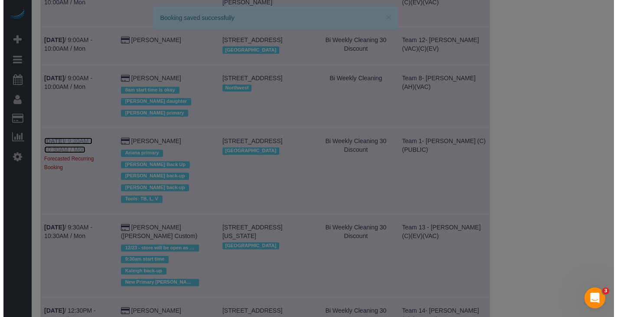
scroll to position [322, 0]
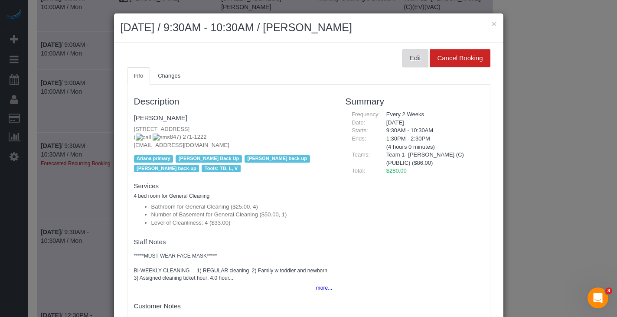
click at [402, 59] on button "Edit" at bounding box center [415, 58] width 26 height 18
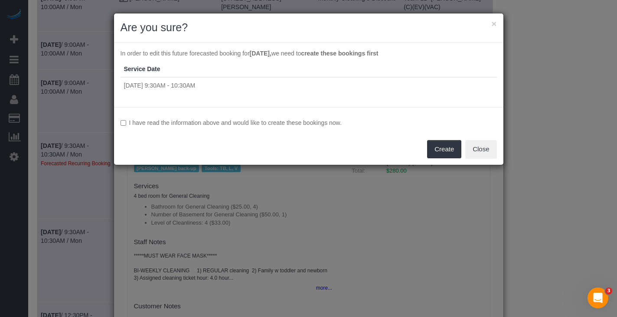
click at [162, 121] on label "I have read the information above and would like to create these bookings now." at bounding box center [309, 122] width 376 height 9
click at [439, 151] on button "Create" at bounding box center [444, 149] width 34 height 18
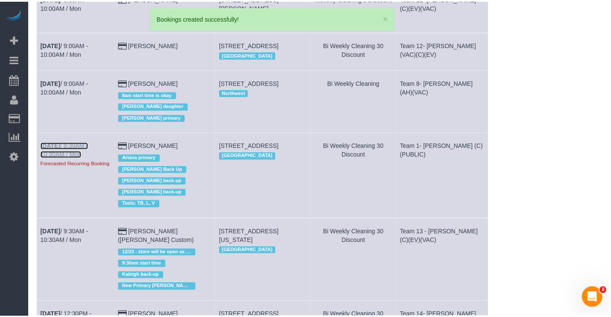
scroll to position [0, 0]
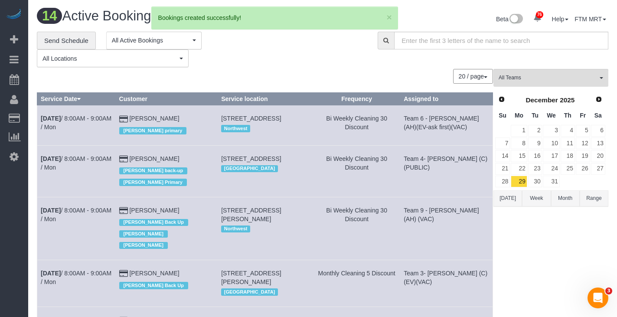
select select "IL"
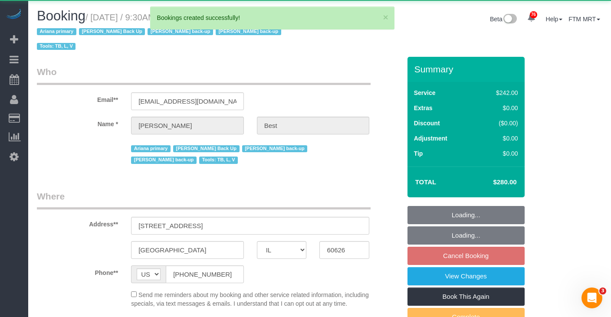
select select "object:14611"
select select "string:fspay-dc0dc578-f0d8-4fc7-bdca-32ae5d0fce0f"
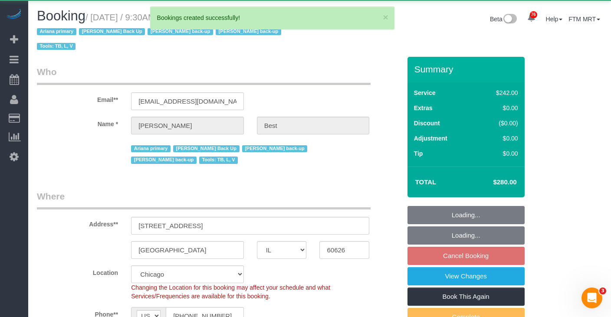
select select "object:14765"
select select "512"
select select "4"
select select "1"
select select "4"
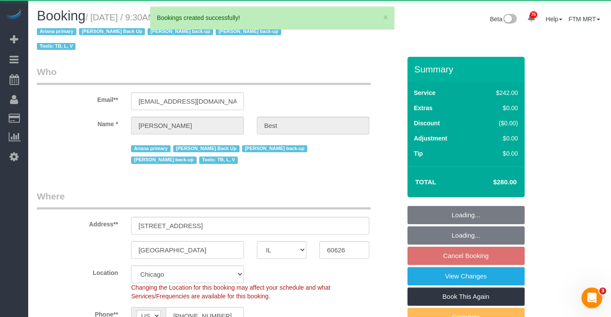
select select "number:1"
select select "number:58"
select select "number:139"
select select "number:104"
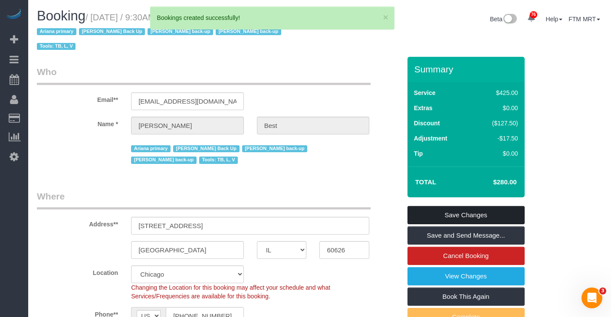
drag, startPoint x: 490, startPoint y: 204, endPoint x: 483, endPoint y: 203, distance: 6.5
click at [490, 206] on link "Save Changes" at bounding box center [465, 215] width 117 height 18
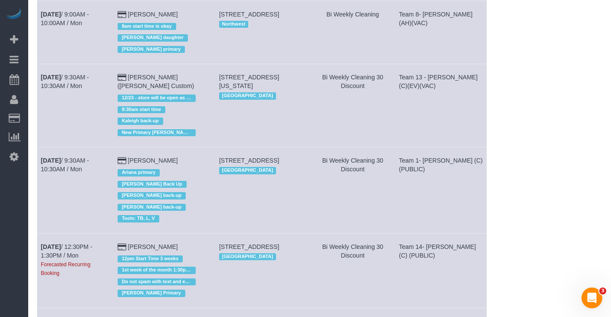
scroll to position [422, 0]
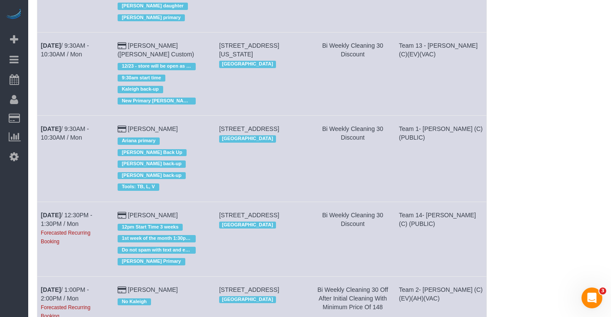
click at [47, 202] on td "[DATE] 12:30PM - 1:30PM / Mon Forecasted Recurring Booking" at bounding box center [75, 239] width 77 height 75
click at [67, 212] on link "[DATE] 12:30PM - 1:30PM / Mon" at bounding box center [67, 220] width 52 height 16
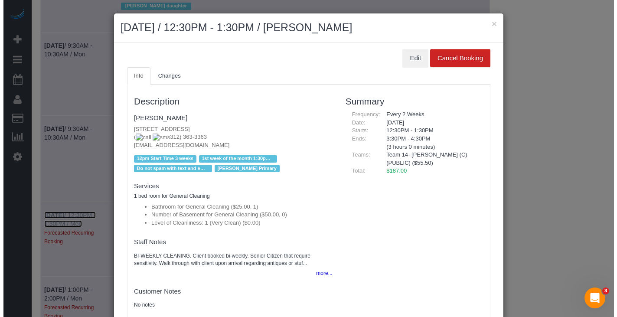
scroll to position [417, 0]
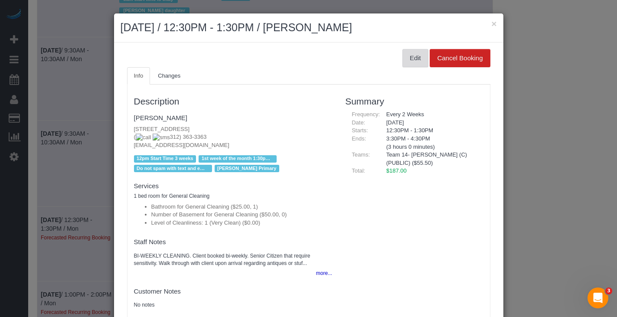
click at [410, 63] on button "Edit" at bounding box center [415, 58] width 26 height 18
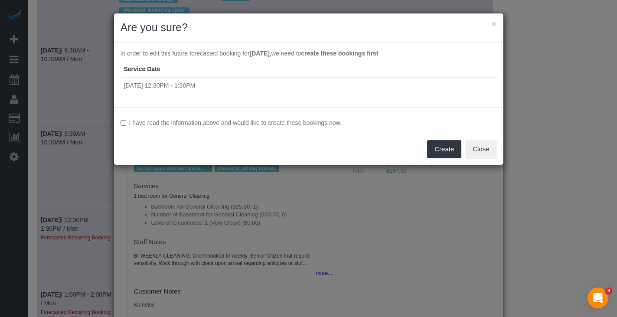
click at [152, 124] on label "I have read the information above and would like to create these bookings now." at bounding box center [309, 122] width 376 height 9
click at [443, 150] on button "Create" at bounding box center [444, 149] width 34 height 18
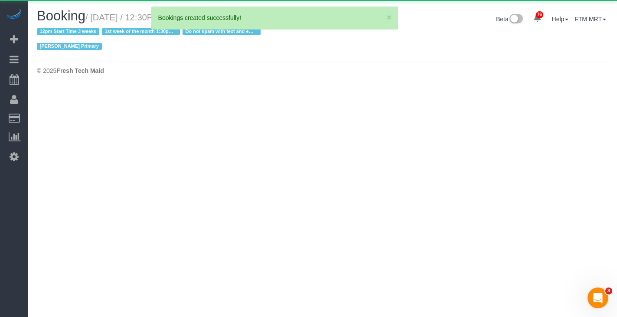
select select "IL"
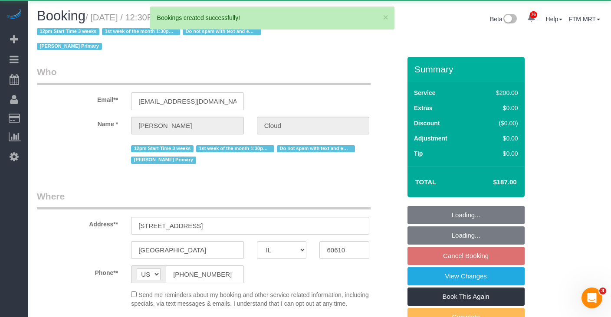
select select "object:16494"
select select "512"
select select "number:1"
select select "number:58"
select select "number:139"
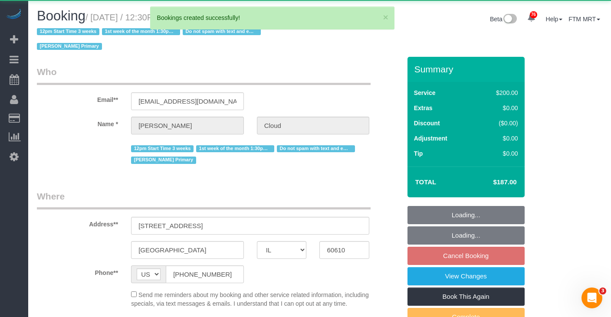
select select "number:107"
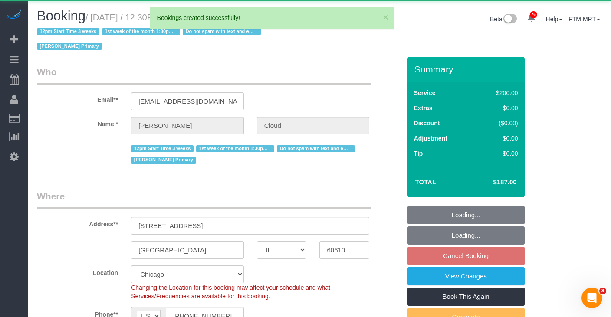
select select "spot16"
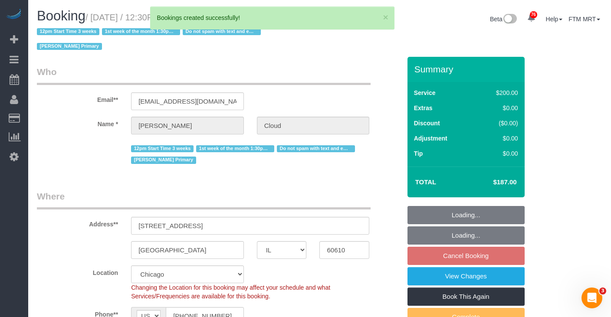
click at [481, 214] on fieldset "Loading... Loading... Cancel Booking View Changes Book This Again Complete Back" at bounding box center [465, 276] width 117 height 140
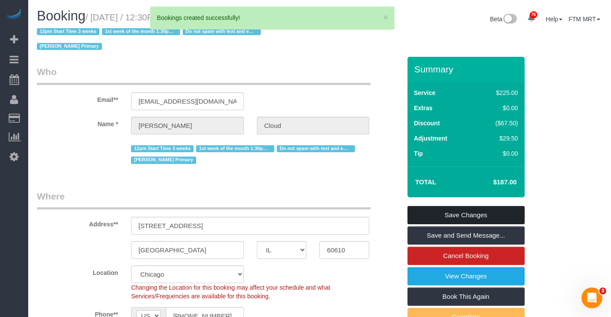
click at [468, 217] on link "Save Changes" at bounding box center [465, 215] width 117 height 18
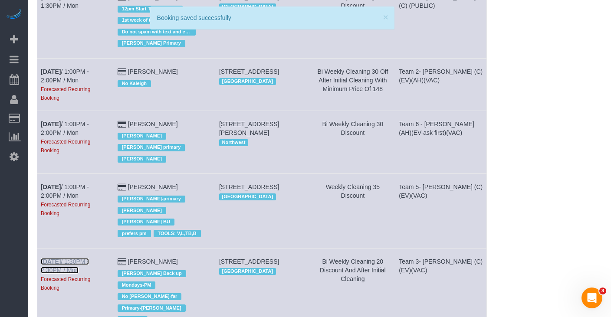
click at [76, 258] on link "[DATE] 1:30PM - 2:30PM / Mon" at bounding box center [65, 266] width 48 height 16
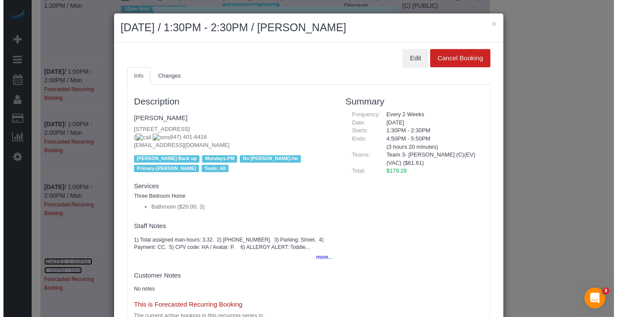
scroll to position [635, 0]
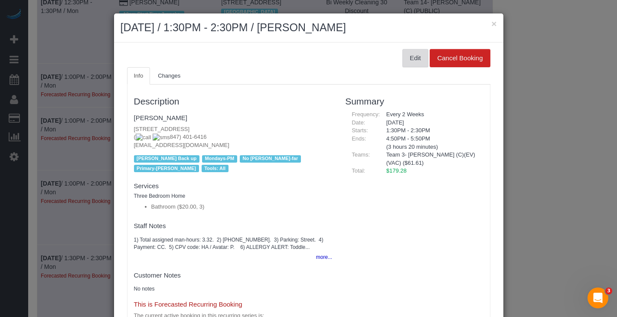
click at [418, 62] on button "Edit" at bounding box center [415, 58] width 26 height 18
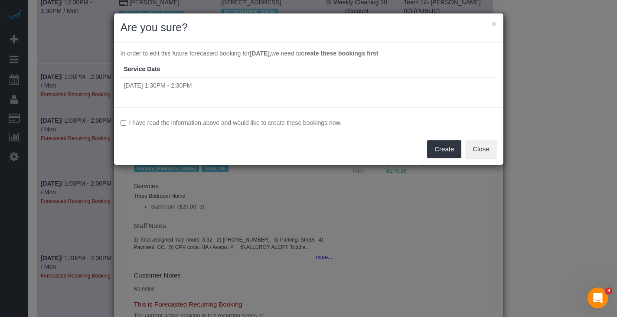
click at [186, 118] on label "I have read the information above and would like to create these bookings now." at bounding box center [309, 122] width 376 height 9
click at [457, 146] on button "Create" at bounding box center [444, 149] width 34 height 18
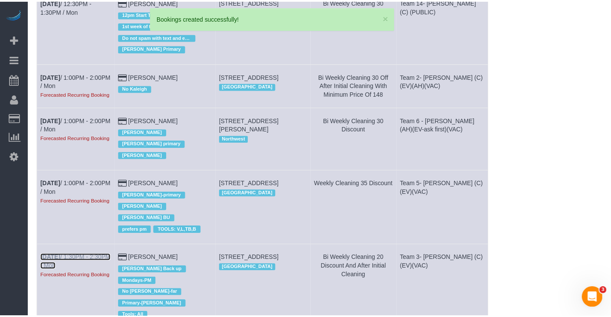
scroll to position [0, 0]
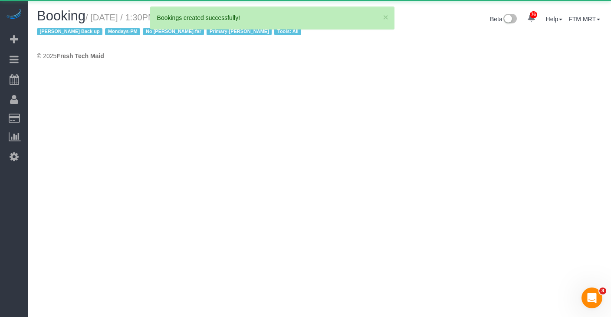
select select "IL"
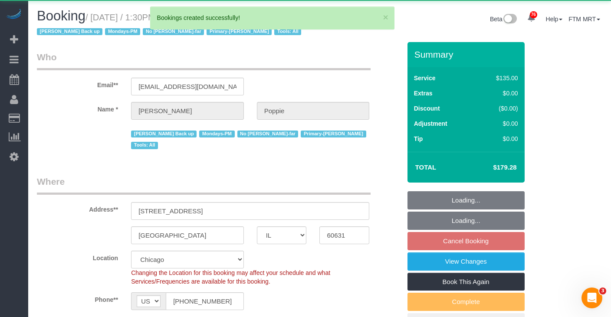
select select "object:17792"
select select "3"
select select "number:1"
select select "number:69"
select select "number:139"
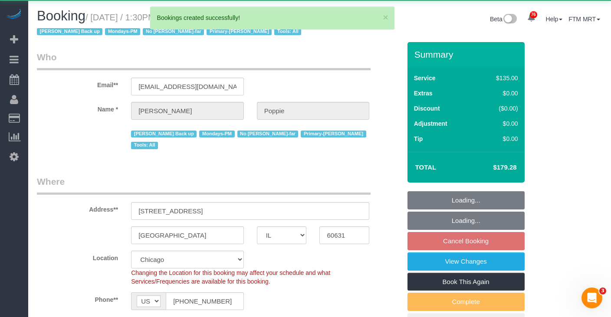
select select "number:98"
select select "number:141"
select select "number:143"
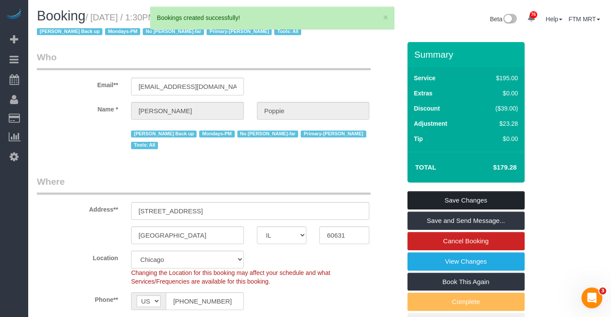
click at [455, 198] on link "Save Changes" at bounding box center [465, 200] width 117 height 18
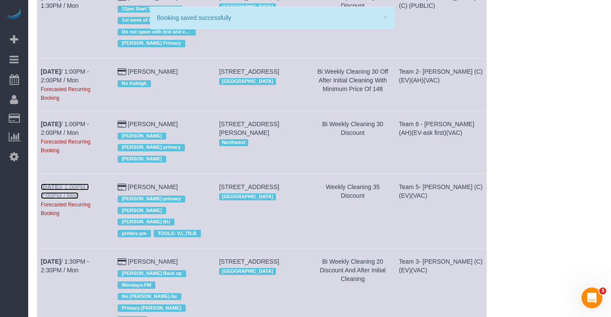
click at [70, 183] on link "[DATE] 1:00PM - 2:00PM / Mon" at bounding box center [65, 191] width 48 height 16
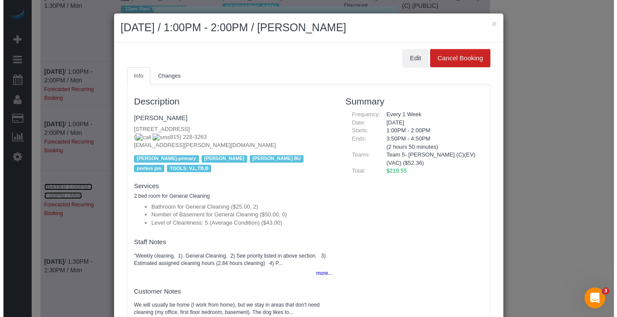
scroll to position [635, 0]
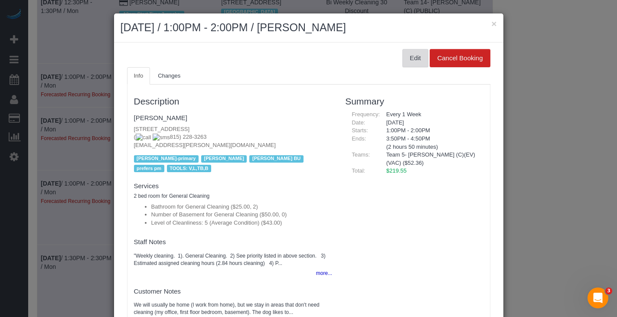
click at [407, 59] on button "Edit" at bounding box center [415, 58] width 26 height 18
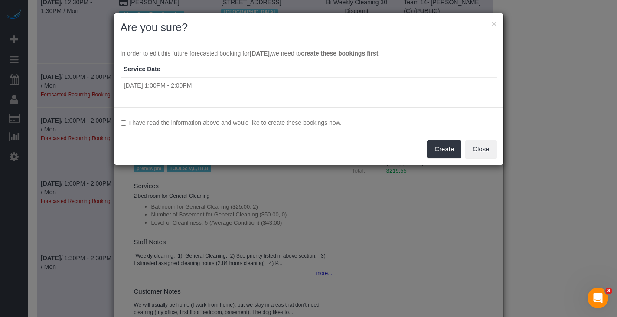
drag, startPoint x: 143, startPoint y: 122, endPoint x: 219, endPoint y: 124, distance: 75.5
click at [144, 122] on label "I have read the information above and would like to create these bookings now." at bounding box center [309, 122] width 376 height 9
click at [444, 145] on button "Create" at bounding box center [444, 149] width 34 height 18
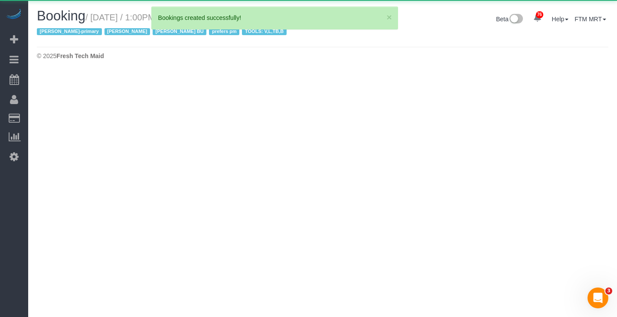
select select "IL"
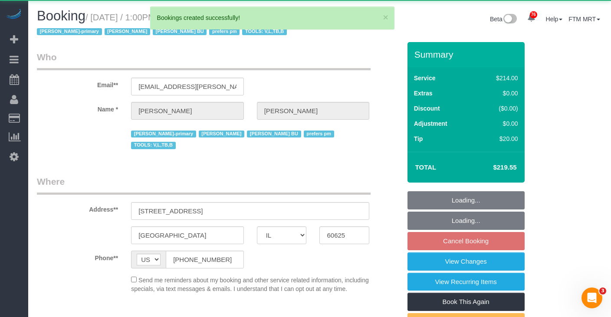
select select "512"
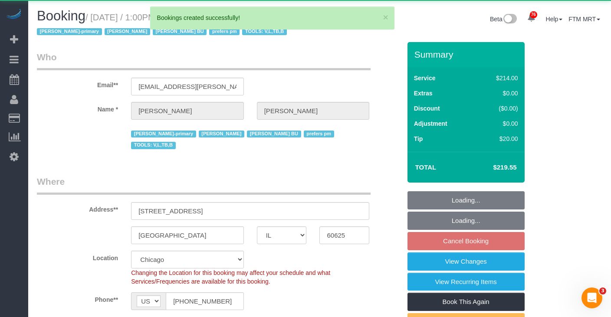
select select "object:19333"
select select "number:1"
select select "number:66"
select select "number:139"
select select "number:106"
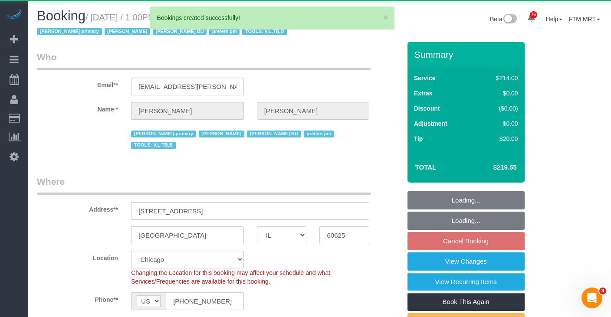
select select "2"
select select "5"
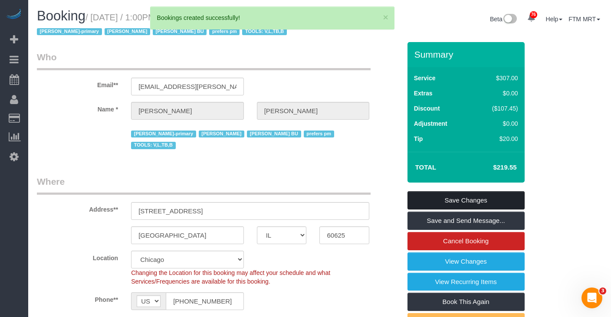
click at [480, 199] on link "Save Changes" at bounding box center [465, 200] width 117 height 18
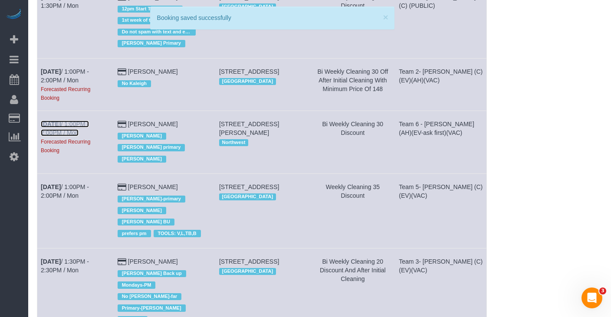
click at [73, 121] on link "[DATE] 1:00PM - 2:00PM / Mon" at bounding box center [65, 129] width 48 height 16
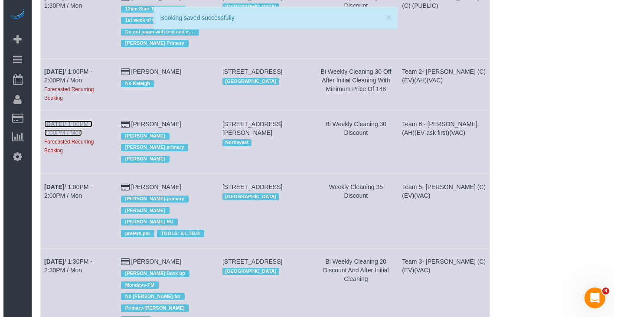
scroll to position [635, 0]
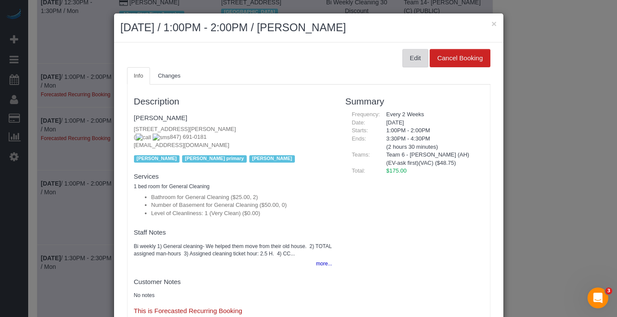
click at [405, 58] on button "Edit" at bounding box center [415, 58] width 26 height 18
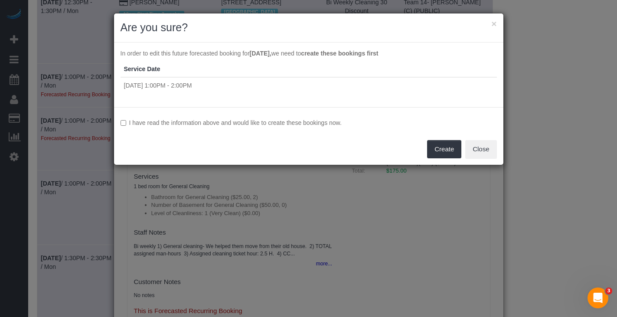
drag, startPoint x: 150, startPoint y: 126, endPoint x: 203, endPoint y: 132, distance: 53.6
click at [150, 126] on label "I have read the information above and would like to create these bookings now." at bounding box center [309, 122] width 376 height 9
click at [464, 155] on div "I have read the information above and would like to create these bookings now. …" at bounding box center [308, 136] width 389 height 58
click at [447, 155] on button "Create" at bounding box center [444, 149] width 34 height 18
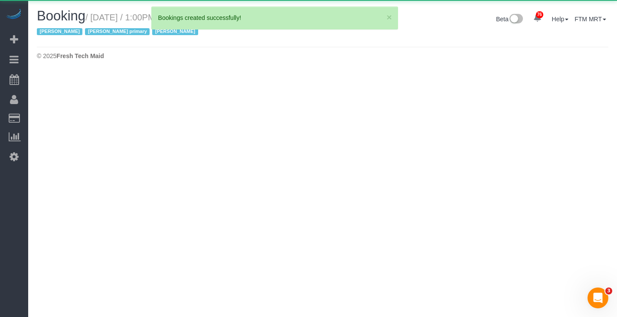
select select "IL"
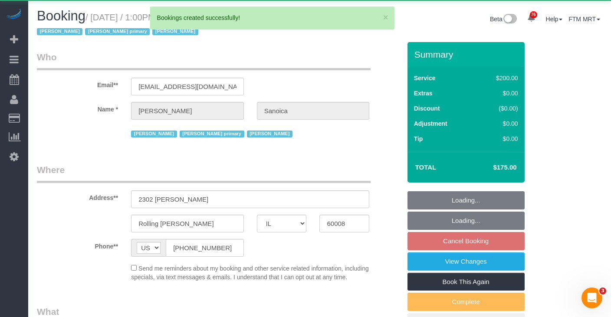
select select "object:20601"
select select "512"
select select "2"
select select "number:2"
select select "number:63"
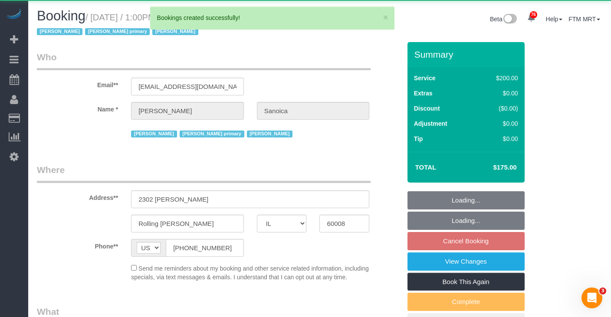
select select "number:139"
select select "number:106"
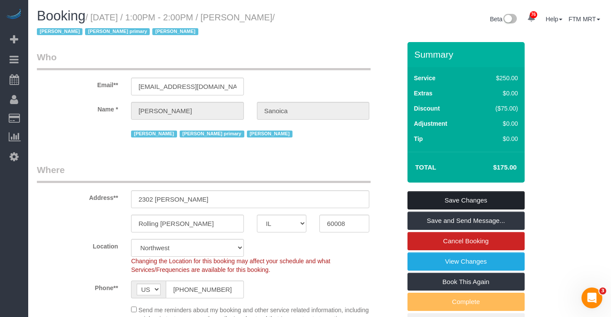
click at [487, 195] on link "Save Changes" at bounding box center [465, 200] width 117 height 18
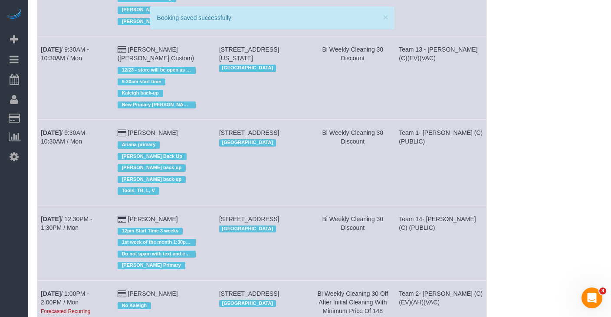
scroll to position [640, 0]
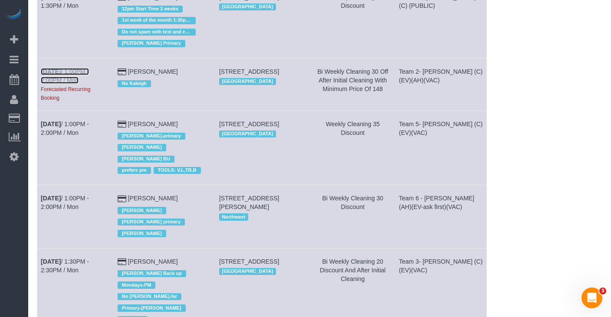
click at [55, 68] on link "[DATE] 1:00PM - 2:00PM / Mon" at bounding box center [65, 76] width 48 height 16
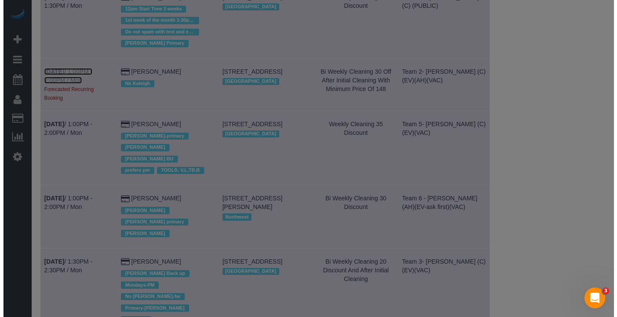
scroll to position [635, 0]
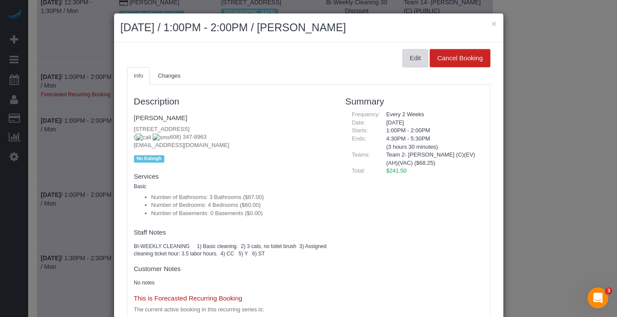
click at [411, 56] on button "Edit" at bounding box center [415, 58] width 26 height 18
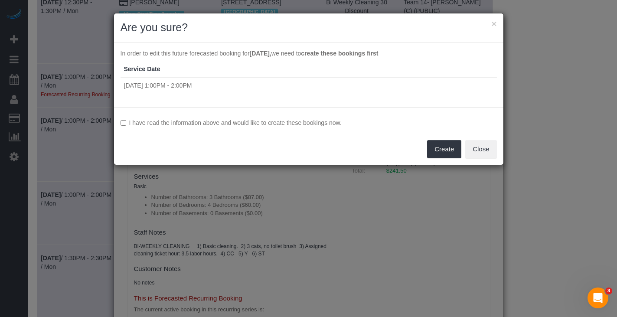
click at [186, 121] on label "I have read the information above and would like to create these bookings now." at bounding box center [309, 122] width 376 height 9
click at [450, 153] on button "Create" at bounding box center [444, 149] width 34 height 18
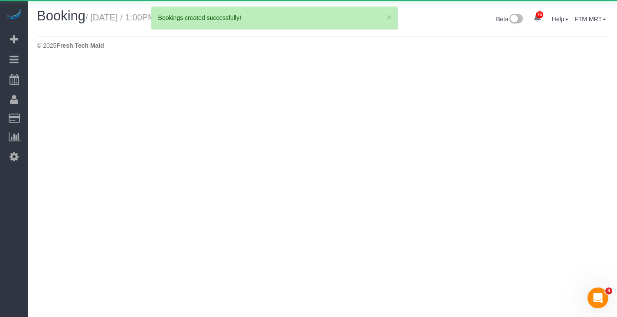
select select "IL"
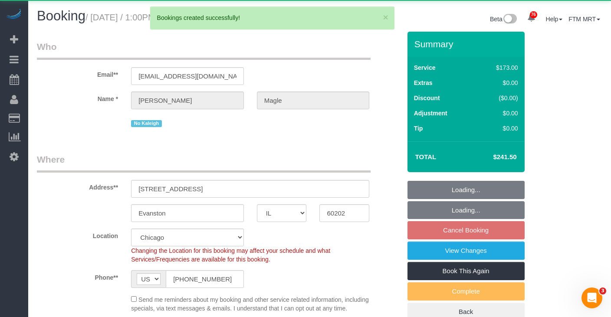
select select "object:21920"
select select "3"
select select "4"
select select "number:1"
select select "number:58"
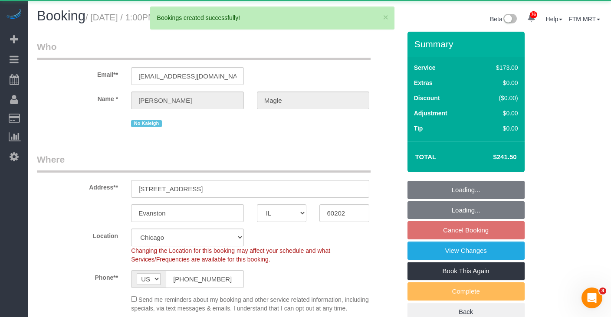
select select "number:139"
select select "number:104"
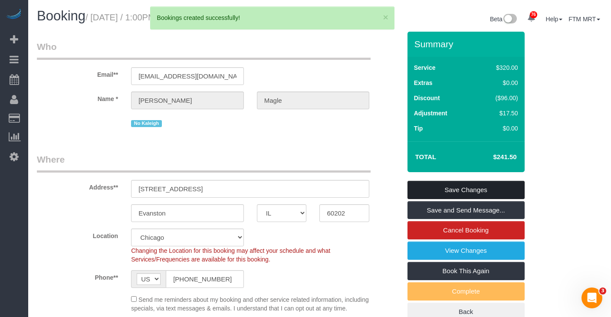
click at [465, 197] on link "Save Changes" at bounding box center [465, 190] width 117 height 18
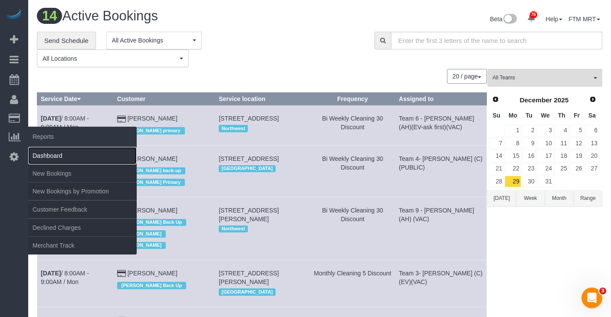
click at [37, 151] on link "Dashboard" at bounding box center [82, 155] width 108 height 17
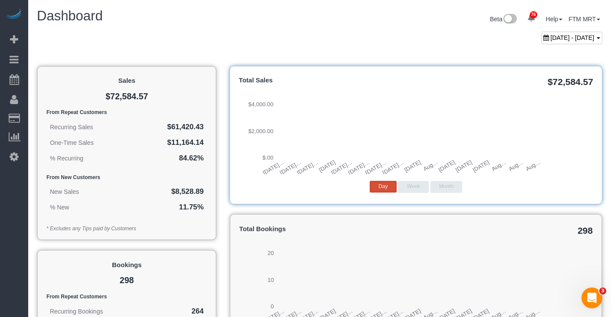
click at [556, 38] on span "[DATE] - [DATE]" at bounding box center [572, 37] width 44 height 7
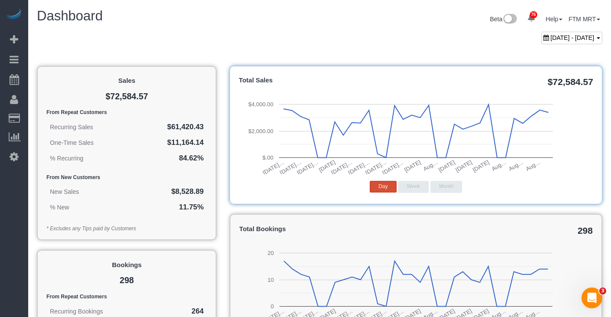
type input "**********"
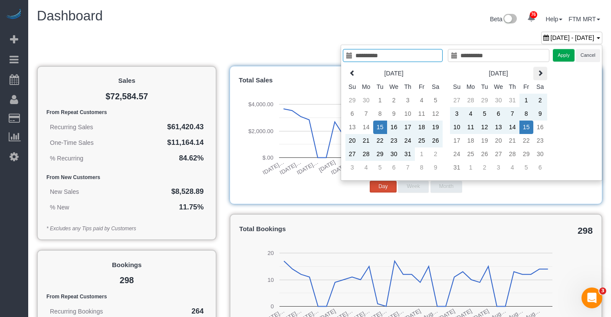
click at [538, 72] on icon at bounding box center [540, 73] width 6 height 6
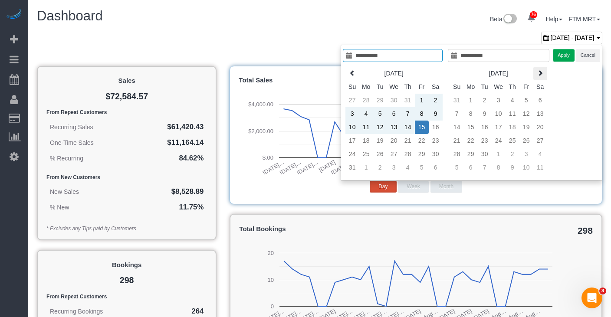
click at [538, 72] on icon at bounding box center [540, 73] width 6 height 6
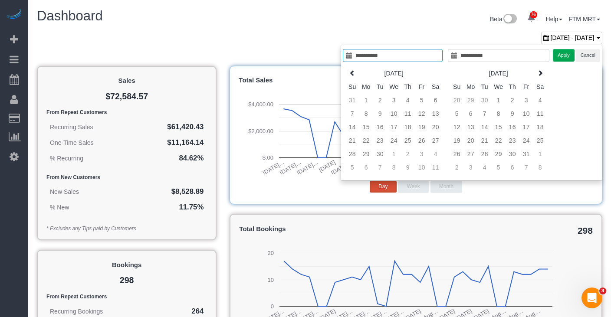
click at [538, 72] on icon at bounding box center [540, 73] width 6 height 6
click at [551, 70] on div "**********" at bounding box center [470, 113] width 261 height 136
click at [537, 77] on th at bounding box center [540, 73] width 14 height 13
type input "**********"
click at [460, 153] on td "28" at bounding box center [457, 153] width 14 height 13
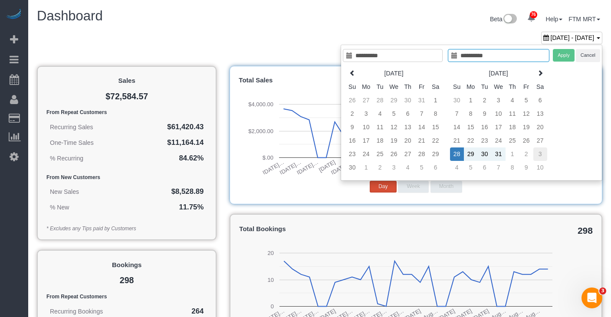
type input "**********"
click at [541, 155] on td "3" at bounding box center [540, 153] width 14 height 13
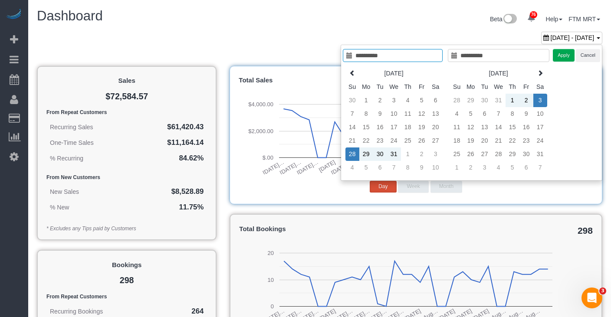
type input "**********"
click at [563, 56] on button "Apply" at bounding box center [563, 55] width 22 height 13
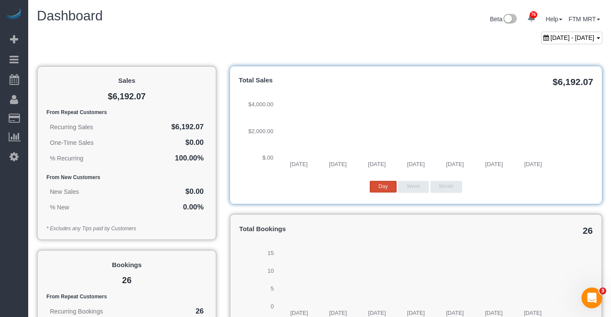
drag, startPoint x: 547, startPoint y: 84, endPoint x: 591, endPoint y: 84, distance: 44.2
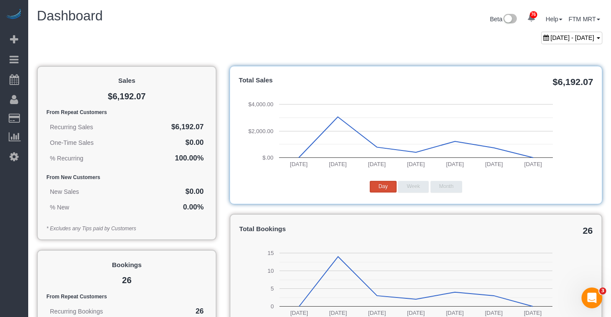
click at [591, 84] on div "Total Sales $6,192.07 [DATE] [DATE] [DATE] [DATE] [DATE] [DATE] [DATE] $.00 $2,…" at bounding box center [415, 135] width 372 height 139
drag, startPoint x: 591, startPoint y: 83, endPoint x: 526, endPoint y: 81, distance: 64.2
click at [526, 81] on h4 "Total Sales $6,192.07" at bounding box center [415, 80] width 354 height 7
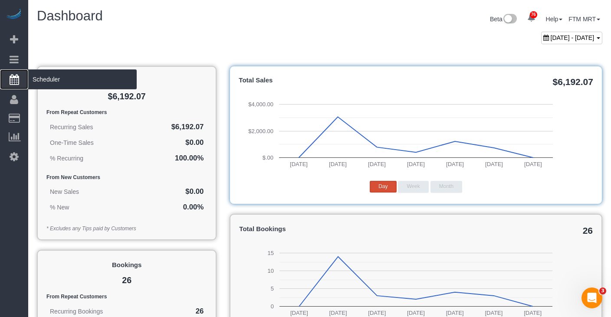
click at [52, 80] on span "Scheduler" at bounding box center [82, 79] width 108 height 20
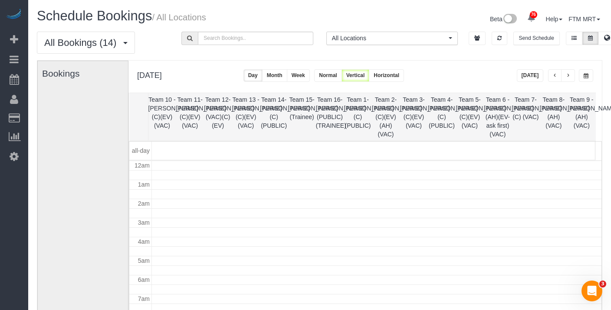
scroll to position [115, 0]
